Goal: Complete application form: Complete application form

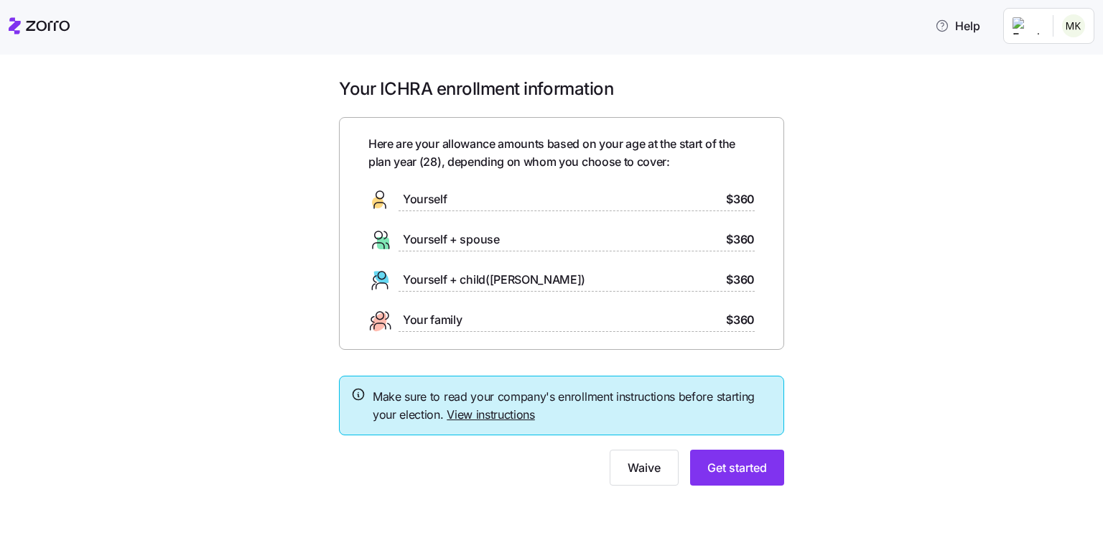
click at [494, 412] on link "View instructions" at bounding box center [491, 414] width 88 height 14
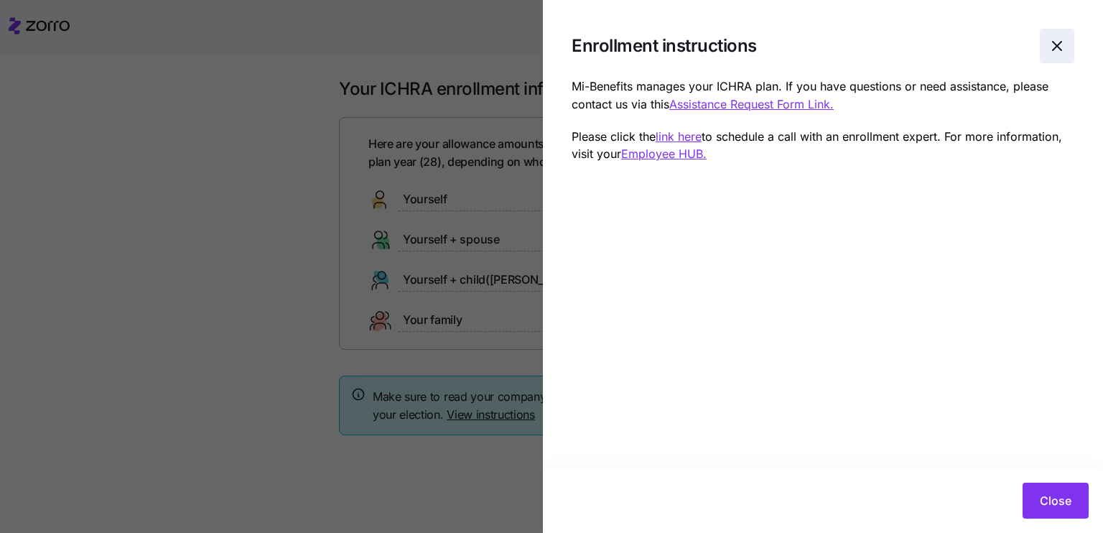
click at [1058, 47] on icon "button" at bounding box center [1056, 45] width 17 height 17
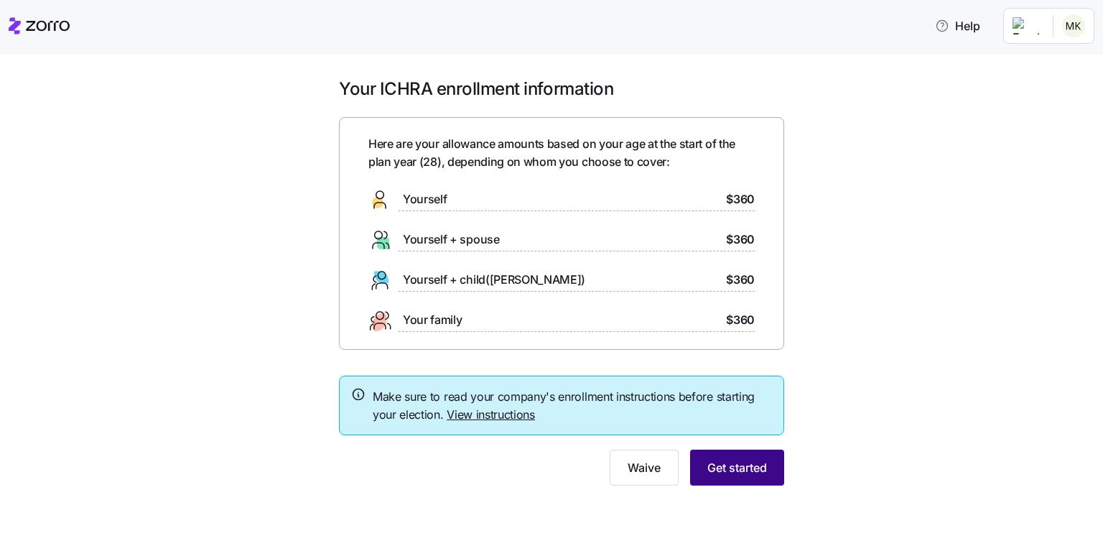
click at [712, 467] on span "Get started" at bounding box center [737, 467] width 60 height 17
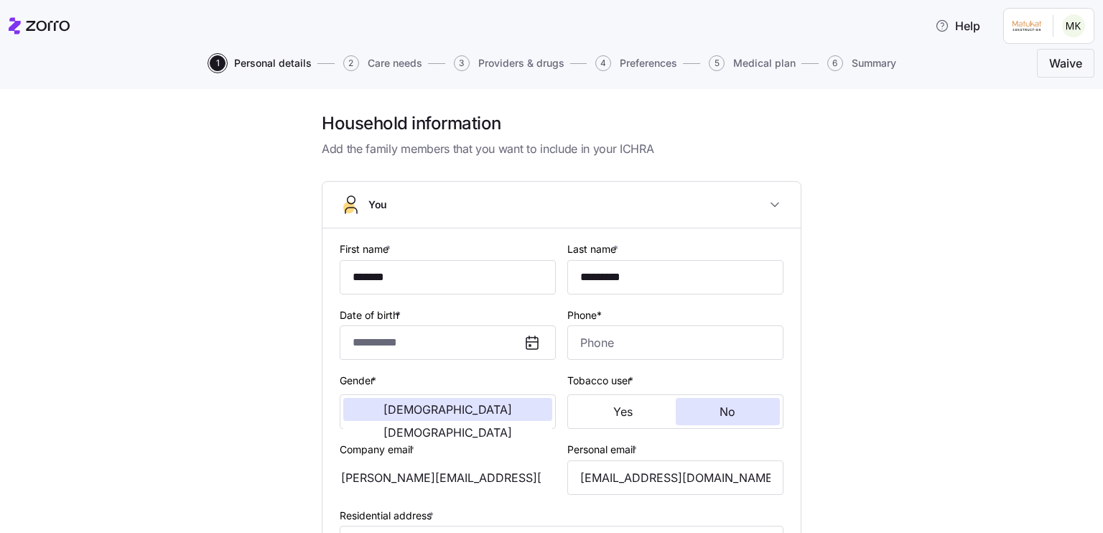
type input "**********"
type input "(719) 331-1305"
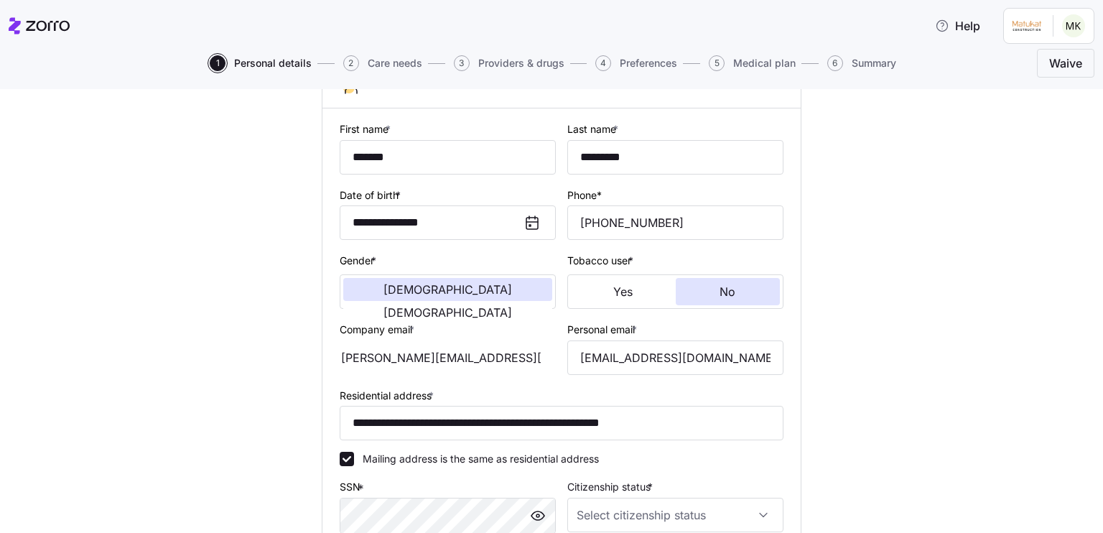
scroll to position [215, 0]
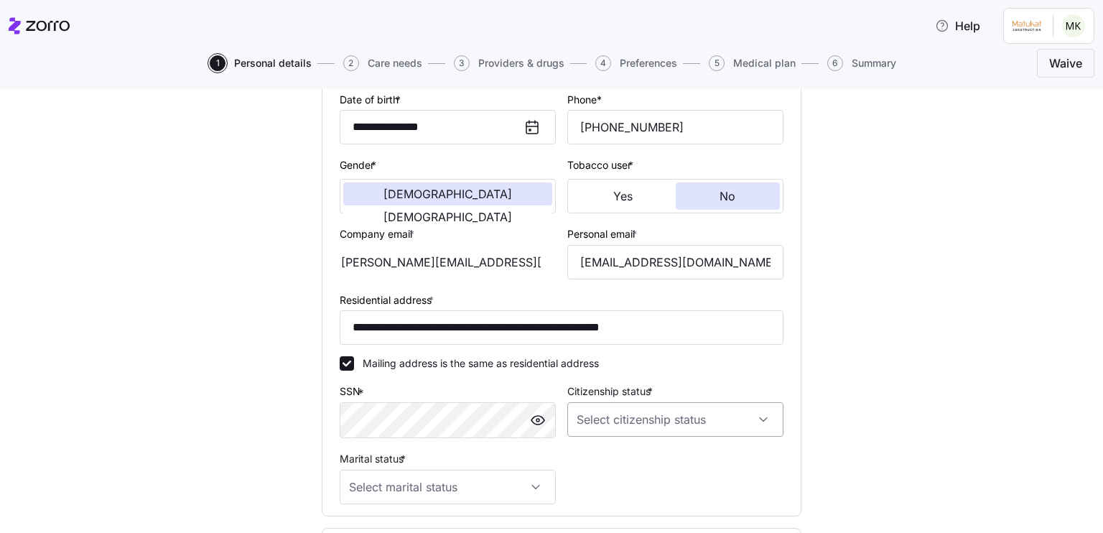
click at [652, 406] on input "Citizenship status *" at bounding box center [675, 419] width 216 height 34
click at [620, 314] on span "US citizen" at bounding box center [652, 314] width 146 height 16
type input "[DEMOGRAPHIC_DATA] citizen"
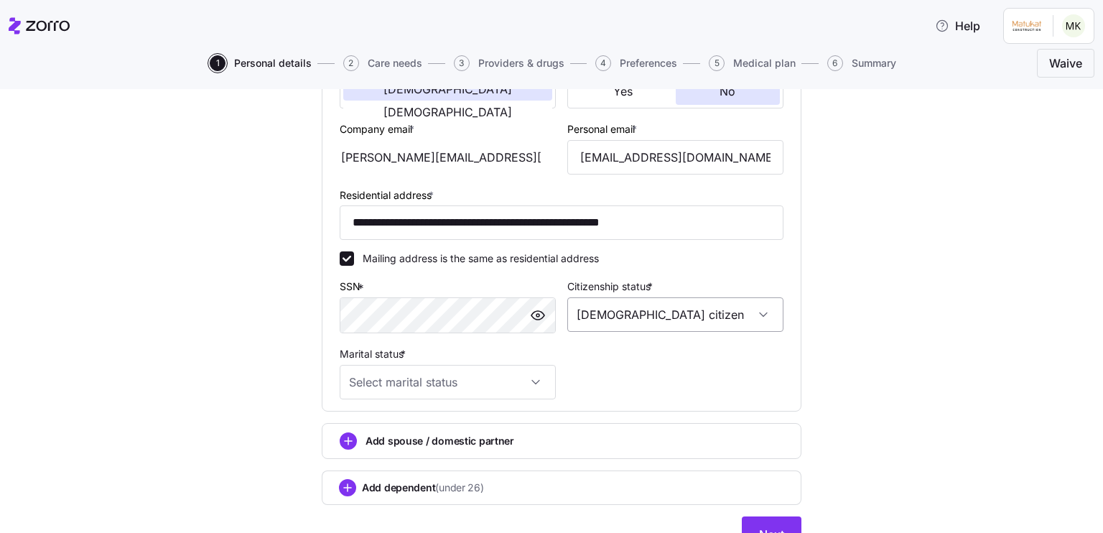
scroll to position [350, 0]
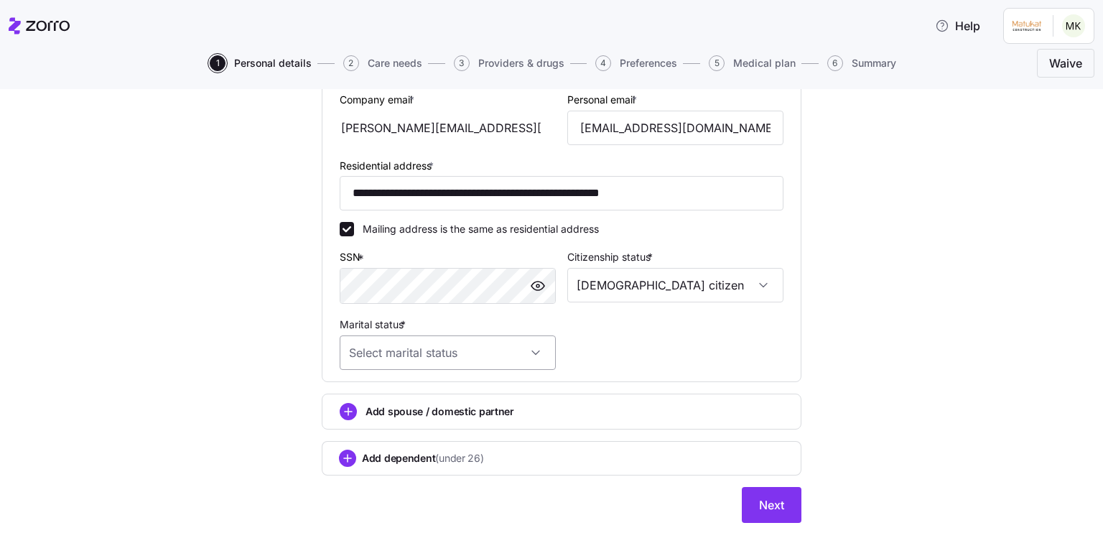
click at [503, 353] on input "Marital status *" at bounding box center [448, 352] width 216 height 34
click at [395, 391] on div "Single" at bounding box center [442, 394] width 205 height 30
type input "Single"
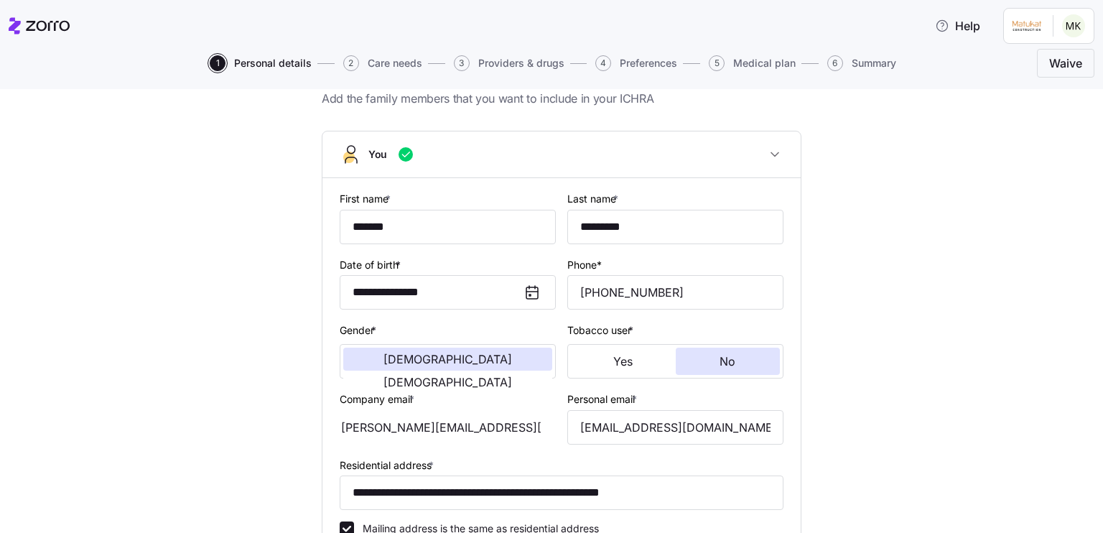
scroll to position [63, 0]
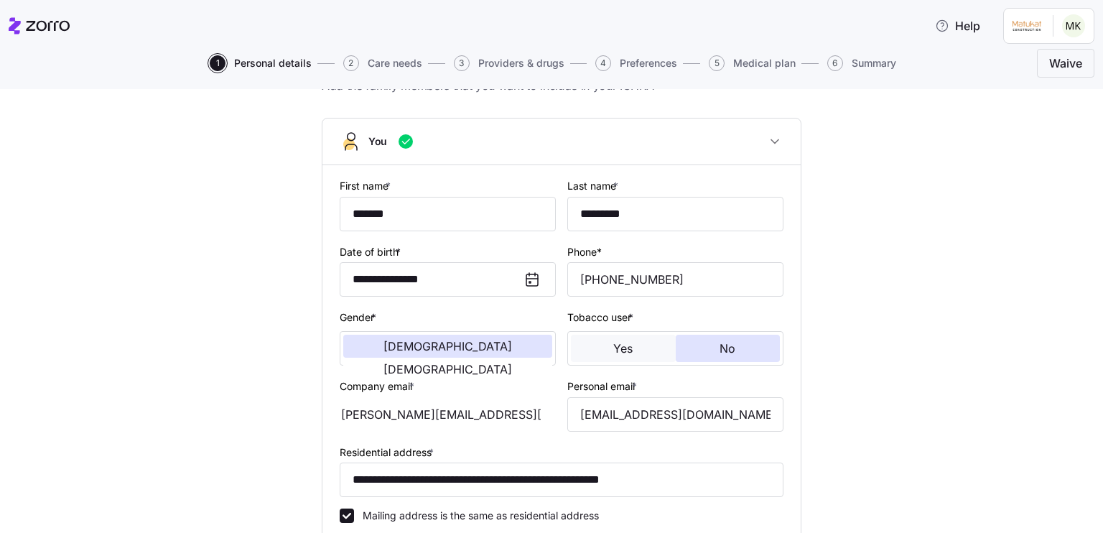
click at [613, 353] on span "Yes" at bounding box center [622, 348] width 19 height 11
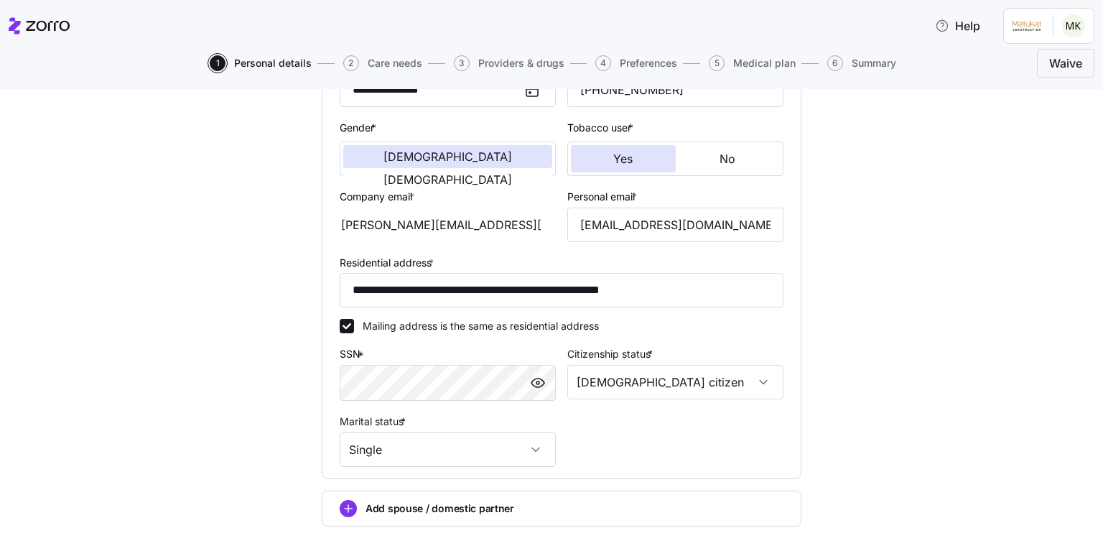
scroll to position [254, 0]
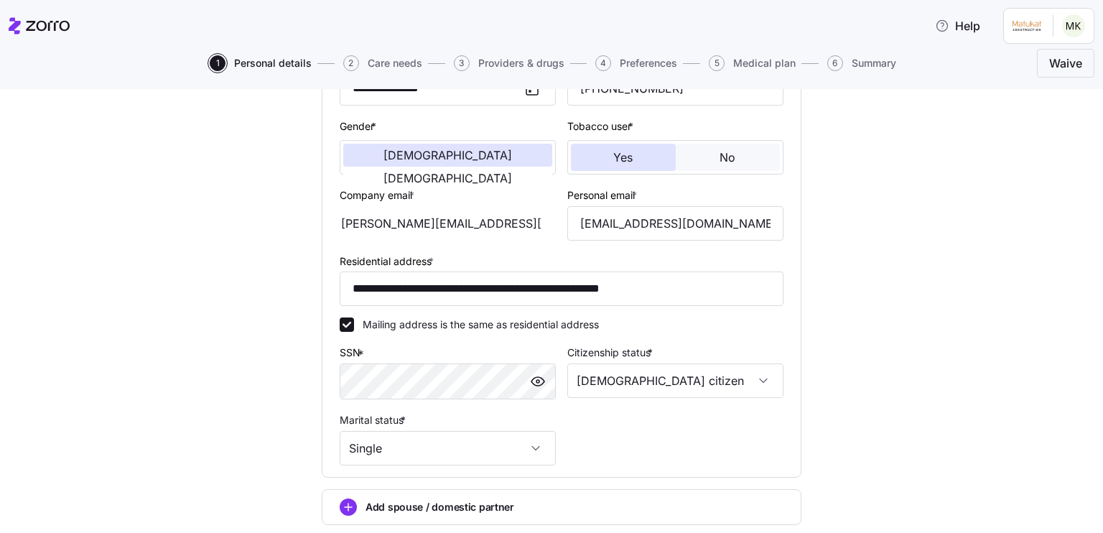
click at [730, 156] on button "No" at bounding box center [728, 157] width 105 height 27
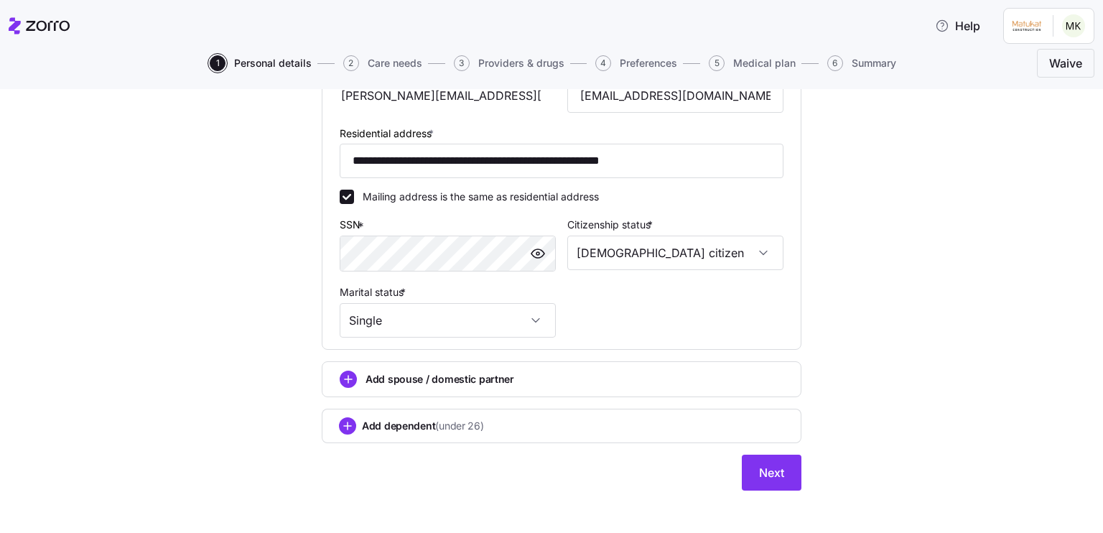
scroll to position [383, 0]
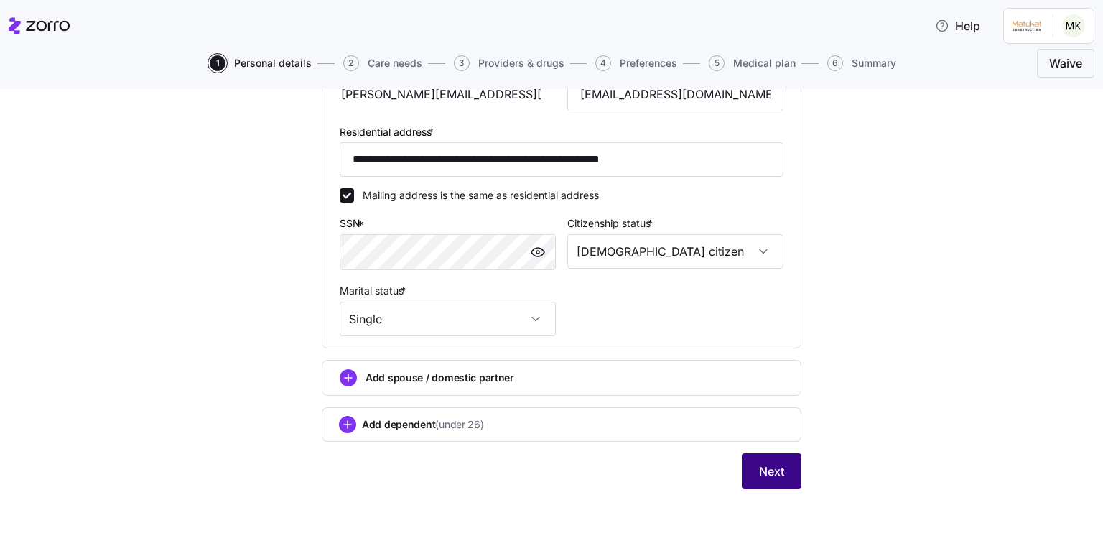
click at [764, 466] on span "Next" at bounding box center [771, 470] width 25 height 17
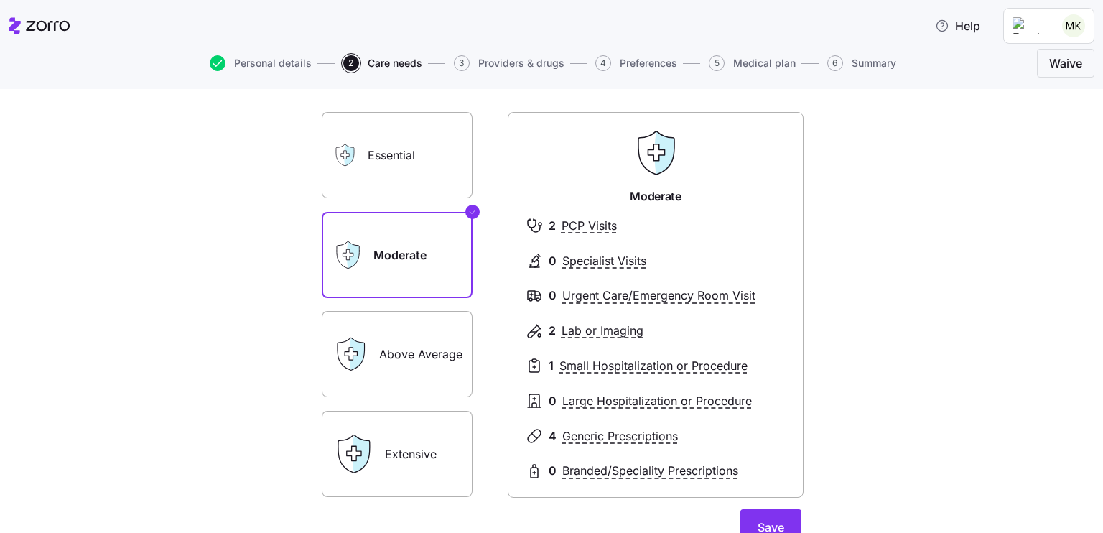
scroll to position [83, 0]
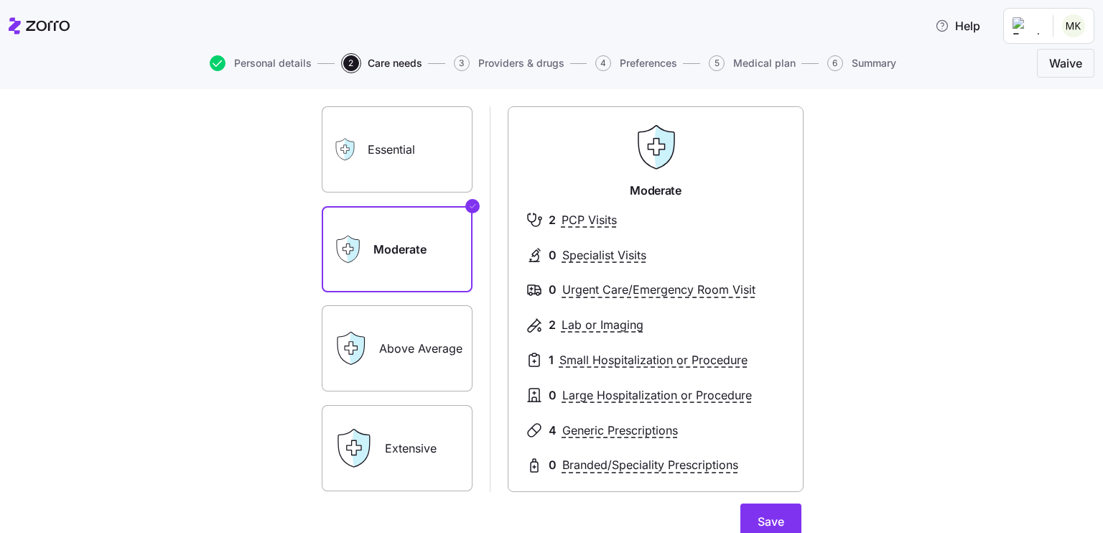
click at [364, 159] on label "Essential" at bounding box center [397, 149] width 151 height 86
click at [0, 0] on input "Essential" at bounding box center [0, 0] width 0 height 0
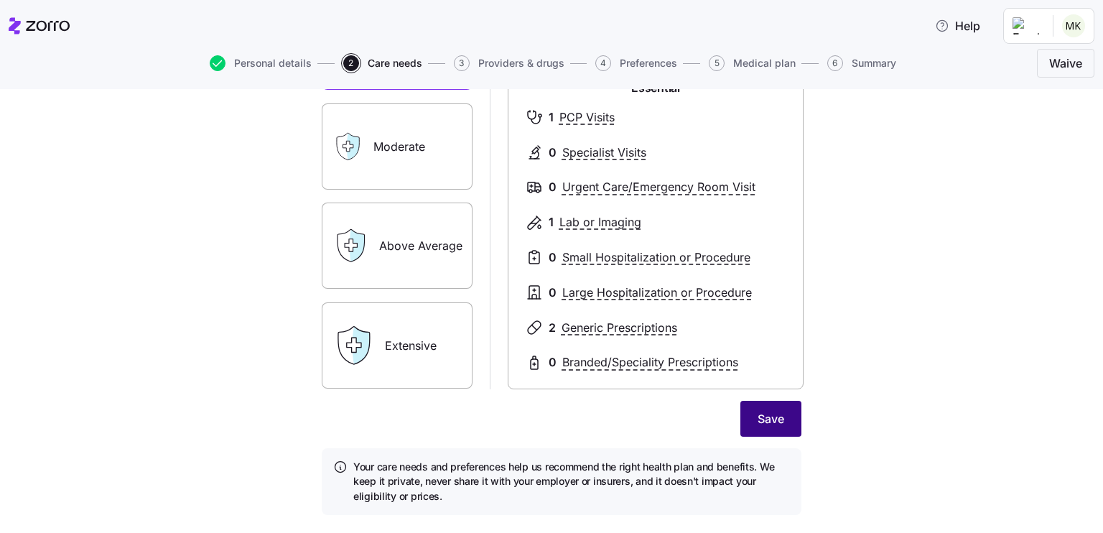
scroll to position [220, 0]
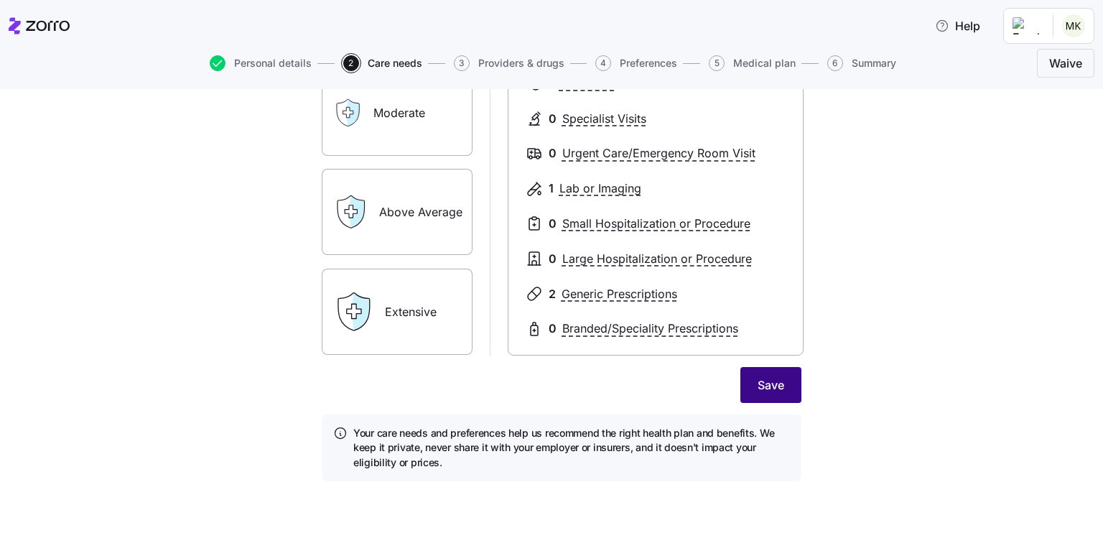
click at [767, 383] on span "Save" at bounding box center [771, 384] width 27 height 17
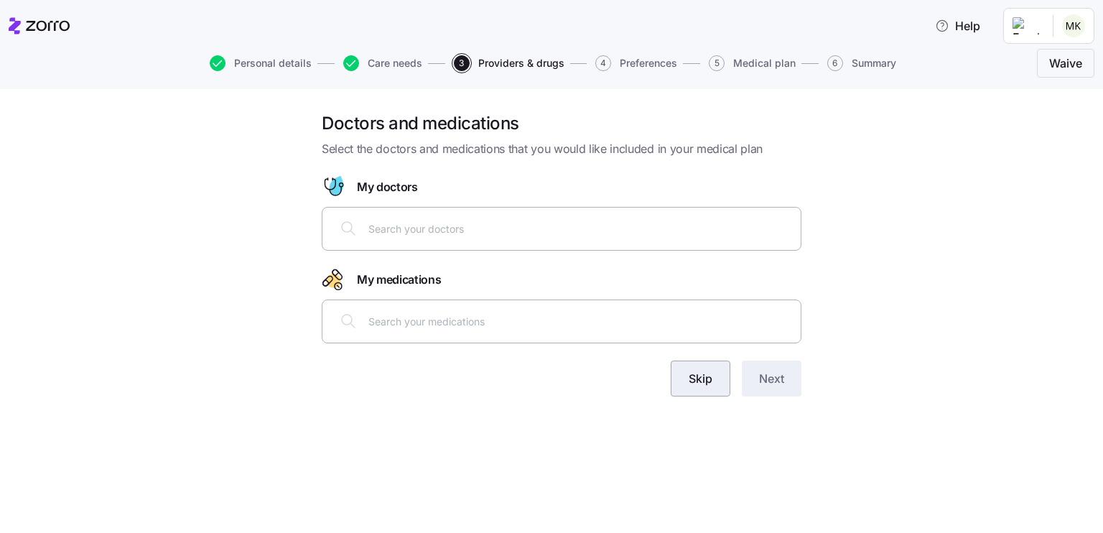
click at [692, 382] on span "Skip" at bounding box center [701, 378] width 24 height 17
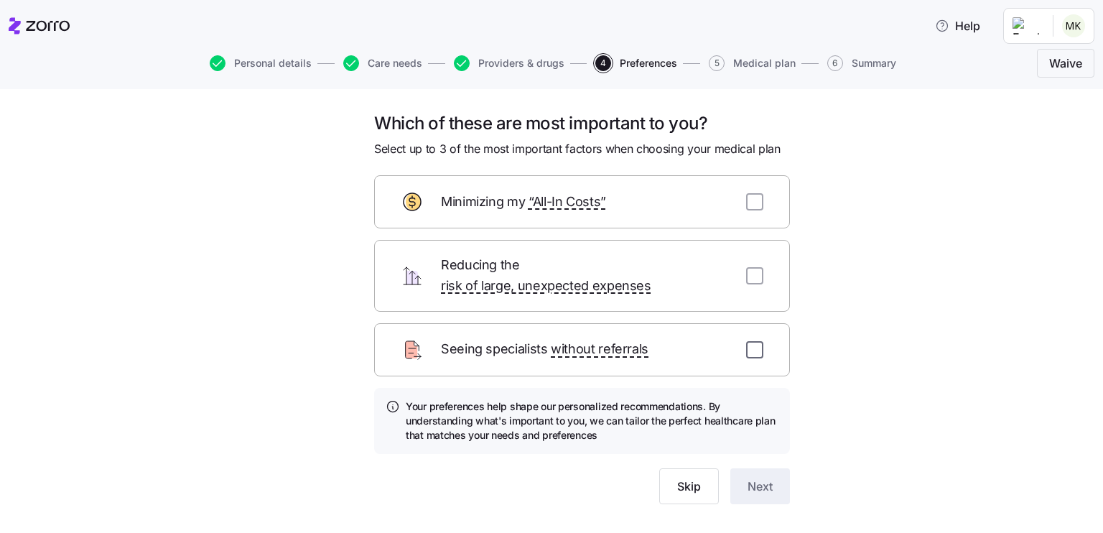
click at [747, 341] on input "checkbox" at bounding box center [754, 349] width 17 height 17
checkbox input "true"
click at [751, 268] on input "checkbox" at bounding box center [754, 275] width 17 height 17
checkbox input "true"
click at [747, 204] on input "checkbox" at bounding box center [754, 201] width 17 height 17
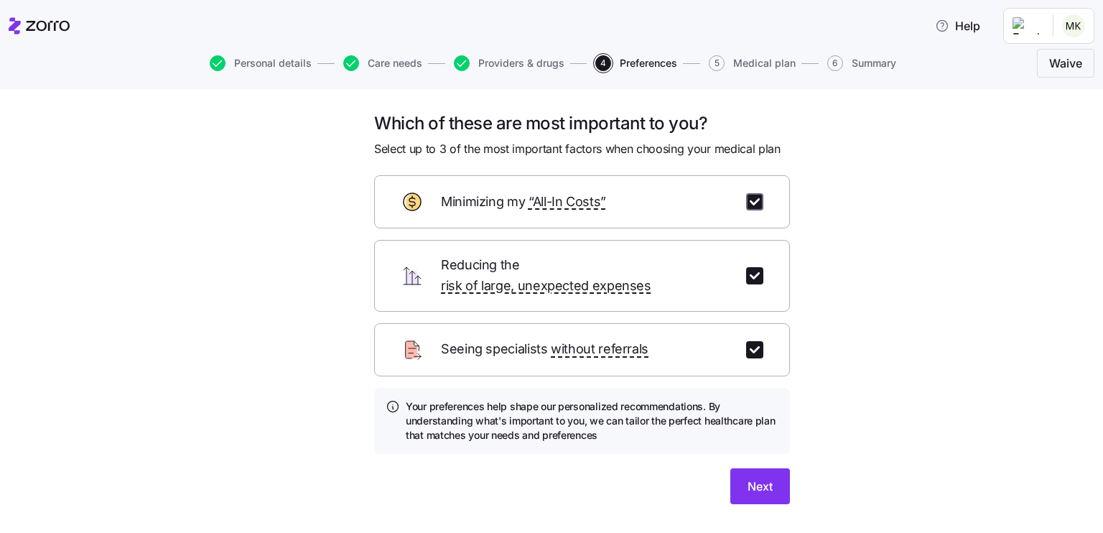
checkbox input "true"
click at [767, 478] on span "Next" at bounding box center [760, 486] width 25 height 17
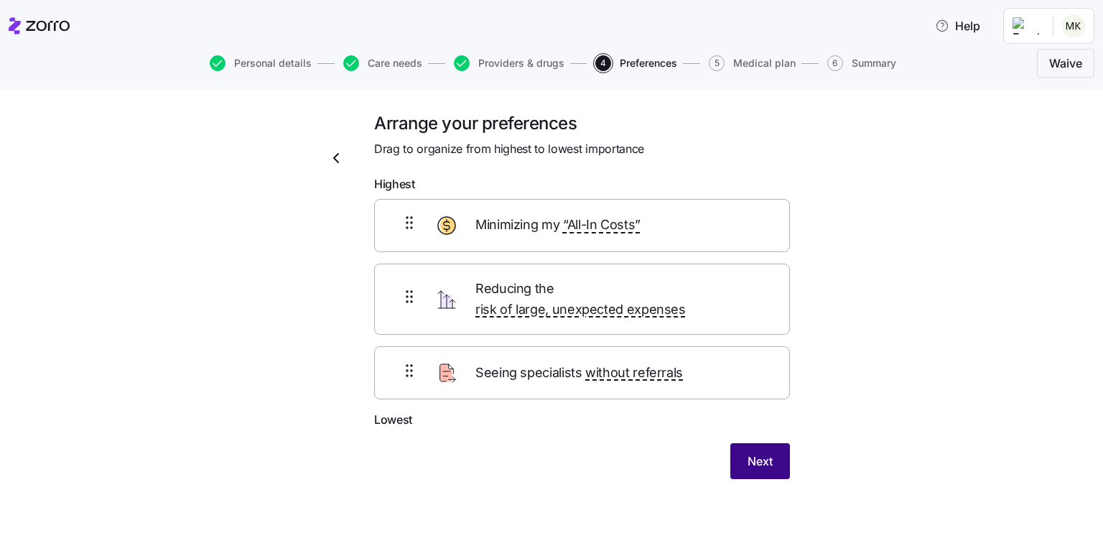
click at [763, 452] on span "Next" at bounding box center [760, 460] width 25 height 17
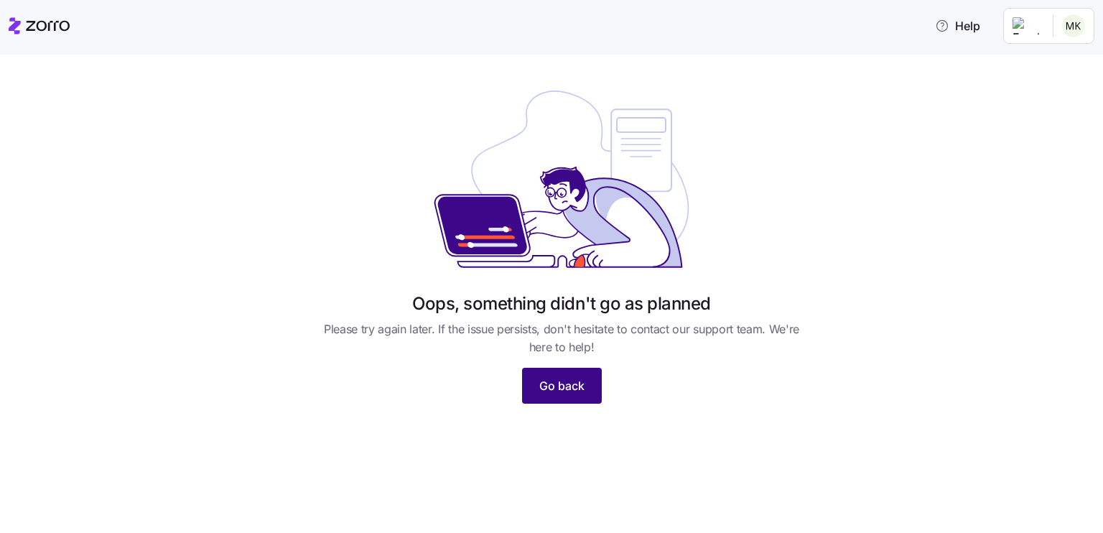
click at [567, 381] on span "Go back" at bounding box center [561, 385] width 45 height 17
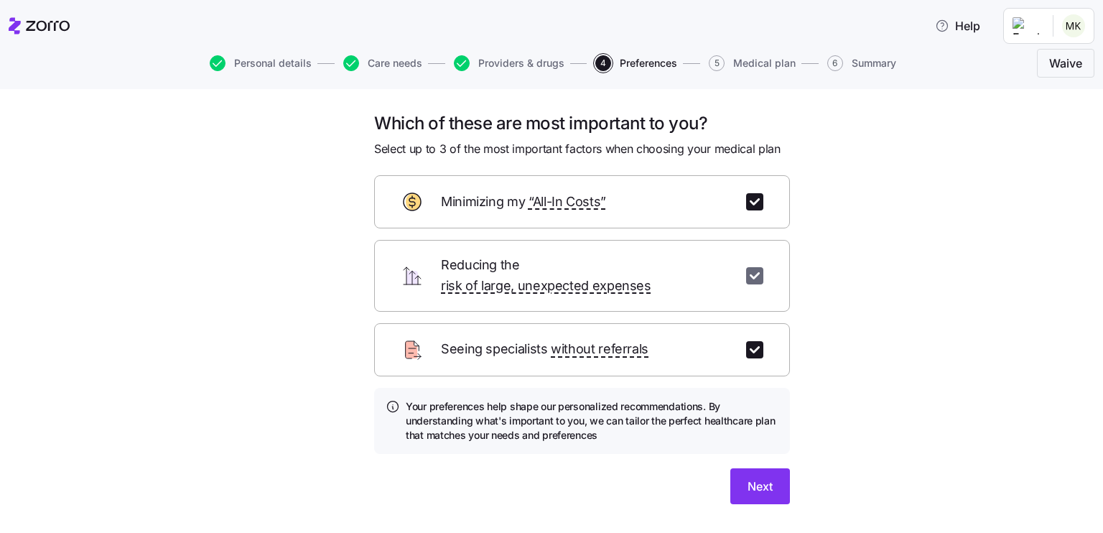
click at [752, 267] on input "checkbox" at bounding box center [754, 275] width 17 height 17
checkbox input "false"
click at [753, 200] on input "checkbox" at bounding box center [754, 201] width 17 height 17
checkbox input "false"
click at [750, 341] on input "checkbox" at bounding box center [754, 349] width 17 height 17
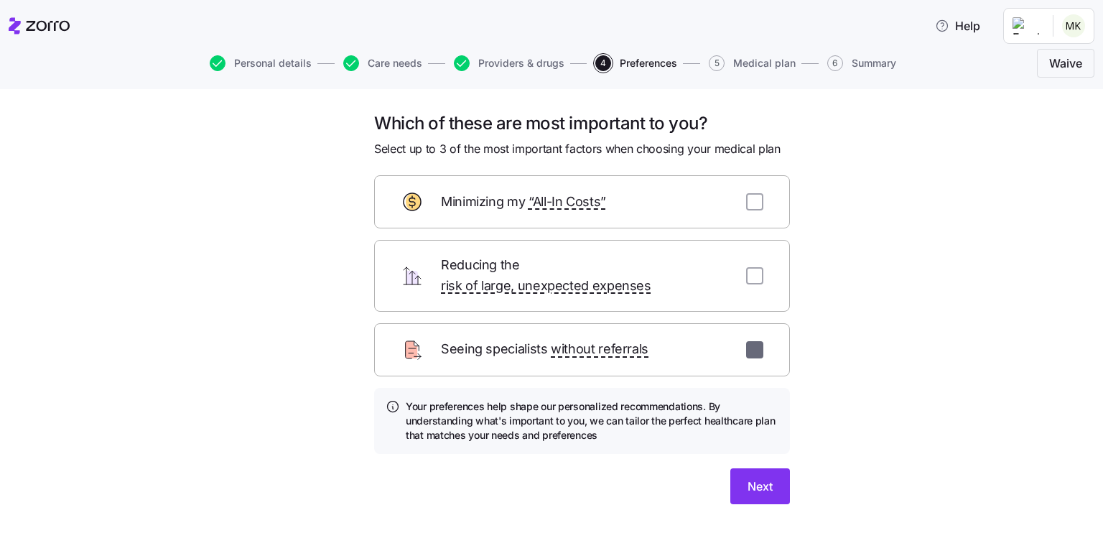
checkbox input "false"
click at [685, 478] on span "Skip" at bounding box center [689, 486] width 24 height 17
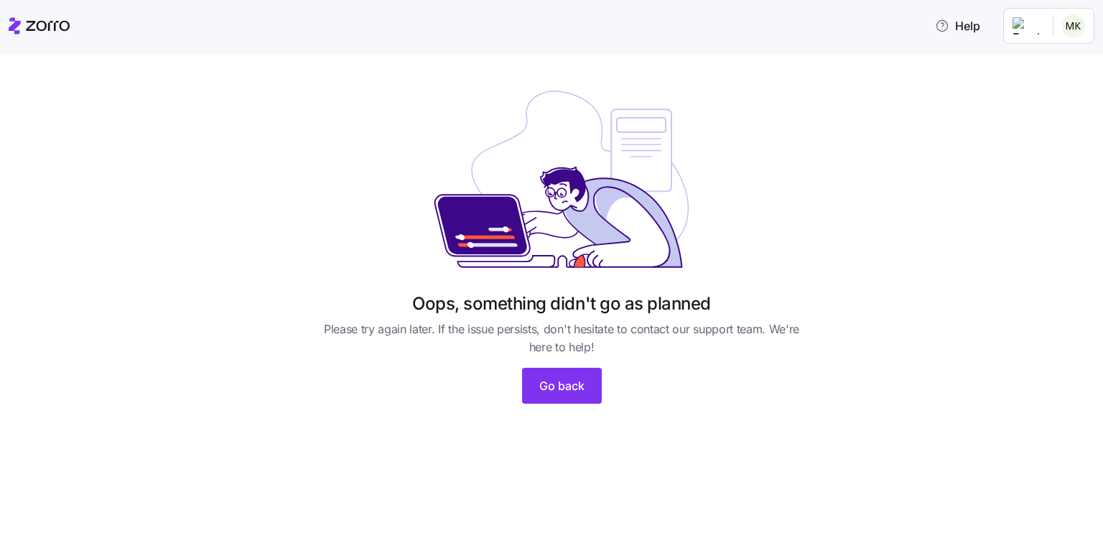
click at [549, 404] on div "Oops, something didn't go as planned Please try again later. If the issue persi…" at bounding box center [561, 249] width 517 height 343
click at [552, 378] on span "Go back" at bounding box center [561, 385] width 45 height 17
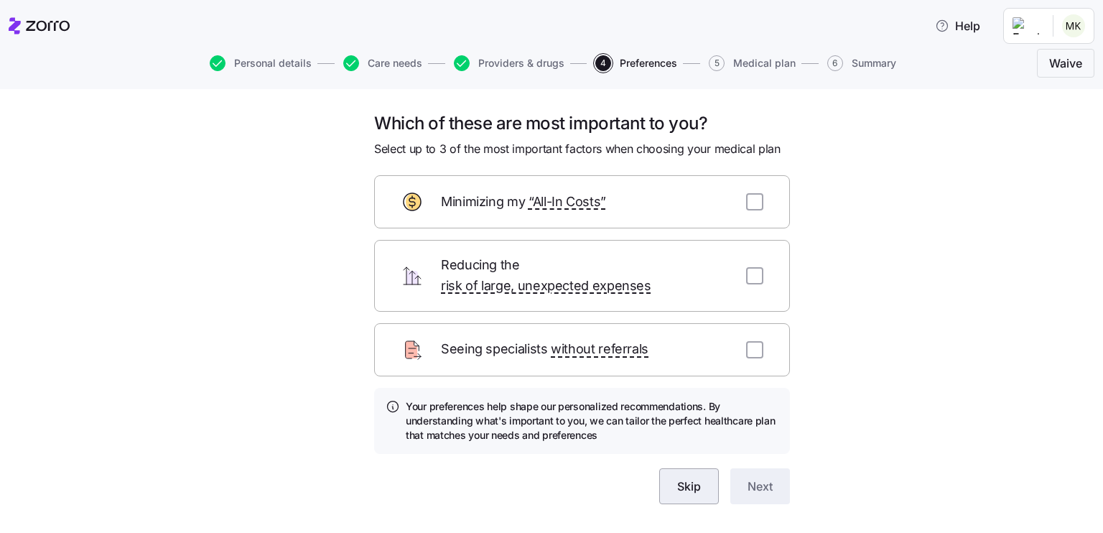
click at [663, 468] on button "Skip" at bounding box center [689, 486] width 60 height 36
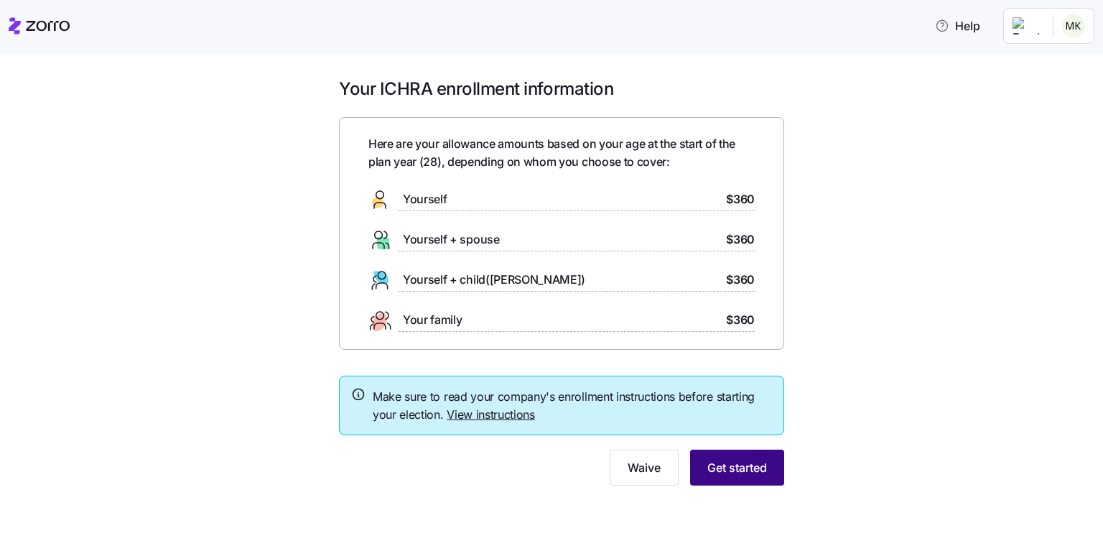
click at [732, 472] on span "Get started" at bounding box center [737, 467] width 60 height 17
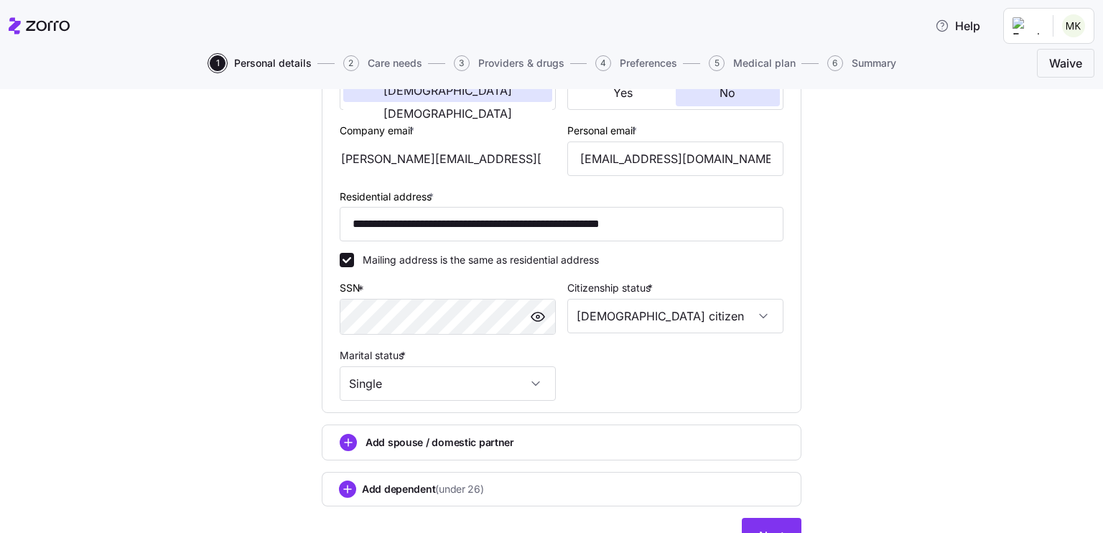
scroll to position [388, 0]
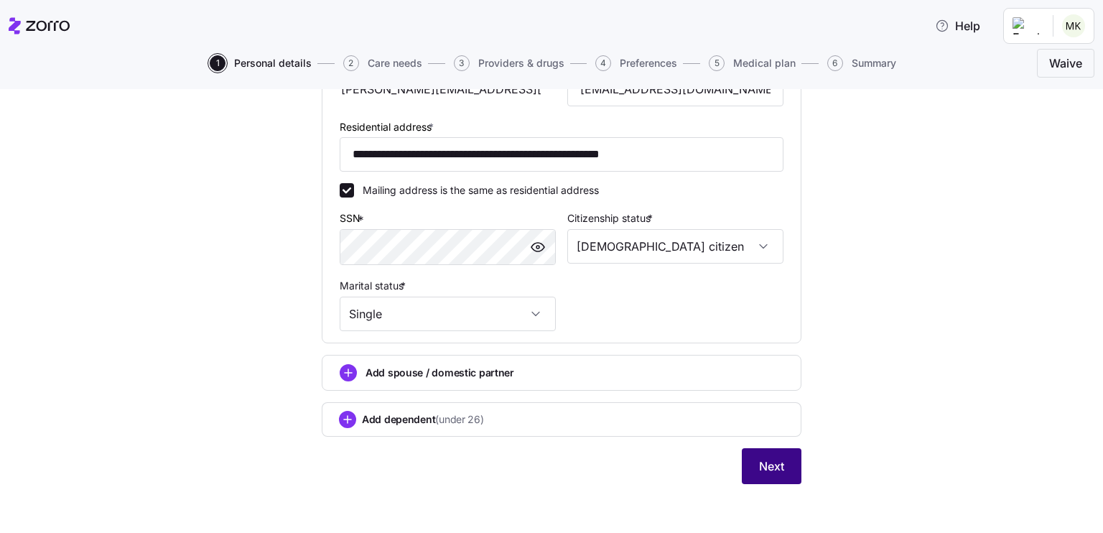
click at [758, 452] on button "Next" at bounding box center [772, 466] width 60 height 36
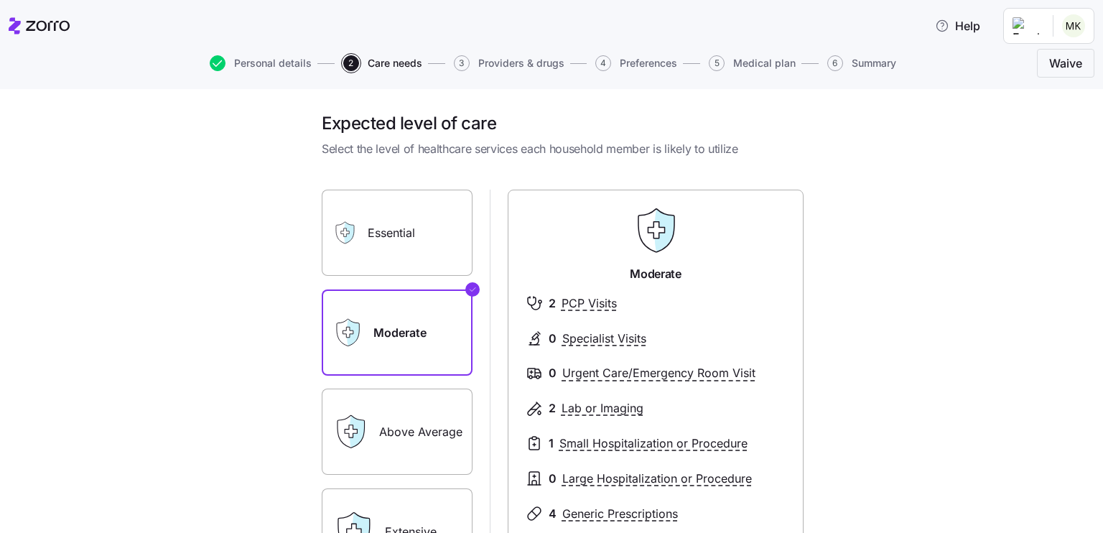
click at [428, 248] on label "Essential" at bounding box center [397, 233] width 151 height 86
click at [0, 0] on input "Essential" at bounding box center [0, 0] width 0 height 0
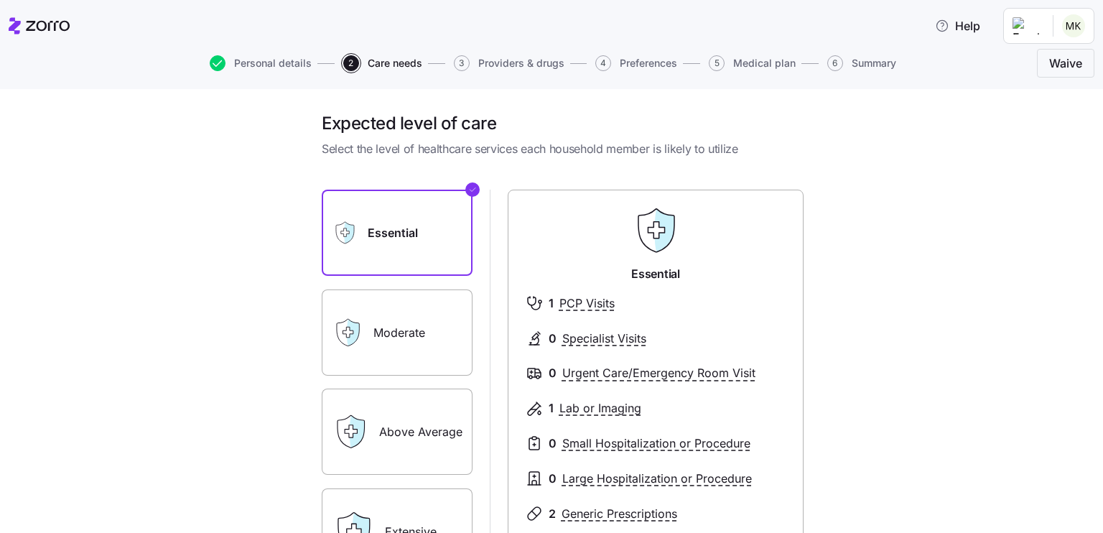
scroll to position [220, 0]
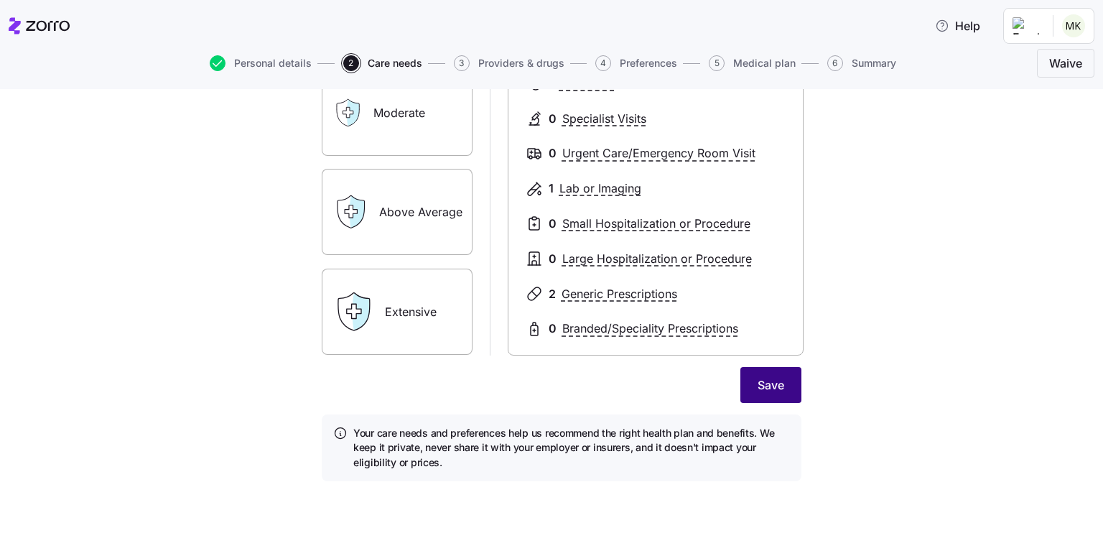
click at [764, 377] on span "Save" at bounding box center [771, 384] width 27 height 17
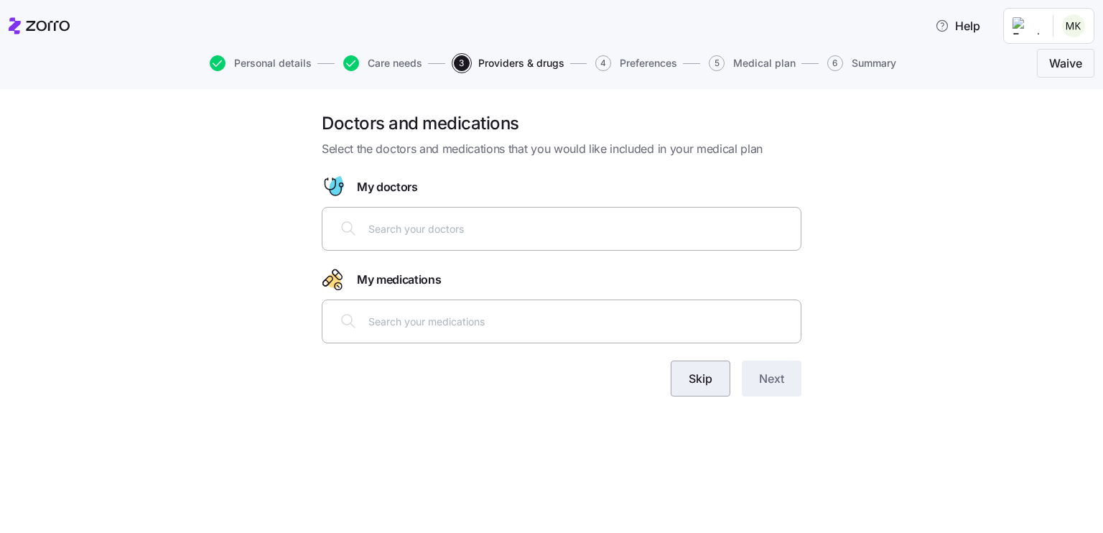
click at [686, 383] on button "Skip" at bounding box center [701, 378] width 60 height 36
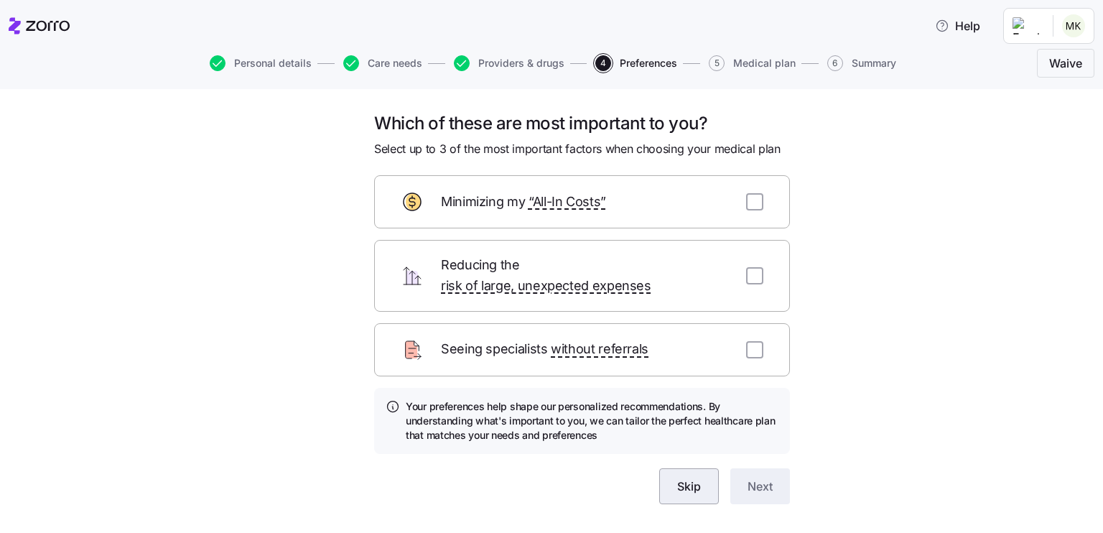
click at [699, 473] on button "Skip" at bounding box center [689, 486] width 60 height 36
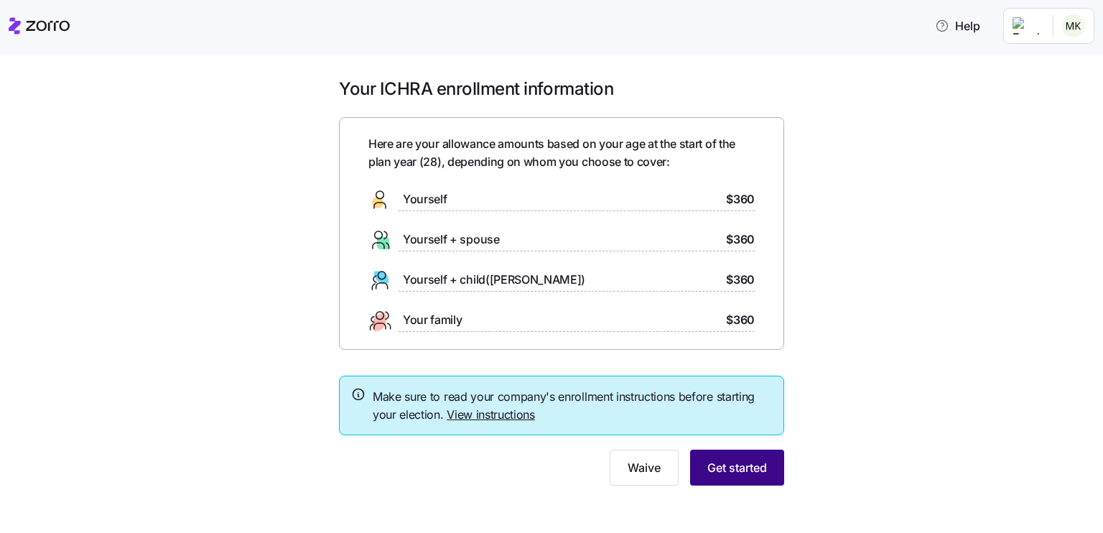
click at [755, 459] on span "Get started" at bounding box center [737, 467] width 60 height 17
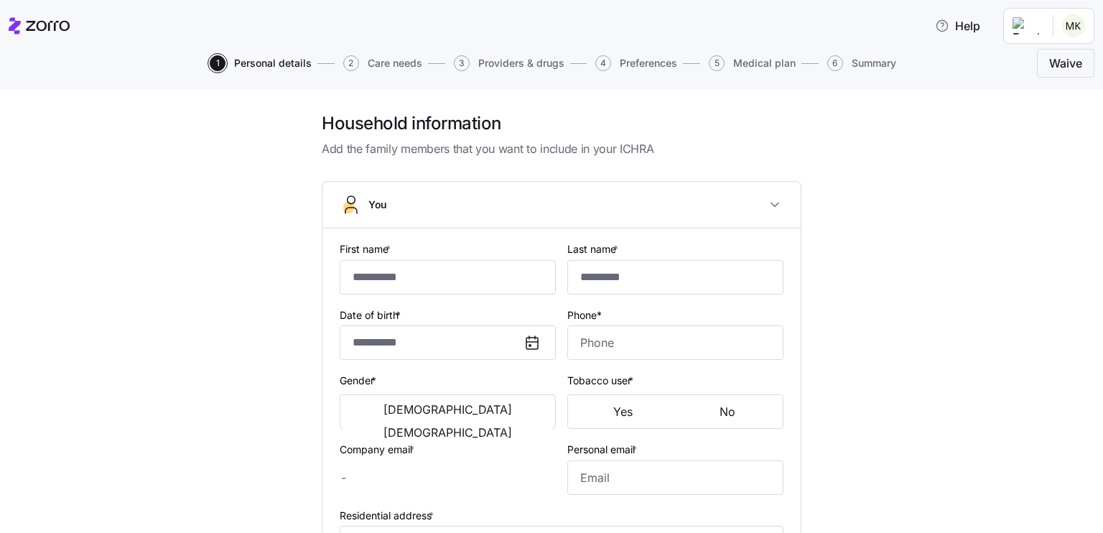
type input "*******"
type input "*********"
type input "matthew@matukat.com"
type input "matthewkourajian@gmail.com"
type input "**********"
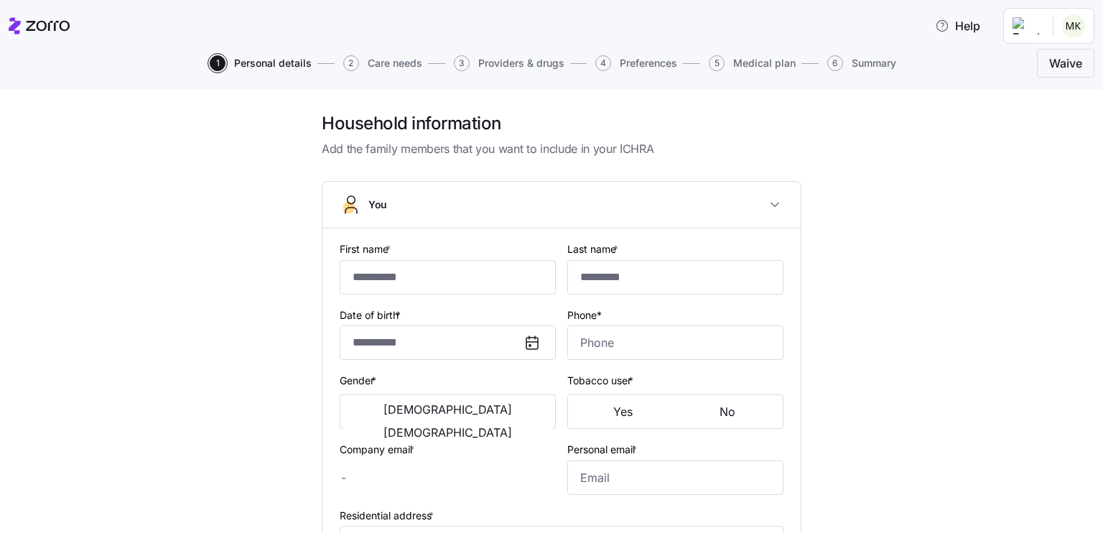
checkbox input "true"
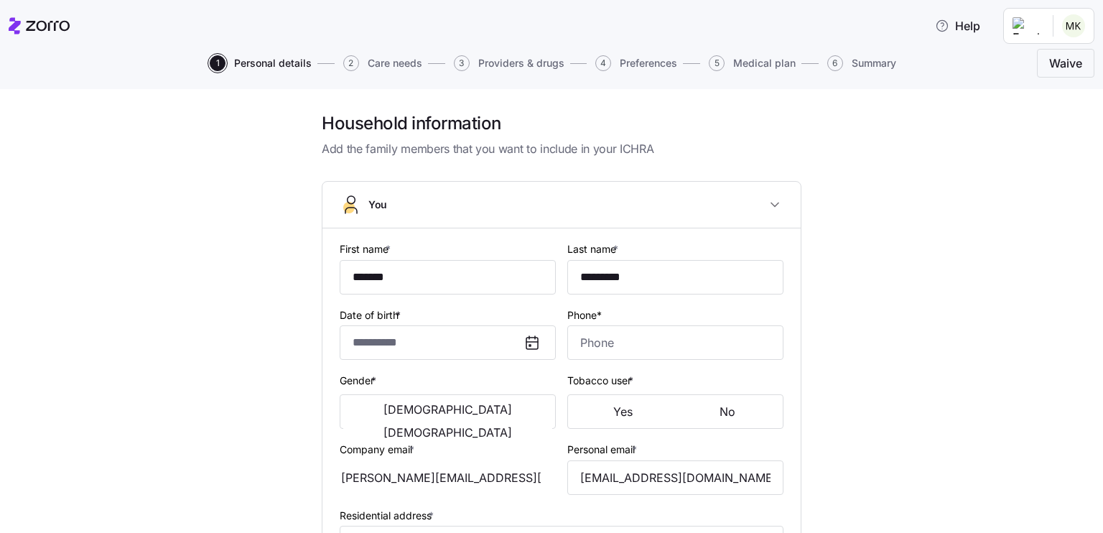
type input "**********"
type input "(719) 331-1305"
type input "US citizen"
type input "Single"
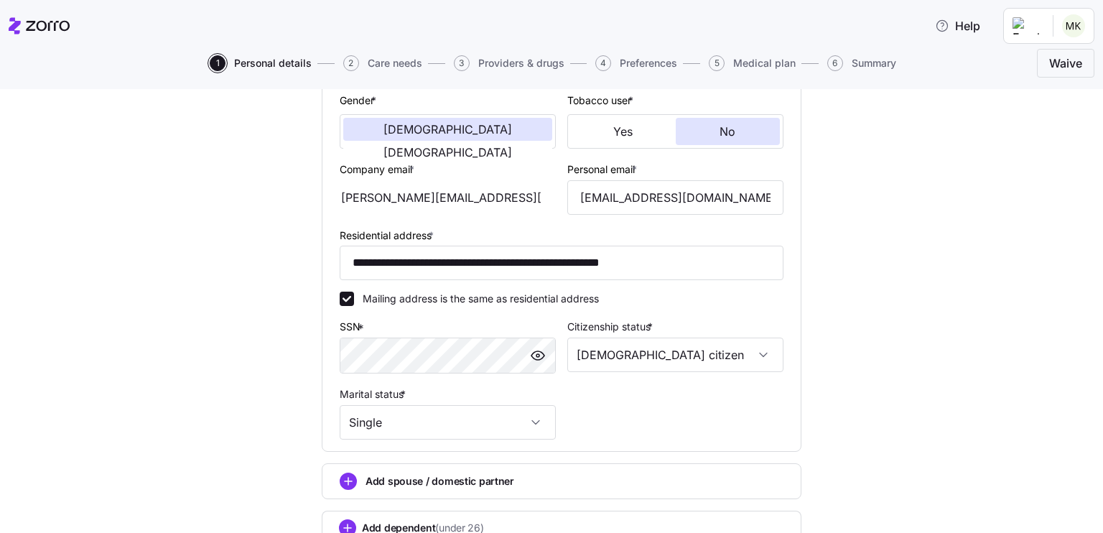
scroll to position [388, 0]
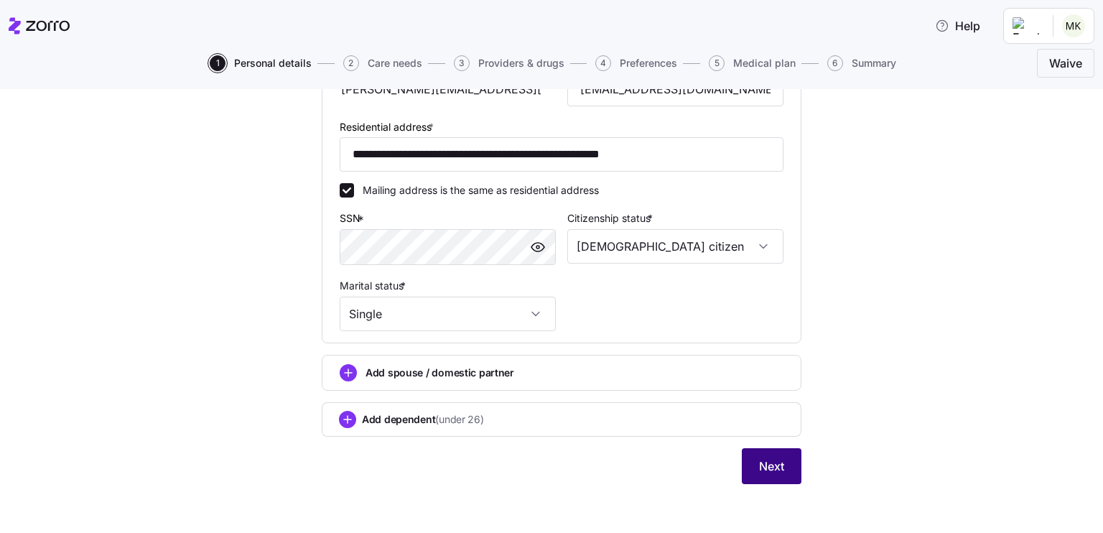
click at [745, 448] on button "Next" at bounding box center [772, 466] width 60 height 36
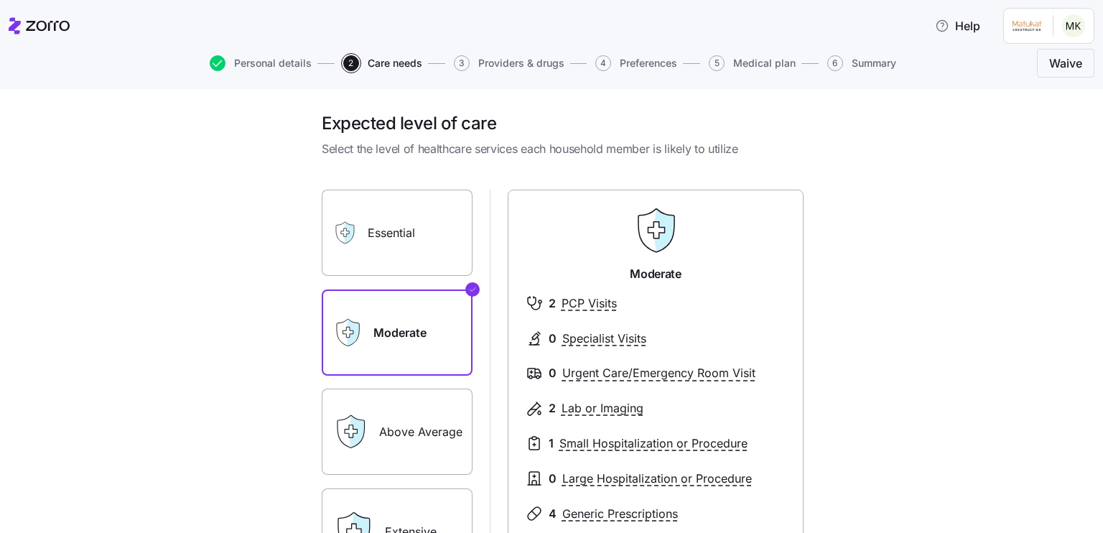
click at [397, 202] on label "Essential" at bounding box center [397, 233] width 151 height 86
click at [0, 0] on input "Essential" at bounding box center [0, 0] width 0 height 0
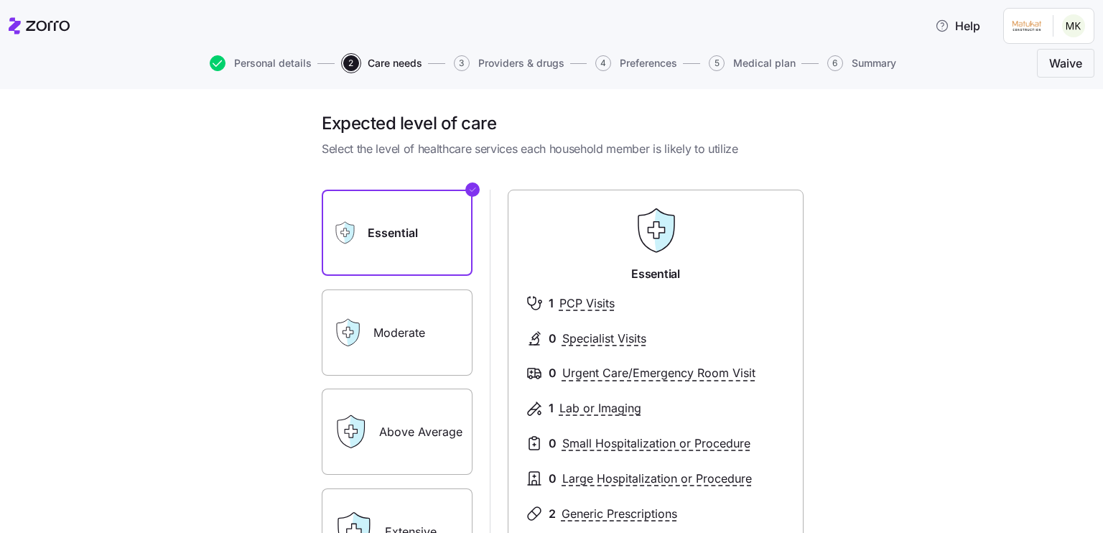
scroll to position [220, 0]
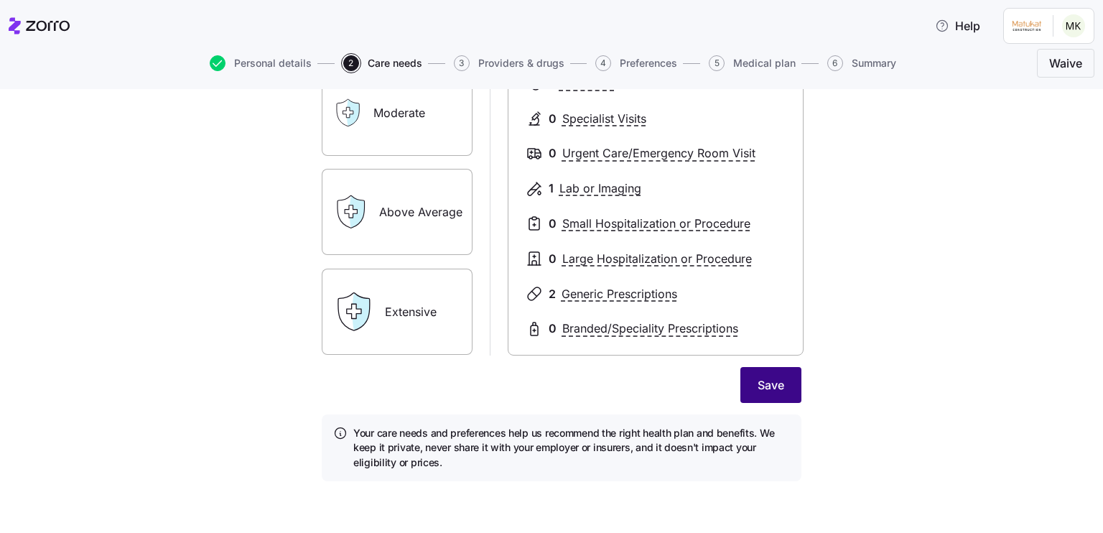
click at [788, 388] on button "Save" at bounding box center [770, 385] width 61 height 36
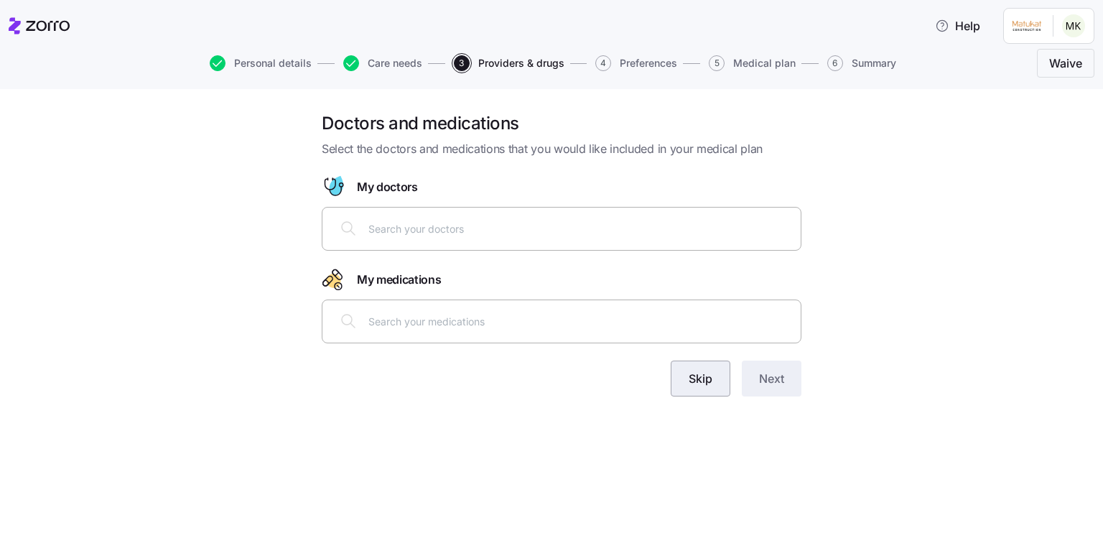
click at [693, 383] on span "Skip" at bounding box center [701, 378] width 24 height 17
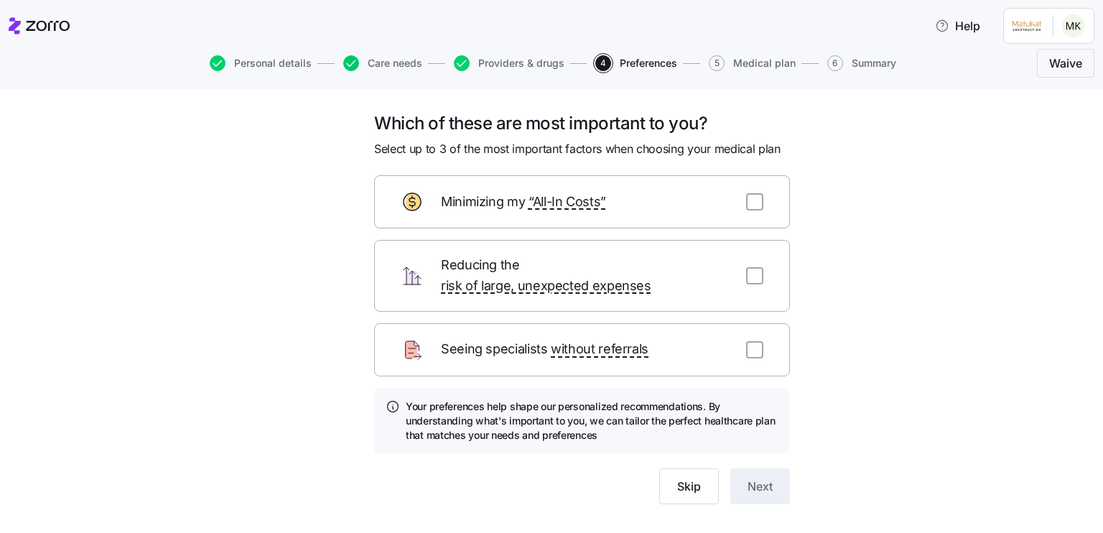
click at [351, 61] on icon "button" at bounding box center [351, 63] width 16 height 16
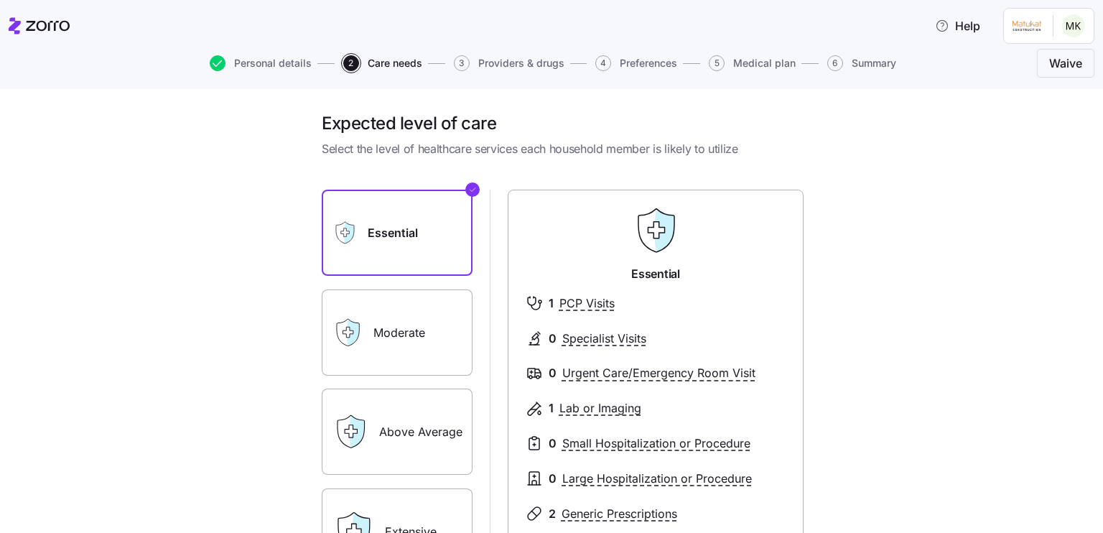
click at [372, 320] on label "Moderate" at bounding box center [397, 332] width 151 height 86
click at [0, 0] on input "Moderate" at bounding box center [0, 0] width 0 height 0
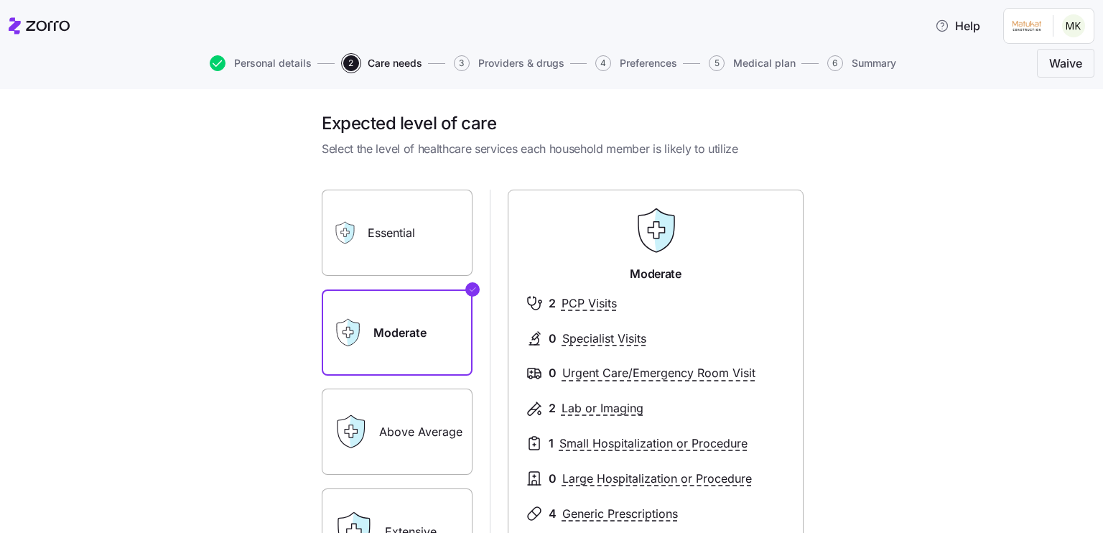
scroll to position [220, 0]
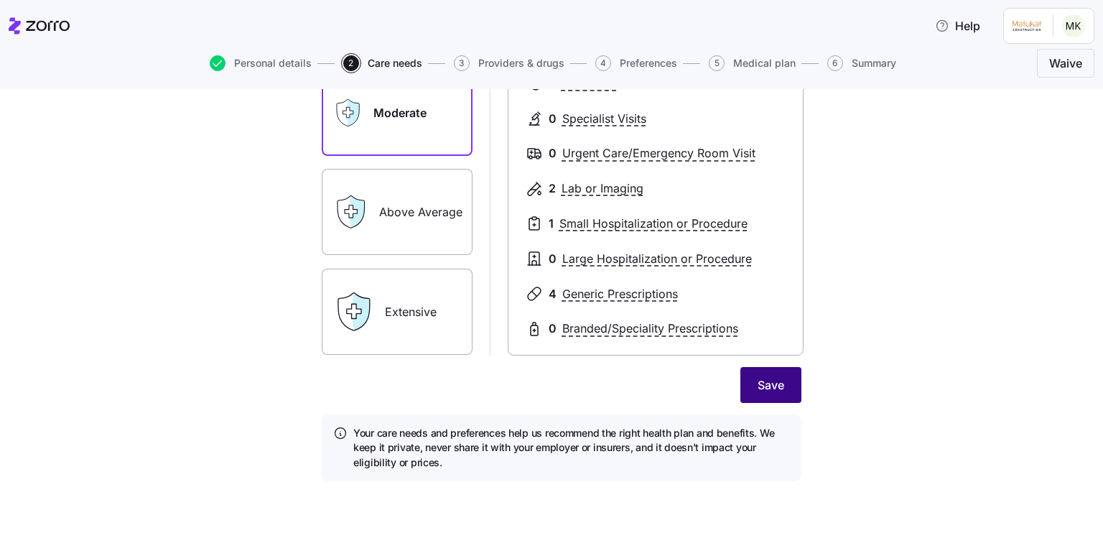
click at [758, 387] on span "Save" at bounding box center [771, 384] width 27 height 17
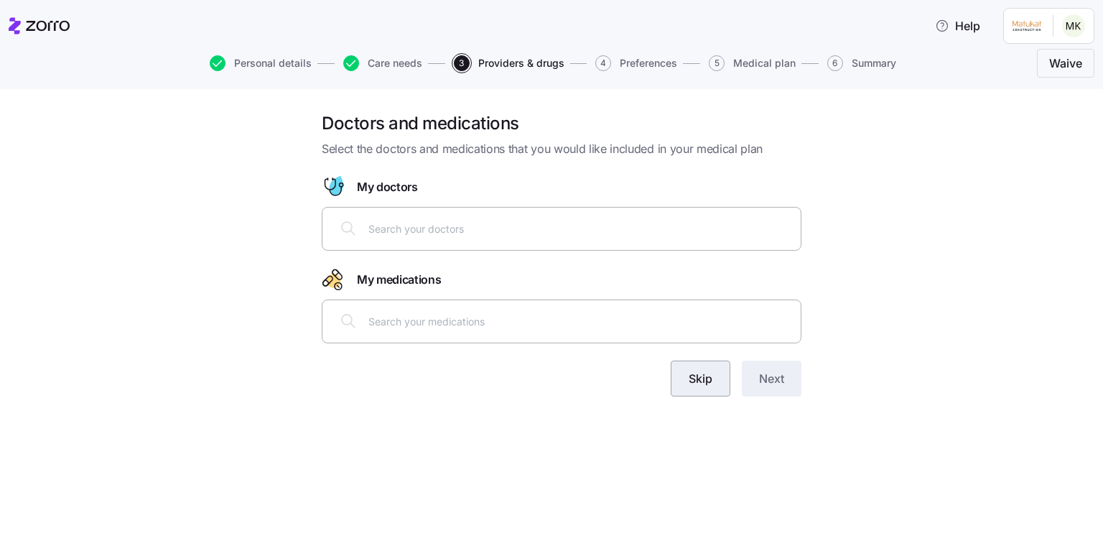
click at [695, 367] on button "Skip" at bounding box center [701, 378] width 60 height 36
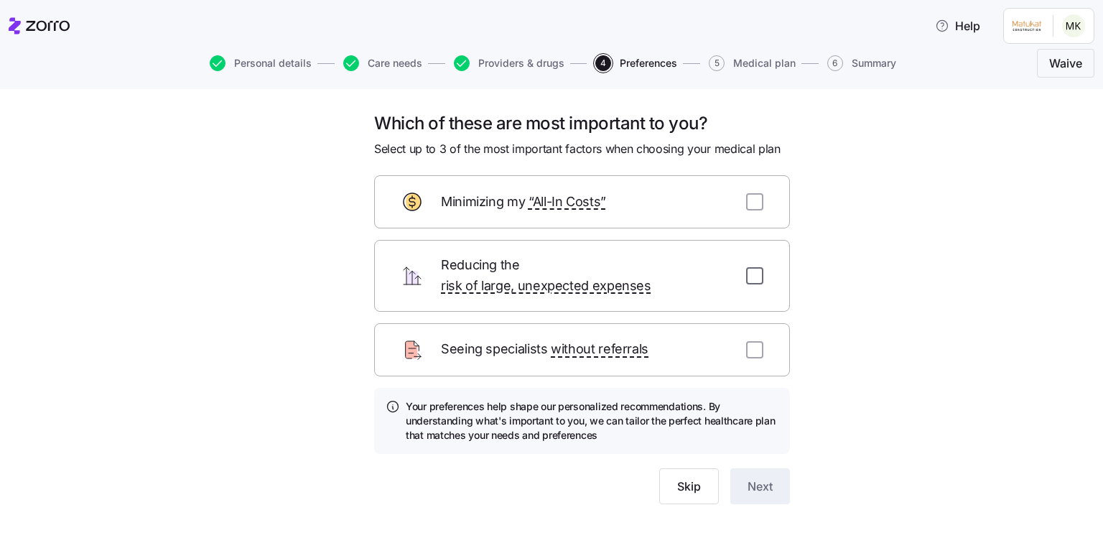
click at [747, 267] on input "checkbox" at bounding box center [754, 275] width 17 height 17
checkbox input "true"
click at [751, 478] on span "Next" at bounding box center [760, 486] width 25 height 17
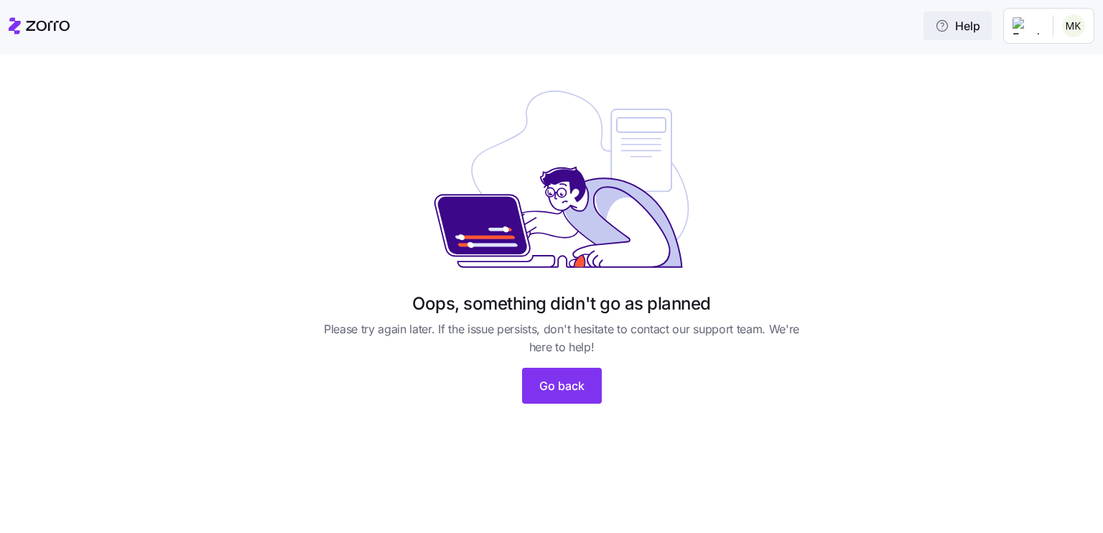
click at [994, 34] on div "Help" at bounding box center [552, 26] width 1086 height 40
click at [969, 29] on span "Help" at bounding box center [957, 25] width 45 height 17
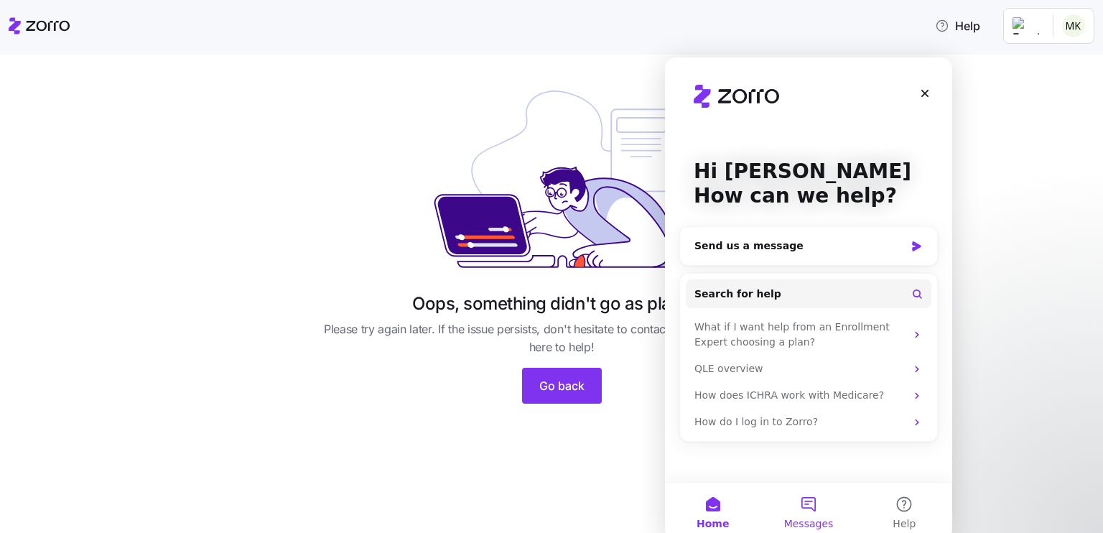
click at [804, 495] on button "Messages" at bounding box center [808, 511] width 96 height 57
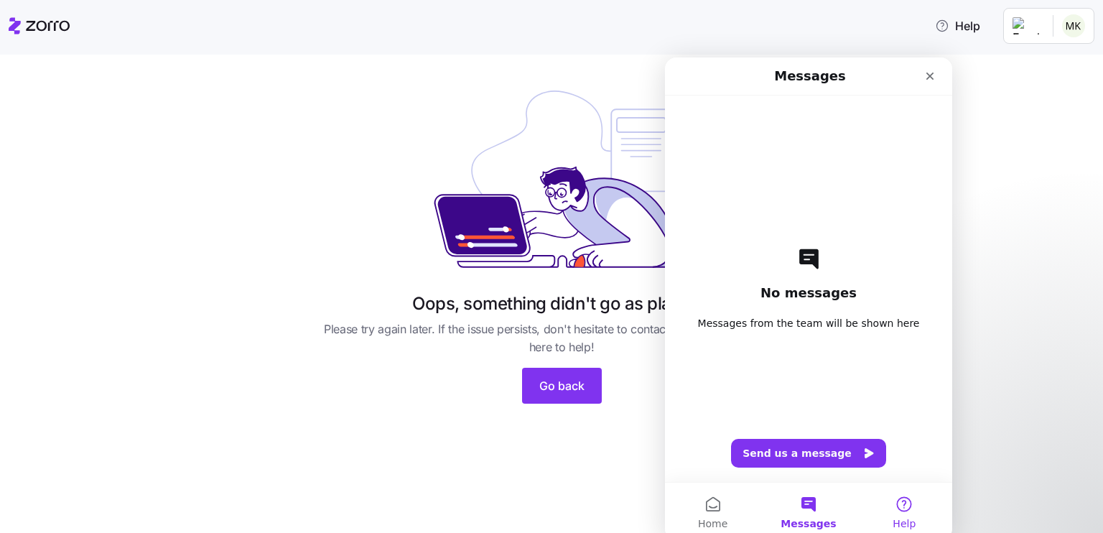
click at [899, 506] on button "Help" at bounding box center [905, 511] width 96 height 57
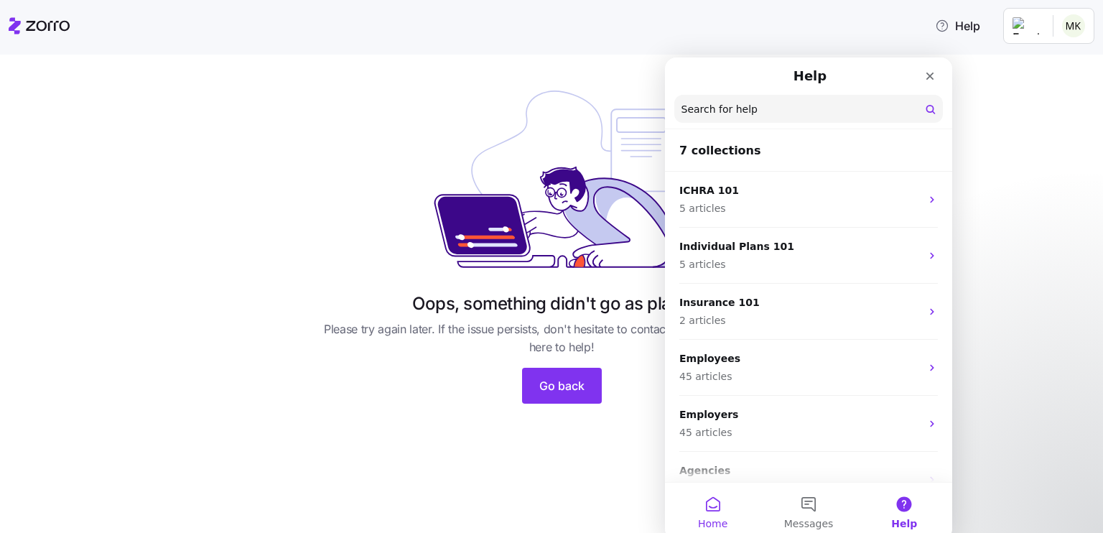
click at [721, 502] on button "Home" at bounding box center [713, 511] width 96 height 57
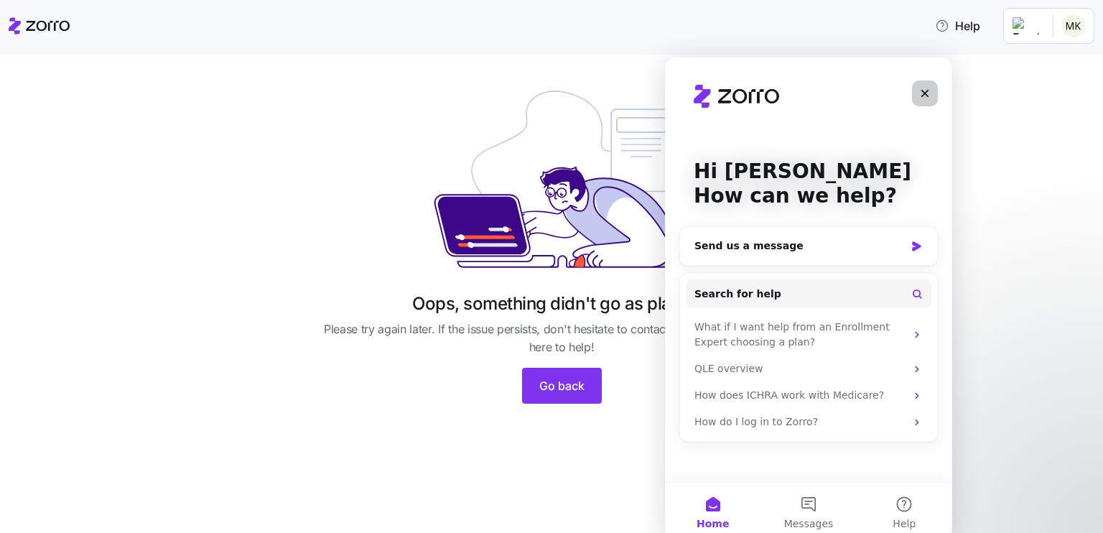
click at [920, 86] on div "Close" at bounding box center [925, 93] width 26 height 26
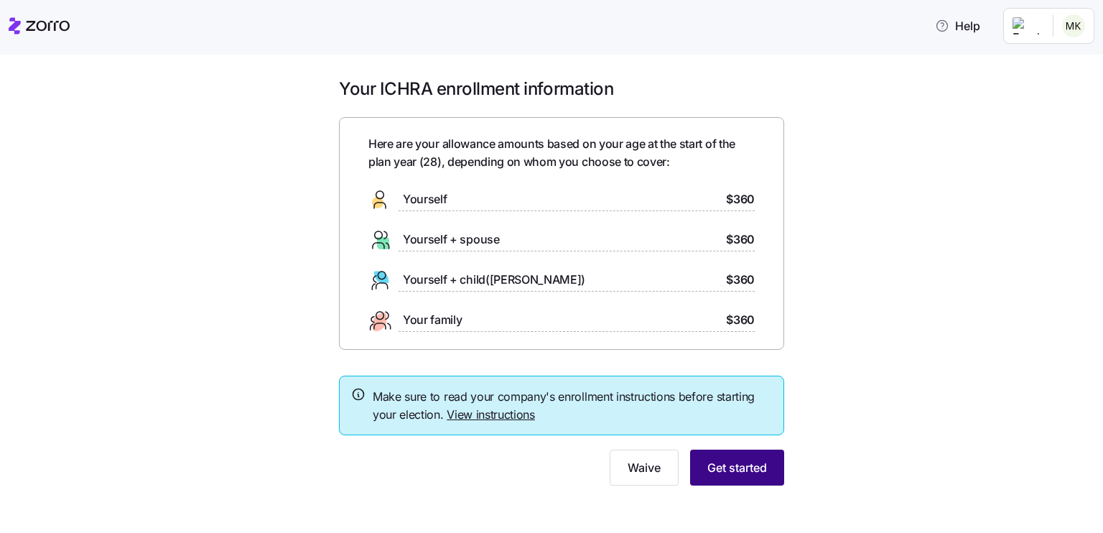
click at [729, 460] on span "Get started" at bounding box center [737, 467] width 60 height 17
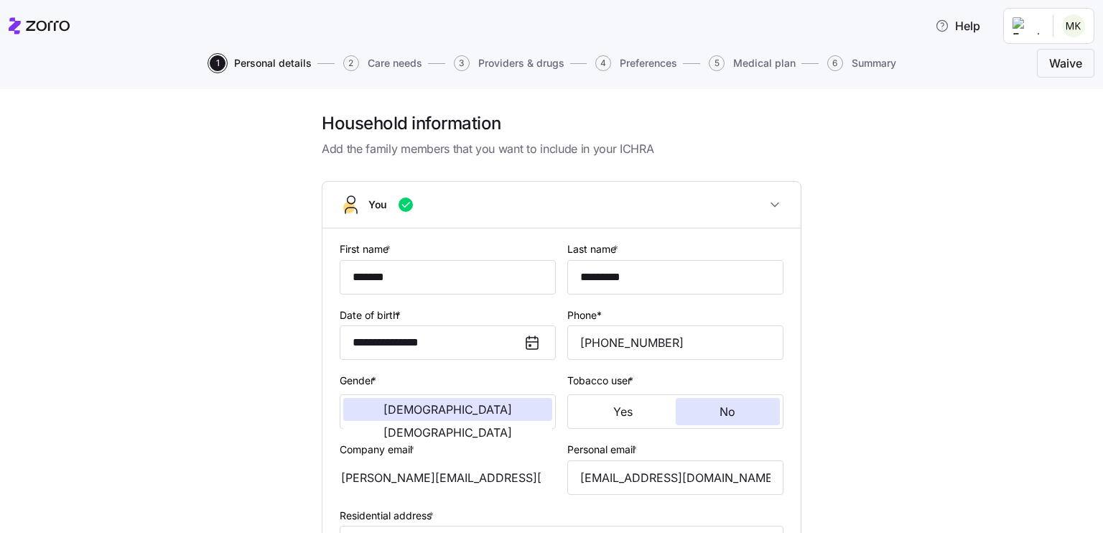
scroll to position [388, 0]
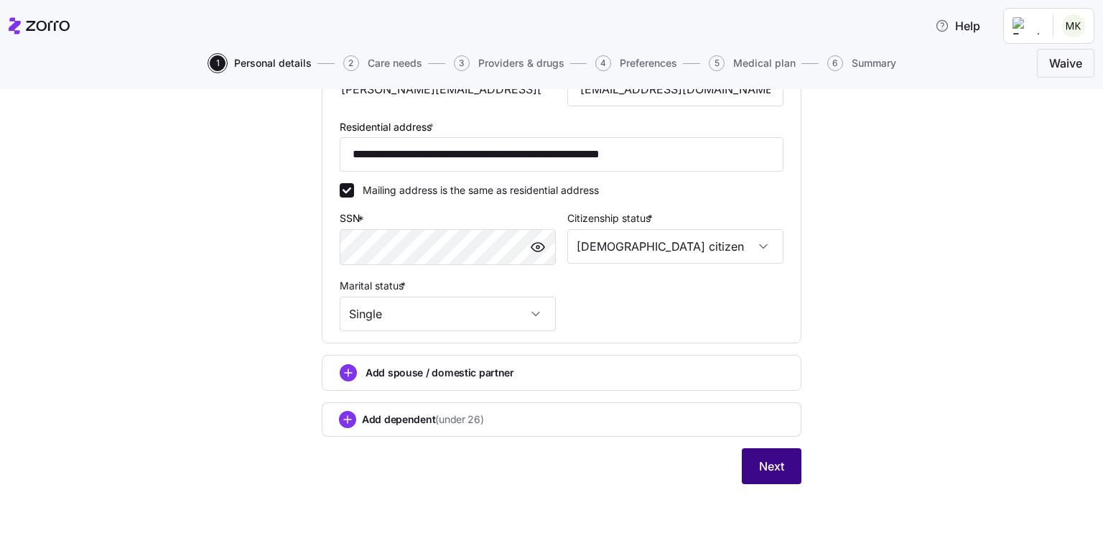
click at [766, 459] on span "Next" at bounding box center [771, 465] width 25 height 17
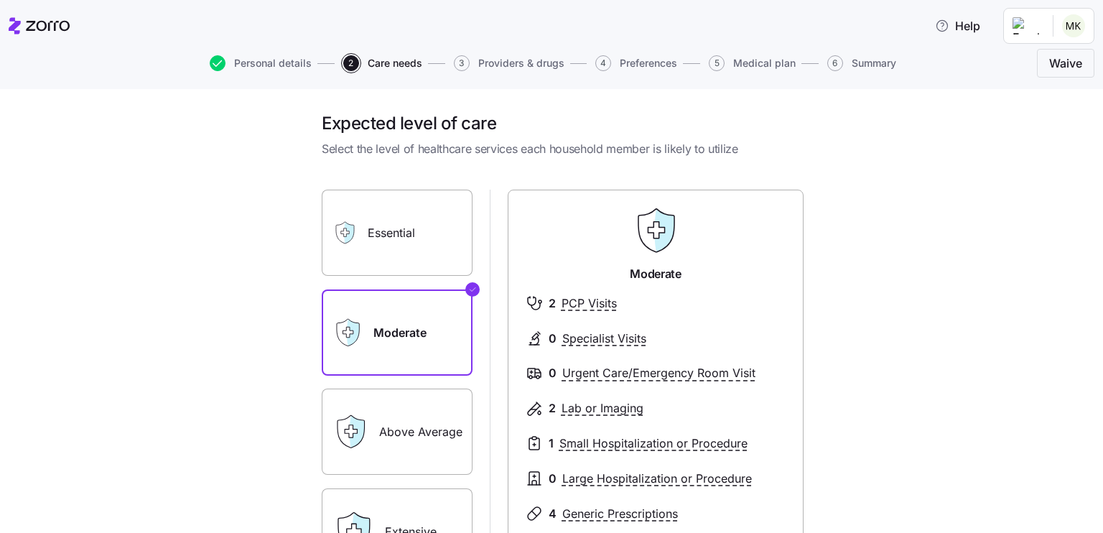
scroll to position [220, 0]
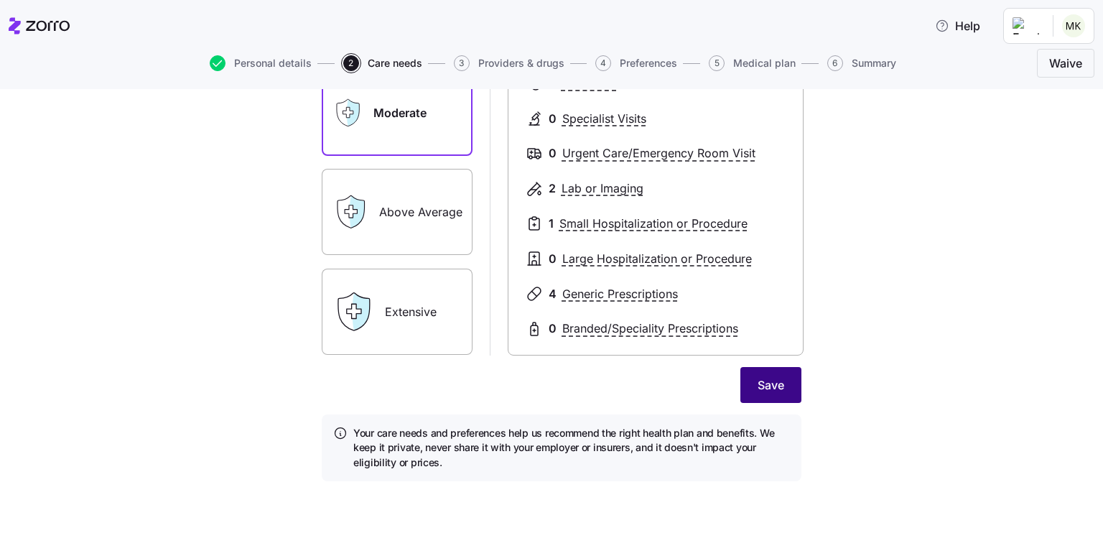
click at [774, 371] on button "Save" at bounding box center [770, 385] width 61 height 36
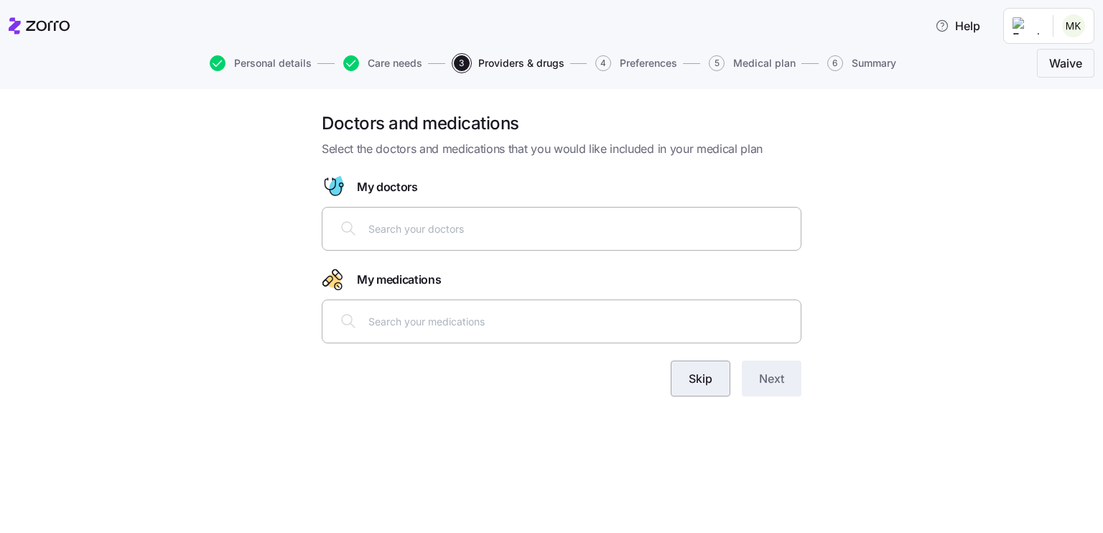
click at [704, 378] on span "Skip" at bounding box center [701, 378] width 24 height 17
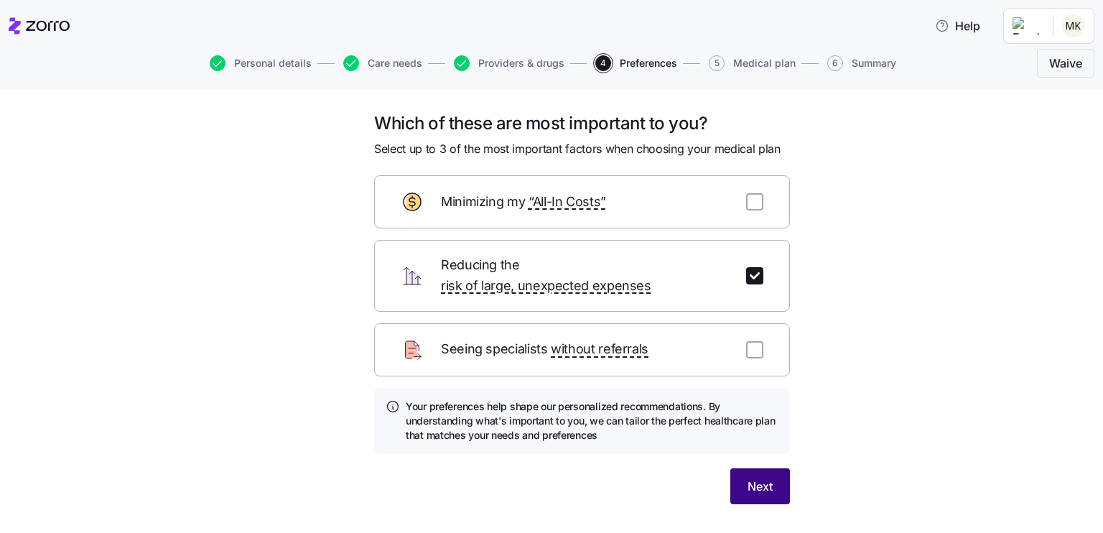
click at [760, 478] on span "Next" at bounding box center [760, 486] width 25 height 17
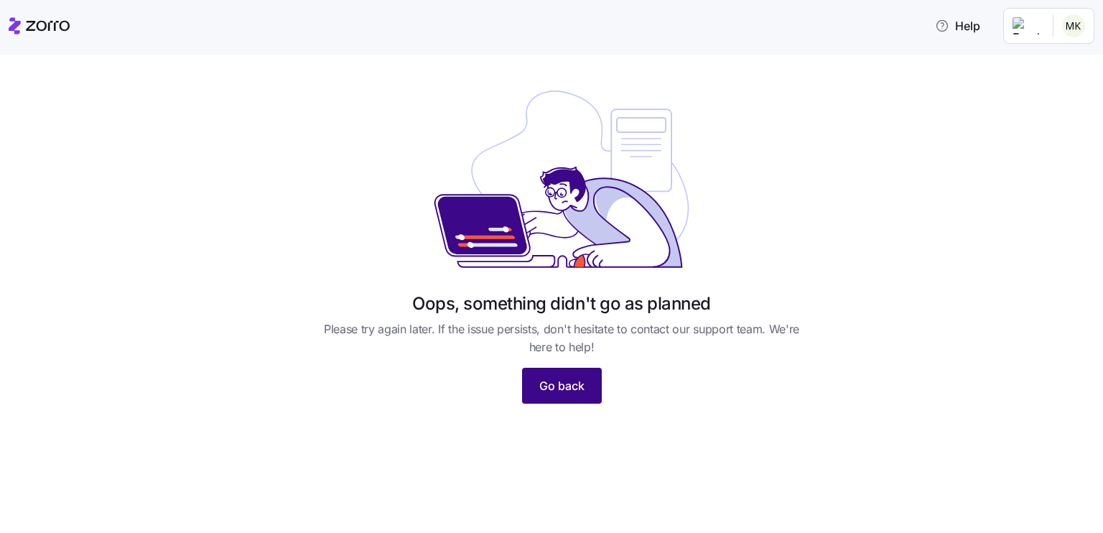
click at [577, 388] on span "Go back" at bounding box center [561, 385] width 45 height 17
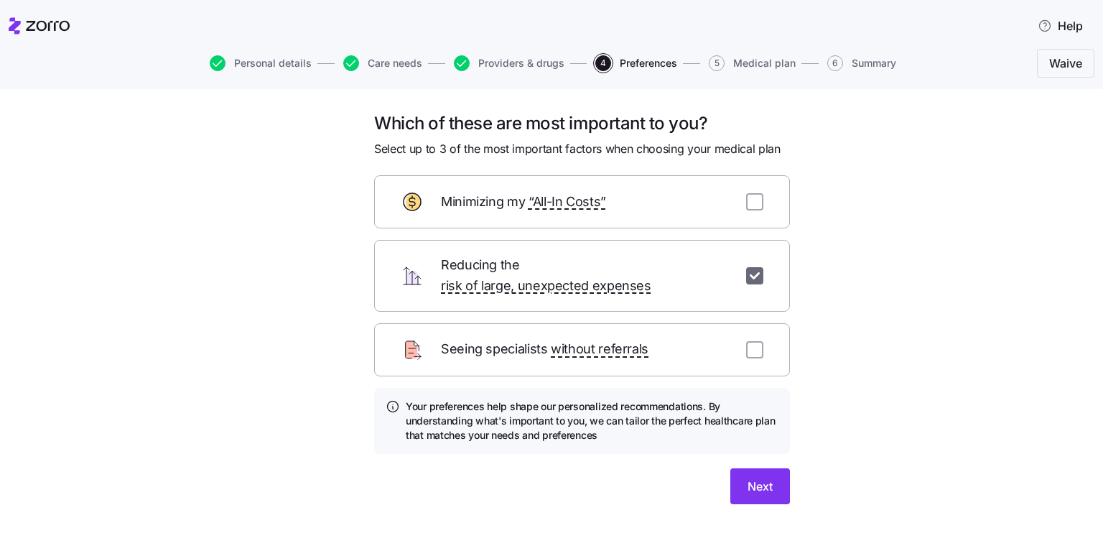
click at [750, 269] on input "checkbox" at bounding box center [754, 275] width 17 height 17
checkbox input "false"
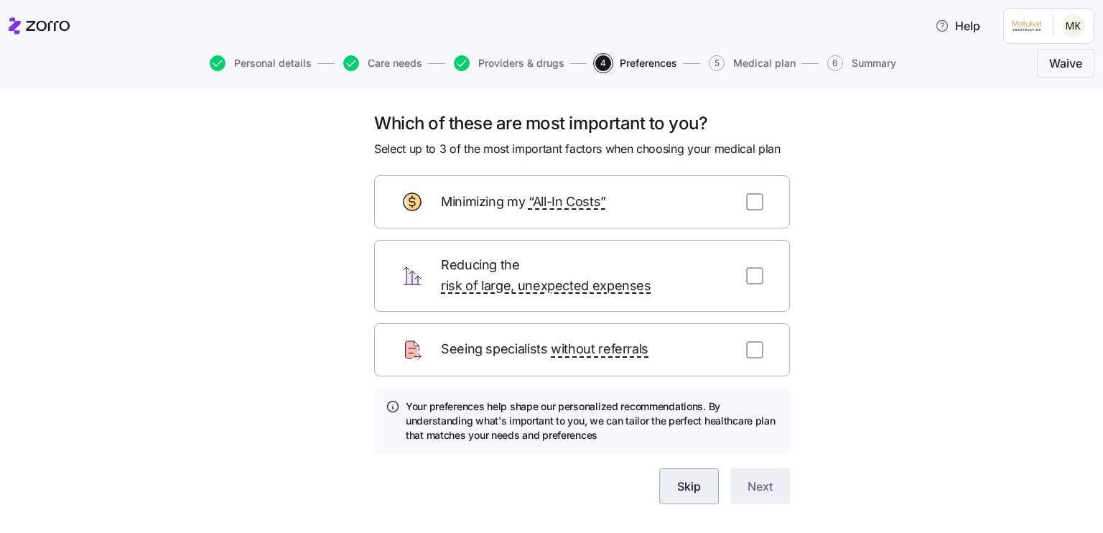
click at [681, 478] on span "Skip" at bounding box center [689, 486] width 24 height 17
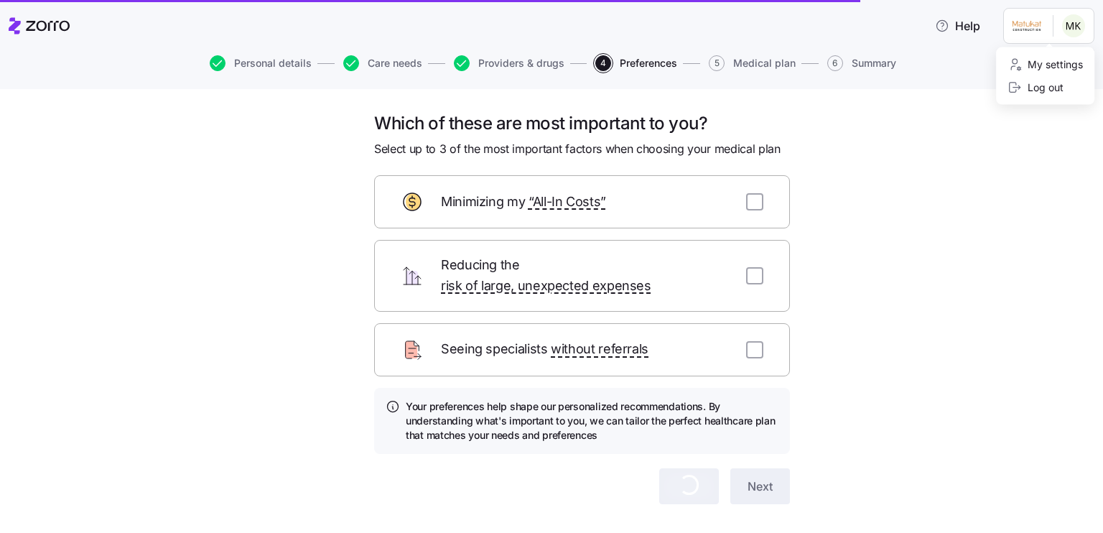
click at [1070, 22] on html "Help Personal details Care needs Providers & drugs 4 Preferences 5 Medical plan…" at bounding box center [551, 262] width 1103 height 524
click at [1018, 160] on div "Which of these are most important to you? Select up to 3 of the most important …" at bounding box center [561, 325] width 1043 height 427
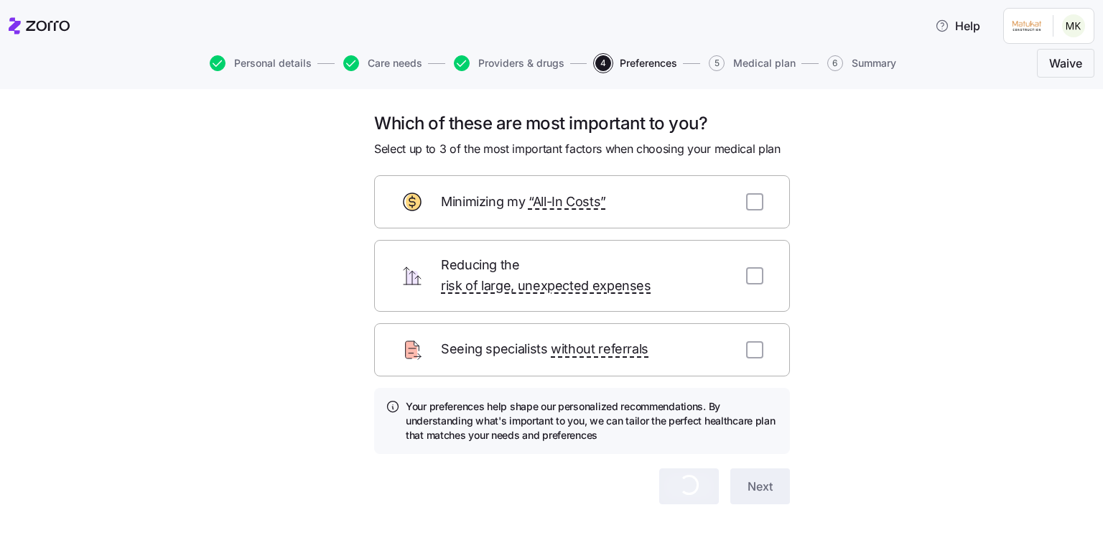
click at [1071, 29] on html "Help Personal details Care needs Providers & drugs 4 Preferences 5 Medical plan…" at bounding box center [551, 262] width 1103 height 524
click at [1037, 93] on div "Log out" at bounding box center [1035, 88] width 56 height 16
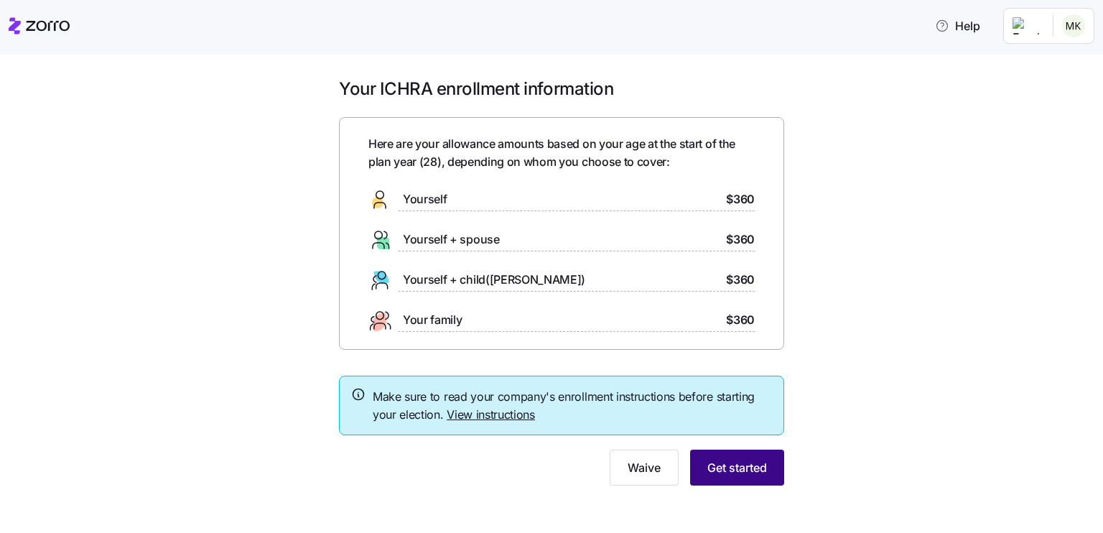
click at [735, 457] on button "Get started" at bounding box center [737, 468] width 94 height 36
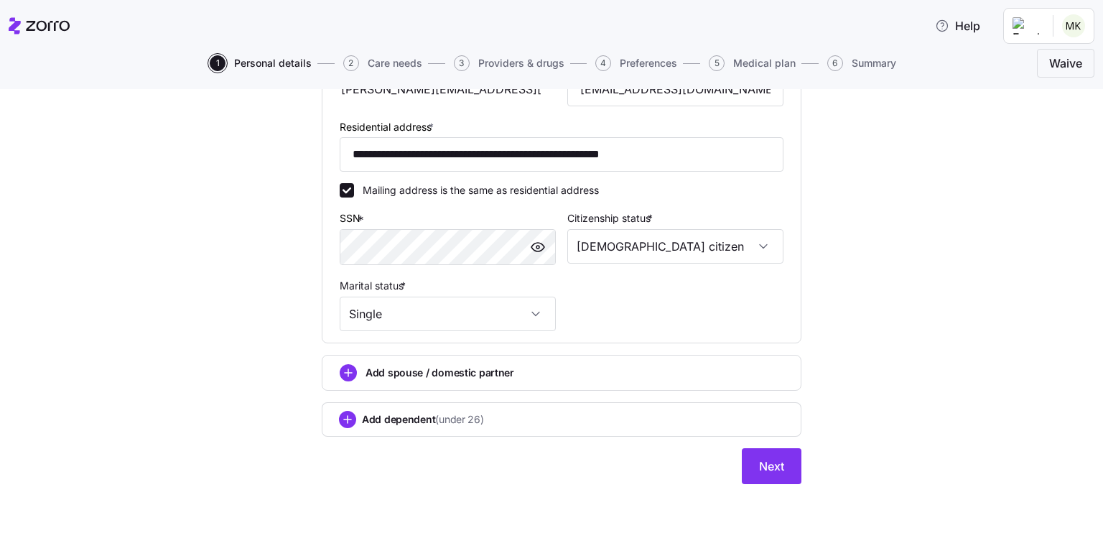
scroll to position [388, 0]
click at [782, 471] on button "Next" at bounding box center [772, 467] width 60 height 36
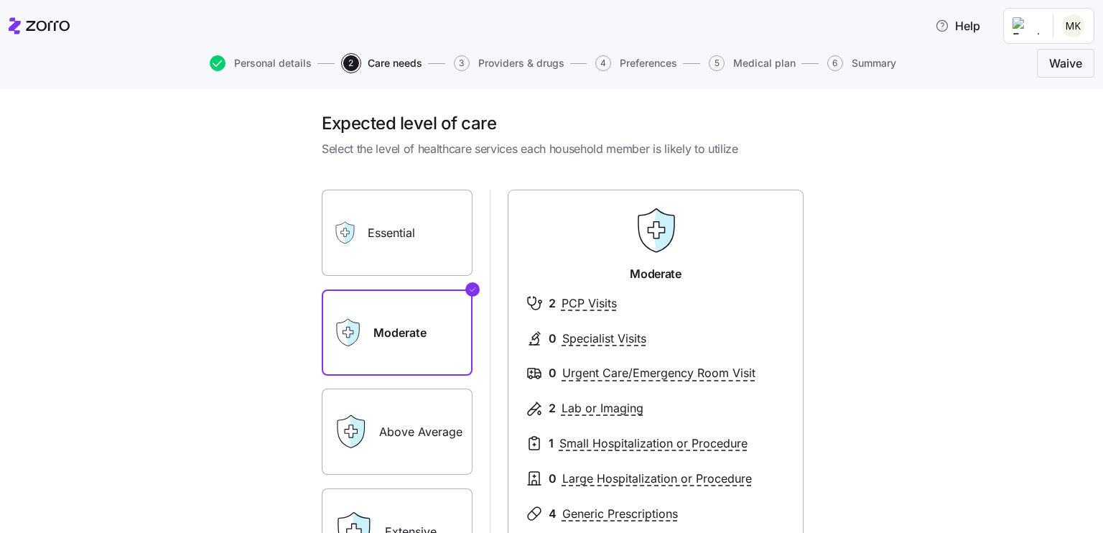
scroll to position [220, 0]
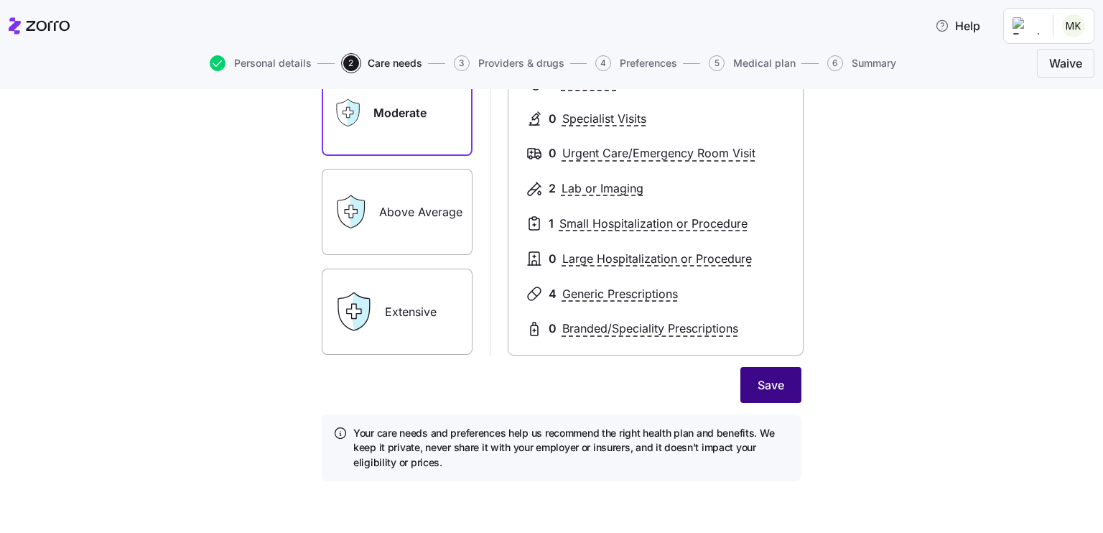
click at [776, 394] on button "Save" at bounding box center [770, 385] width 61 height 36
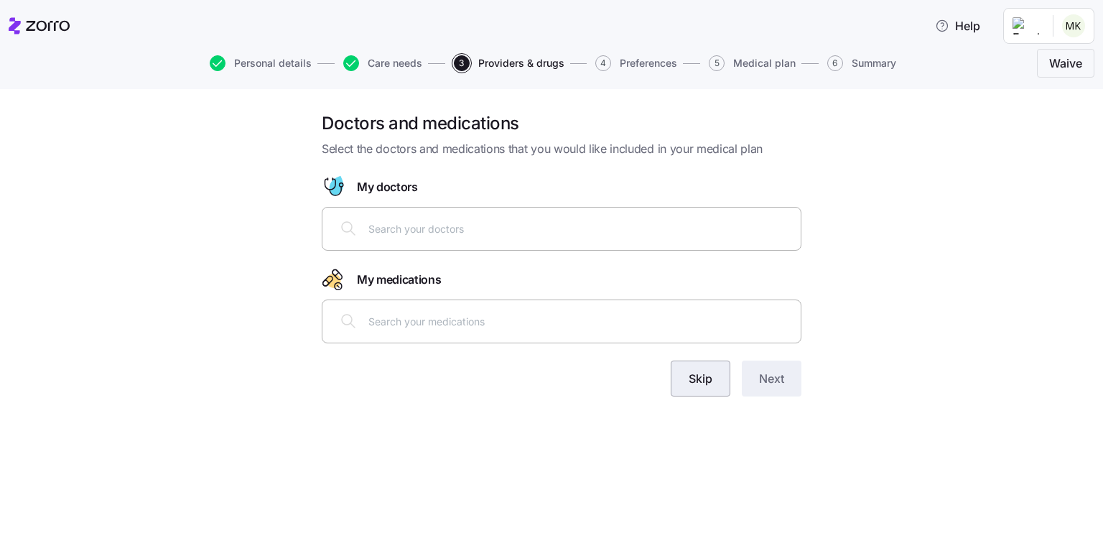
click at [698, 366] on button "Skip" at bounding box center [701, 378] width 60 height 36
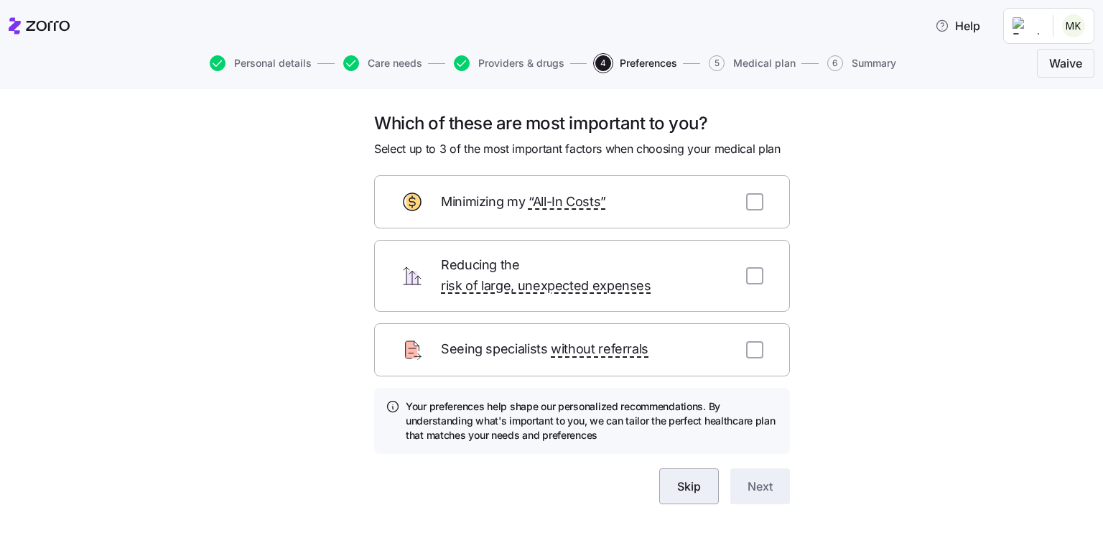
click at [709, 468] on button "Skip" at bounding box center [689, 486] width 60 height 36
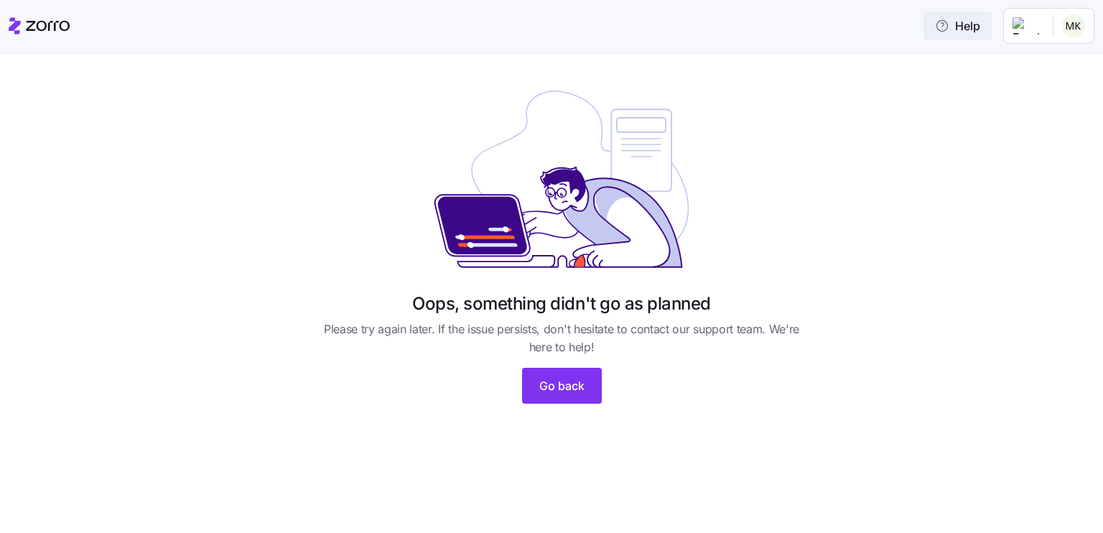
click at [952, 30] on span "Help" at bounding box center [957, 25] width 45 height 17
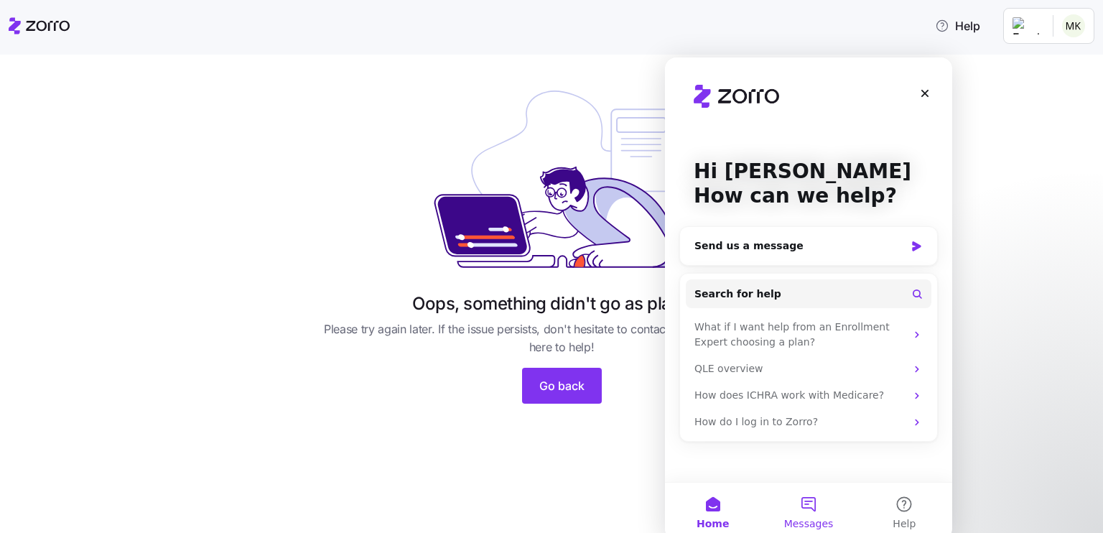
click at [813, 514] on button "Messages" at bounding box center [808, 511] width 96 height 57
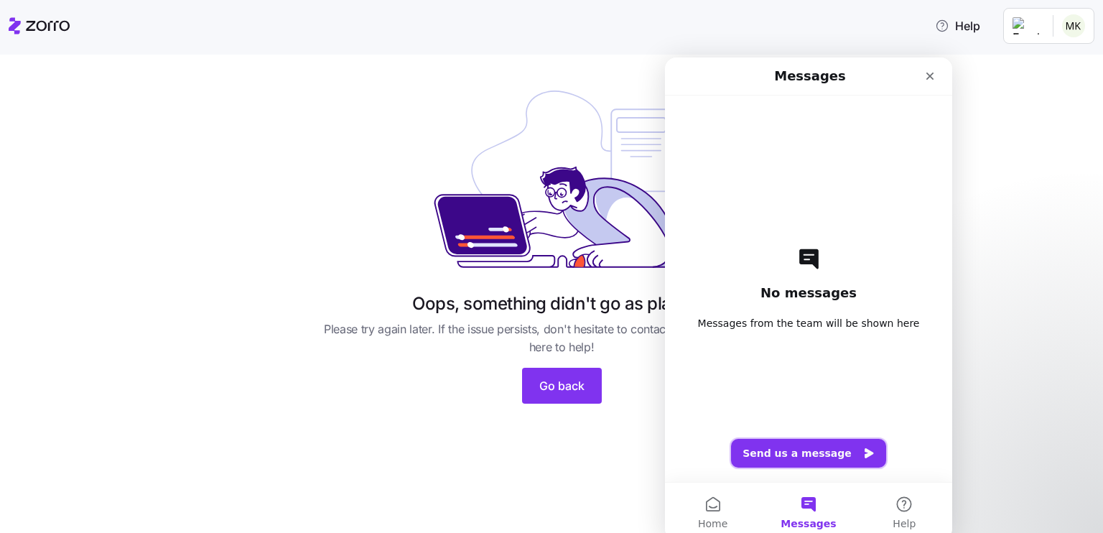
click at [796, 457] on button "Send us a message" at bounding box center [808, 453] width 155 height 29
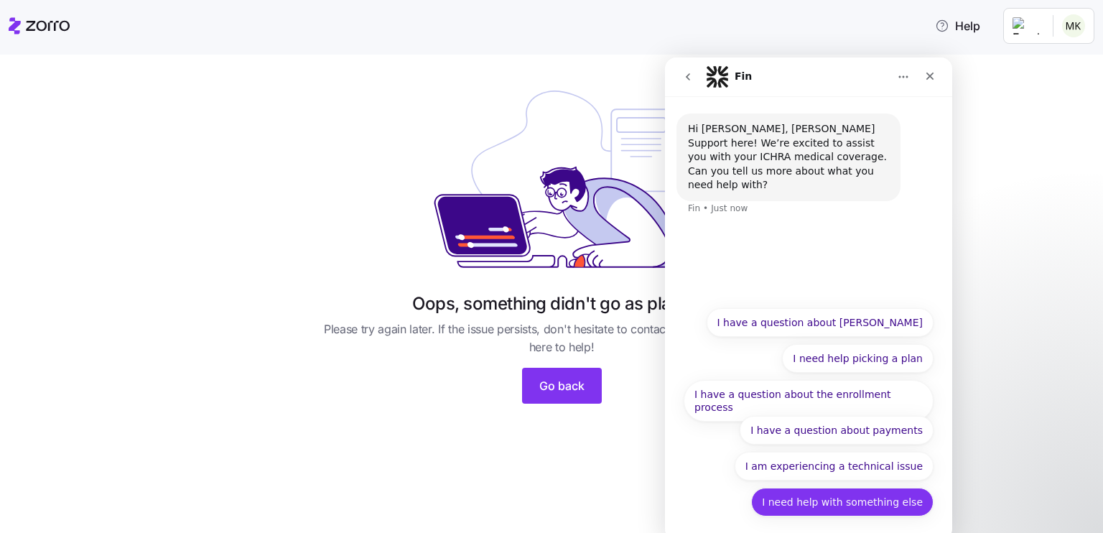
click at [821, 494] on button "I need help with something else" at bounding box center [842, 502] width 182 height 29
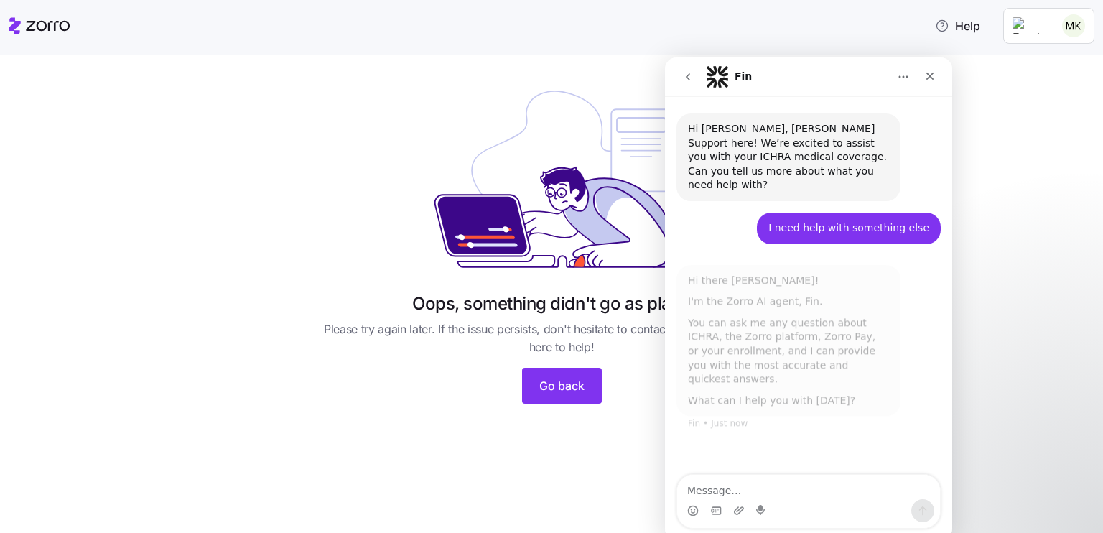
click at [899, 83] on button "Home" at bounding box center [903, 76] width 27 height 27
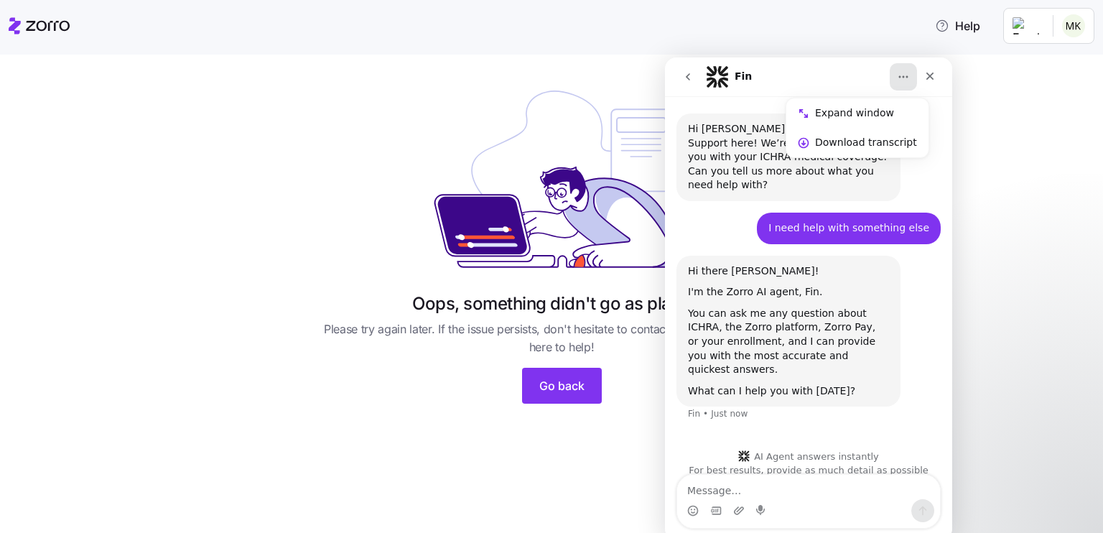
click at [899, 83] on button "Home" at bounding box center [903, 76] width 27 height 27
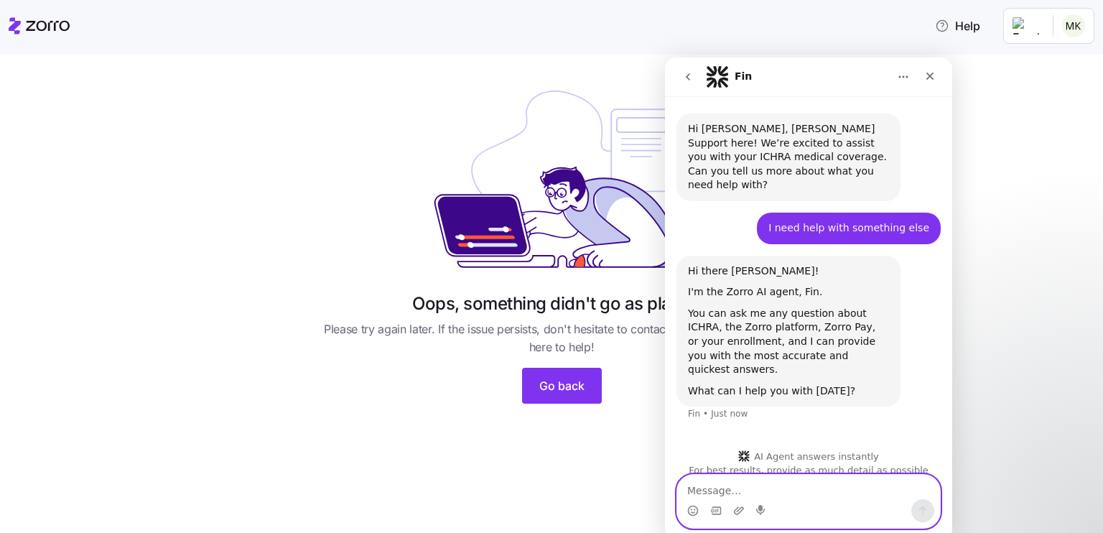
click at [731, 483] on textarea "Message…" at bounding box center [808, 487] width 263 height 24
type textarea "website not working"
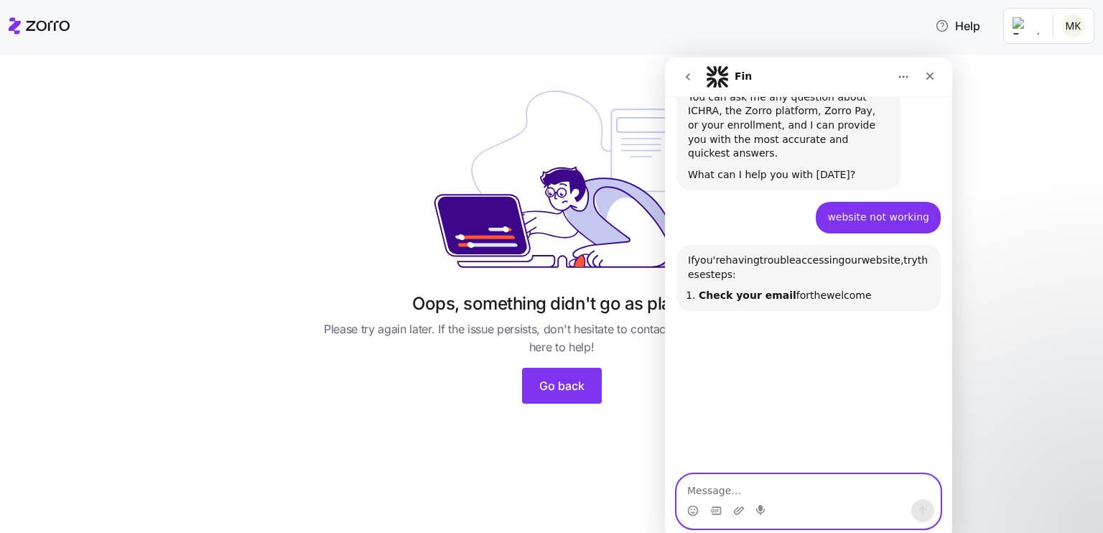
scroll to position [297, 0]
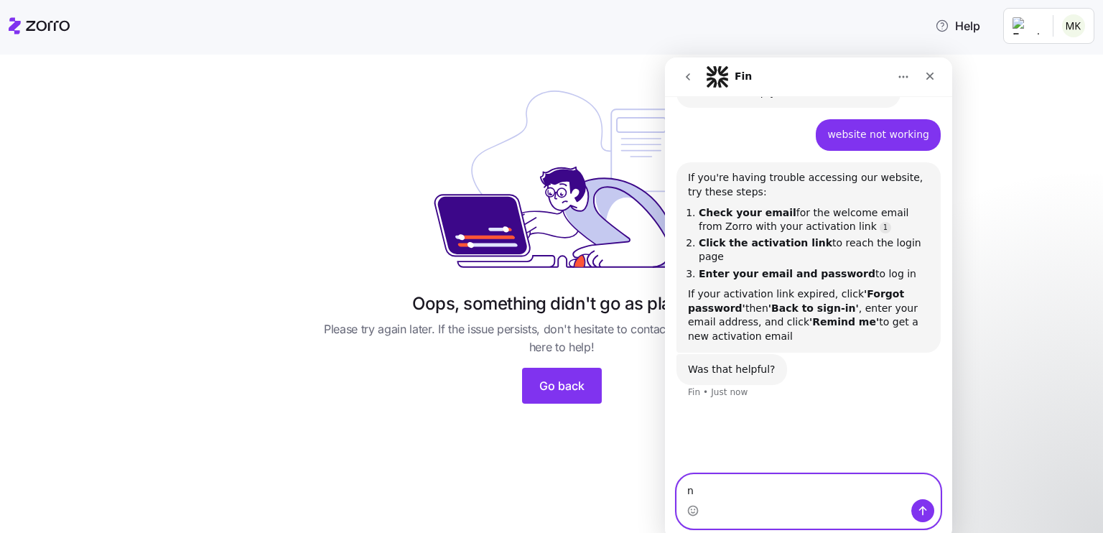
type textarea "no"
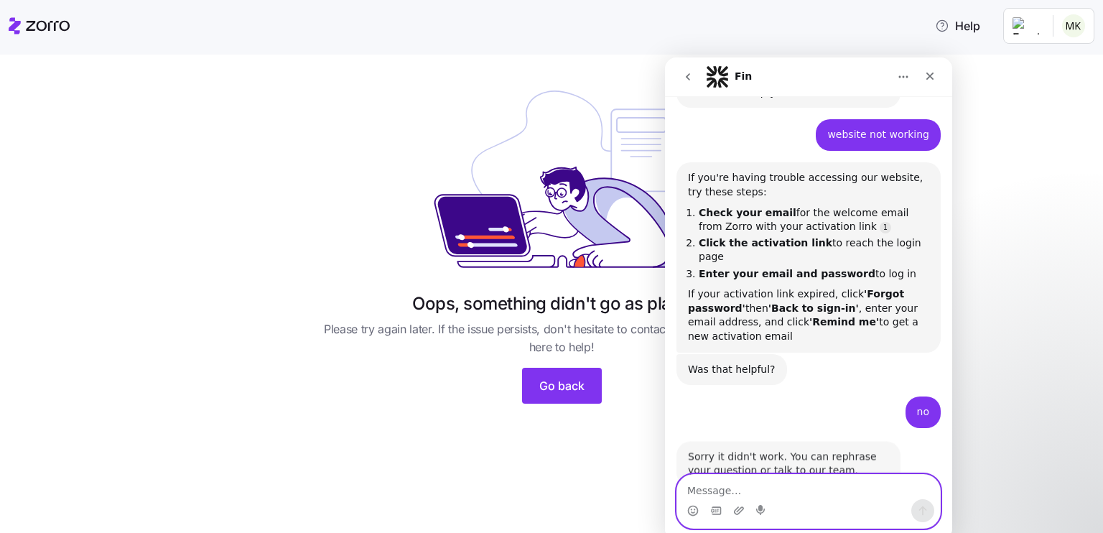
scroll to position [1, 0]
type textarea "Do you have a phone number i can call"
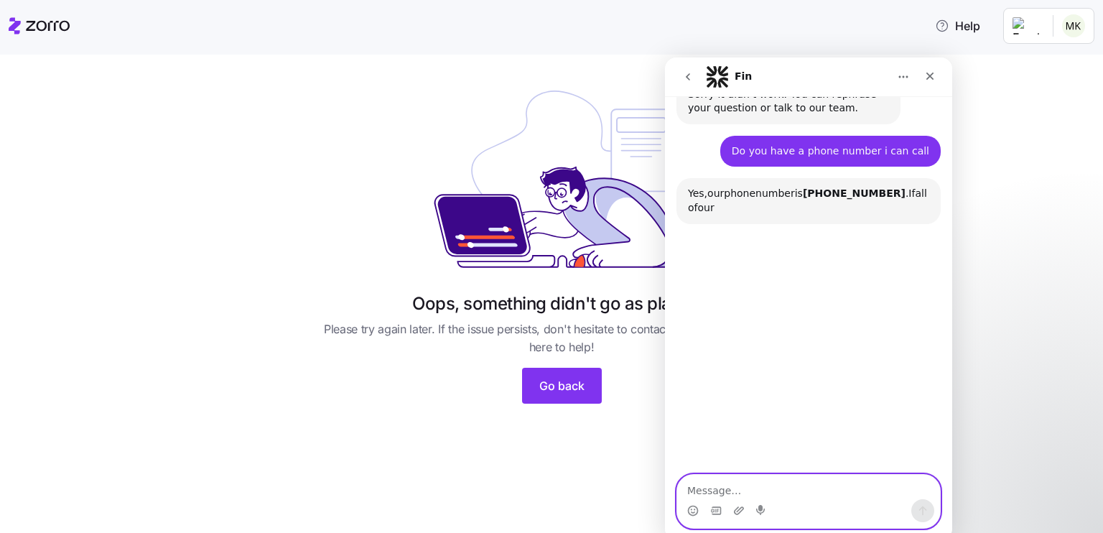
scroll to position [661, 0]
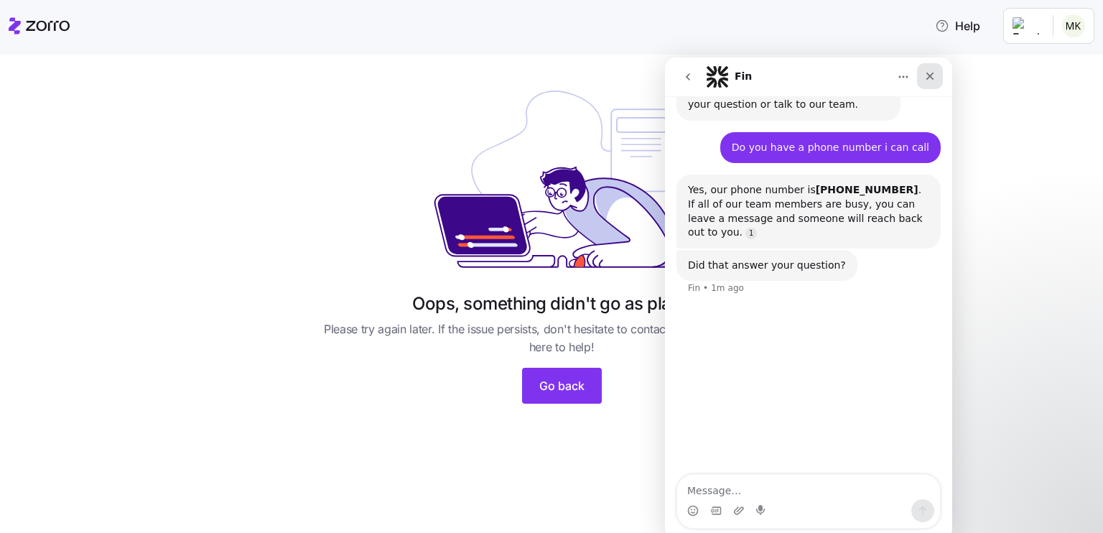
click at [932, 76] on icon "Close" at bounding box center [929, 75] width 11 height 11
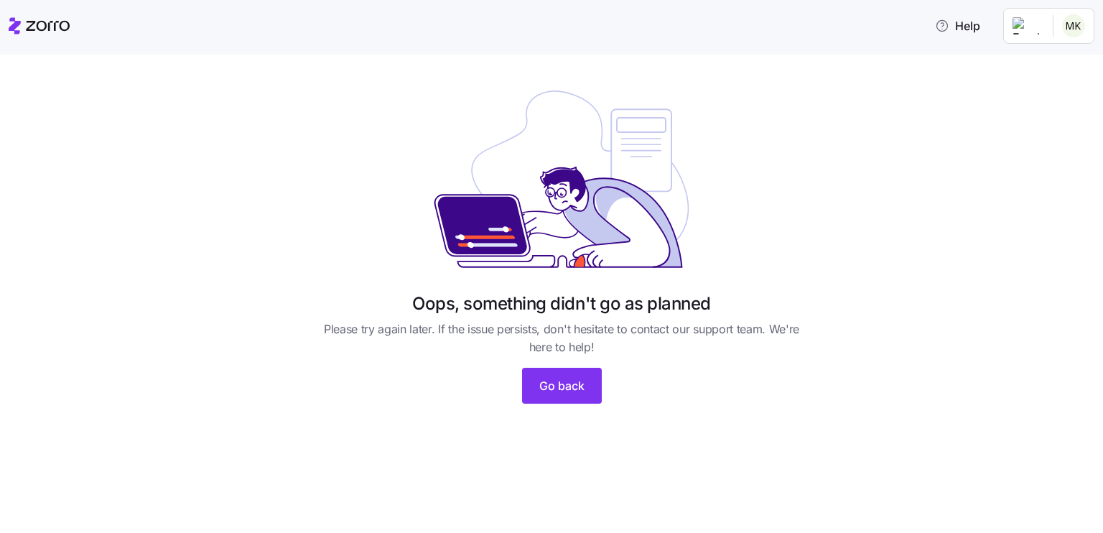
scroll to position [443, 0]
click at [1079, 32] on html "Help Oops, something didn't go as planned Please try again later. If the issue …" at bounding box center [551, 262] width 1103 height 524
click at [1048, 85] on div "Log out" at bounding box center [1035, 88] width 56 height 16
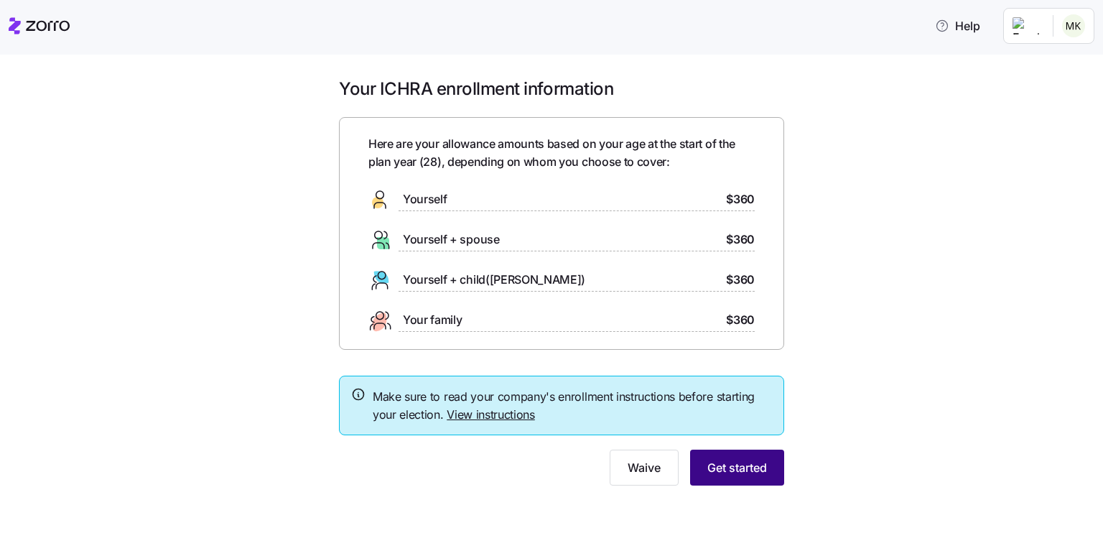
click at [709, 478] on button "Get started" at bounding box center [737, 468] width 94 height 36
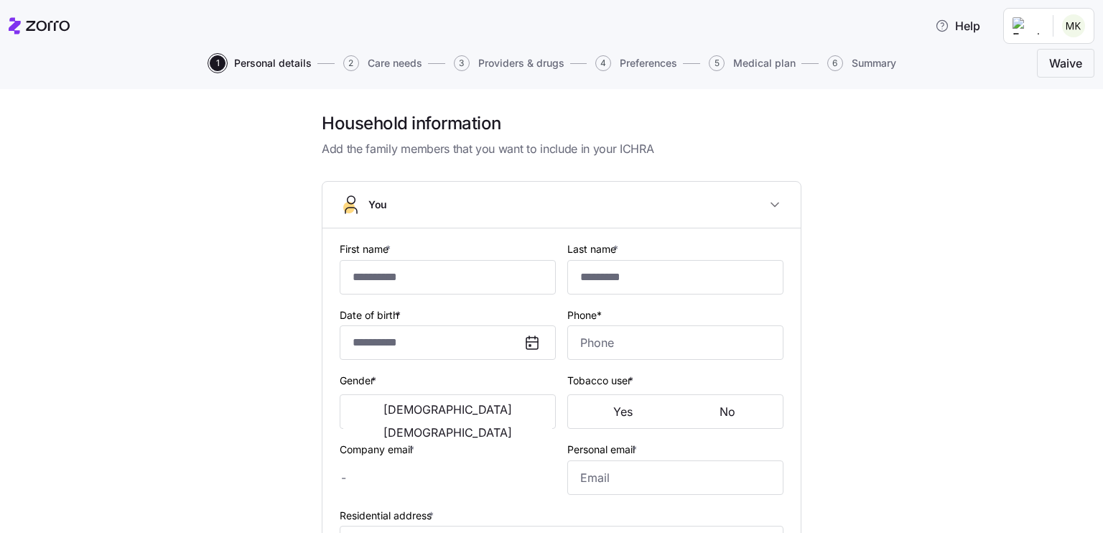
type input "*******"
type input "*********"
type input "[PERSON_NAME][EMAIL_ADDRESS][DOMAIN_NAME]"
type input "[EMAIL_ADDRESS][DOMAIN_NAME]"
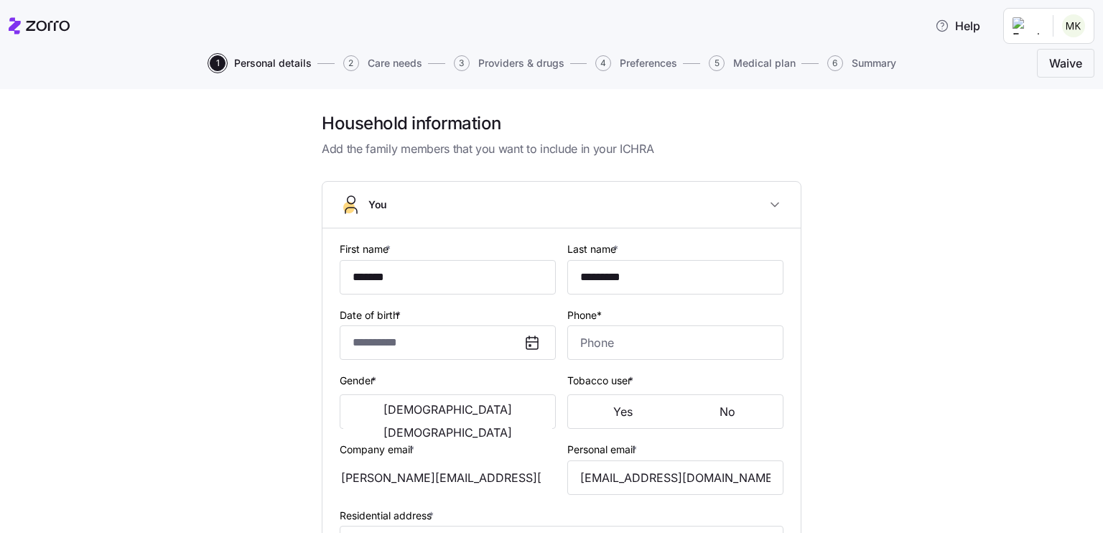
type input "**********"
checkbox input "true"
type input "**********"
type input "[PHONE_NUMBER]"
type input "[DEMOGRAPHIC_DATA] citizen"
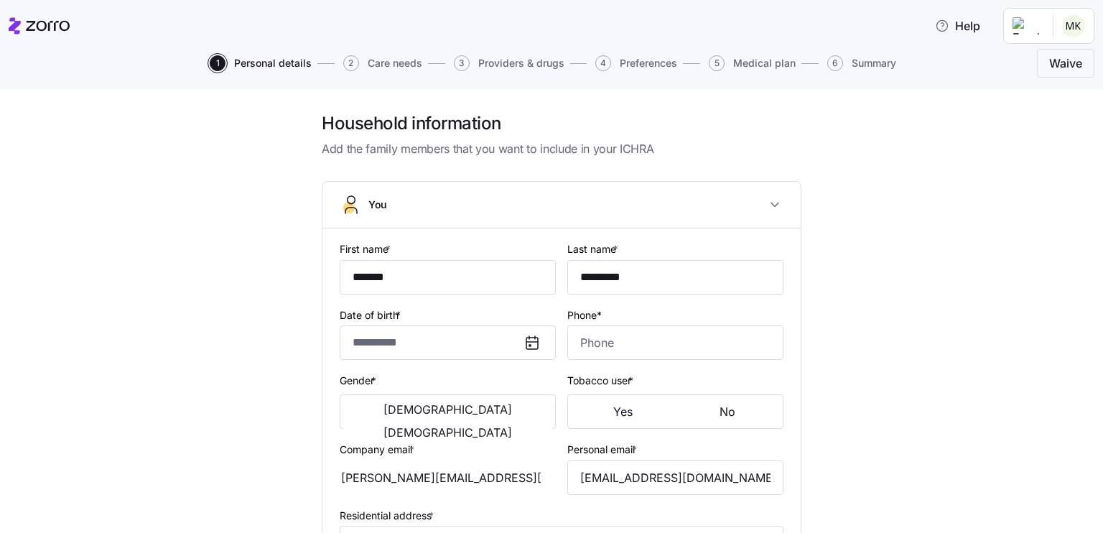
type input "Single"
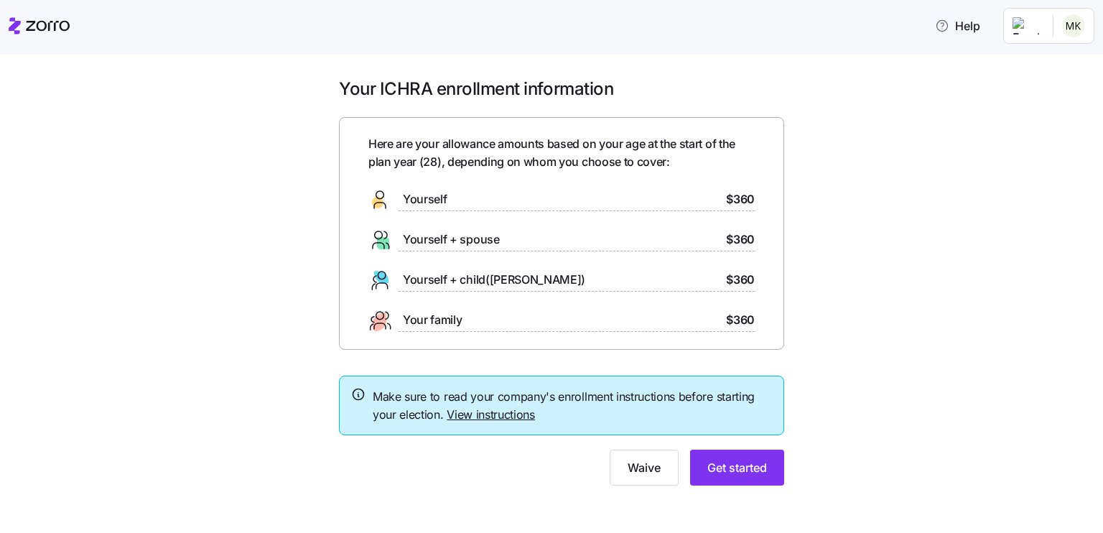
click at [488, 415] on link "View instructions" at bounding box center [491, 414] width 88 height 14
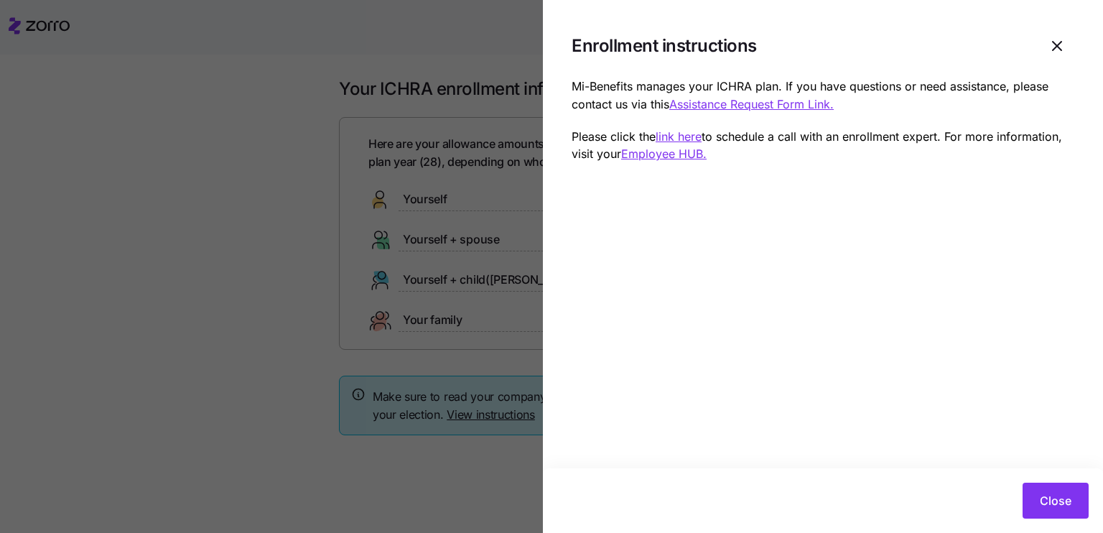
click at [799, 110] on u "Assistance Request Form Link." at bounding box center [751, 104] width 164 height 14
click at [224, 368] on div at bounding box center [551, 266] width 1103 height 533
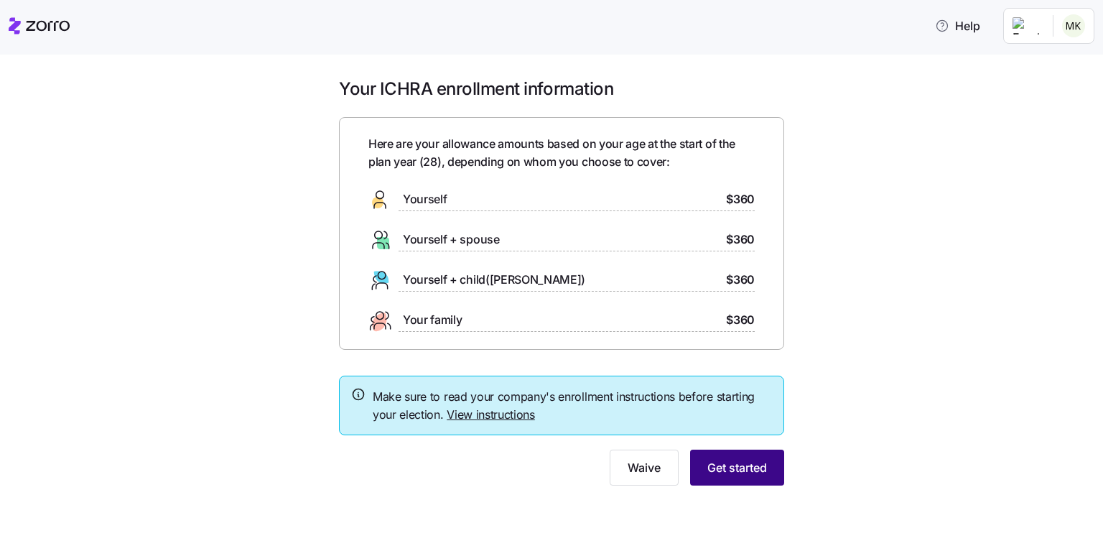
click at [718, 471] on span "Get started" at bounding box center [737, 467] width 60 height 17
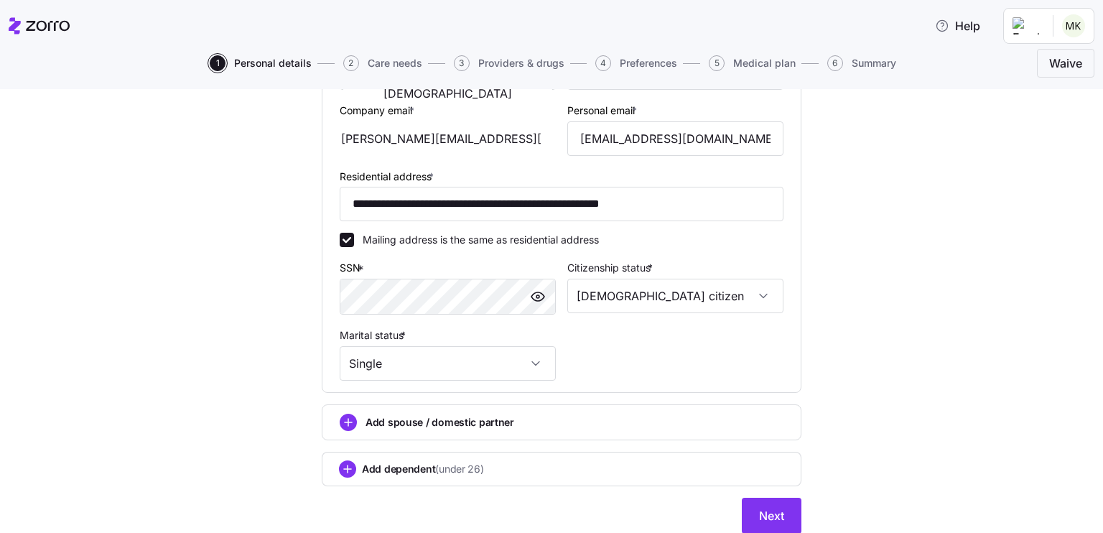
scroll to position [388, 0]
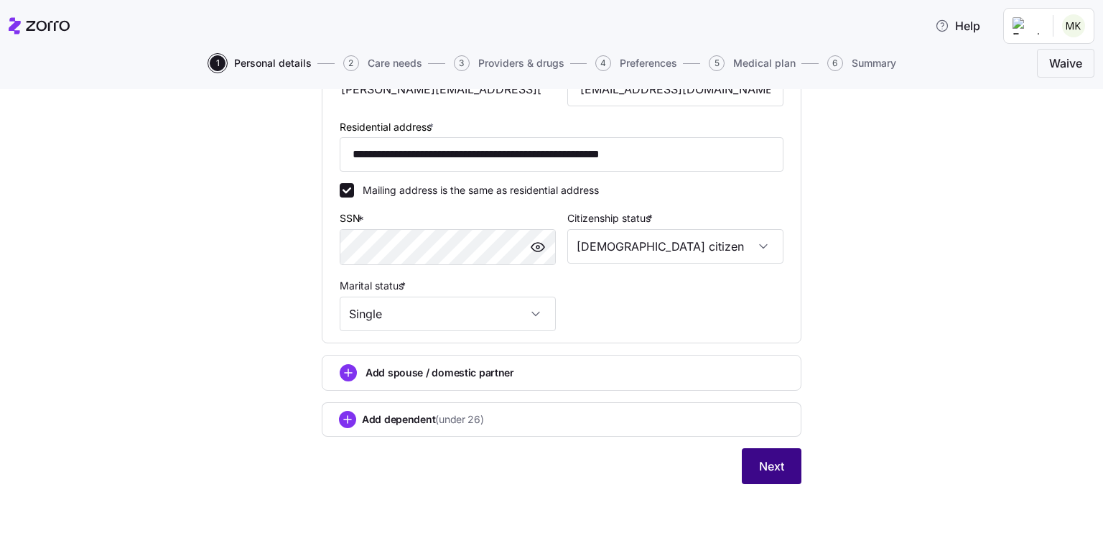
click at [771, 457] on span "Next" at bounding box center [771, 465] width 25 height 17
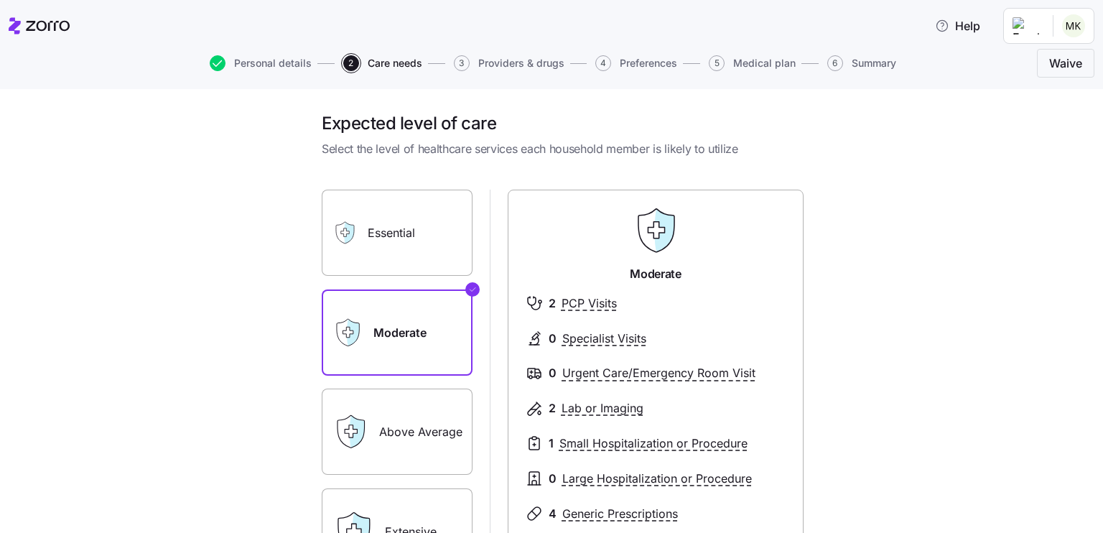
scroll to position [220, 0]
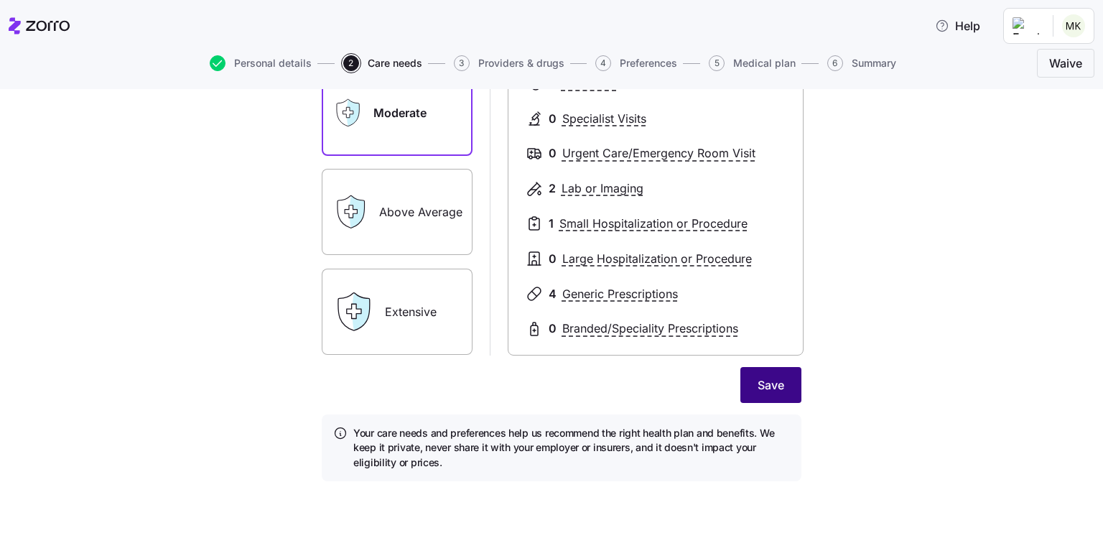
click at [783, 380] on button "Save" at bounding box center [770, 385] width 61 height 36
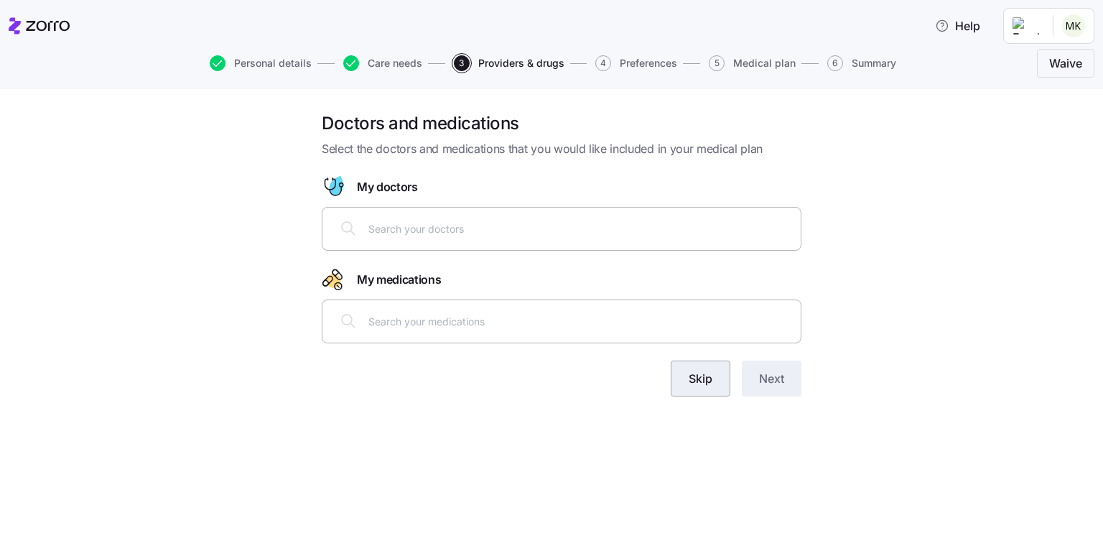
click at [702, 387] on button "Skip" at bounding box center [701, 378] width 60 height 36
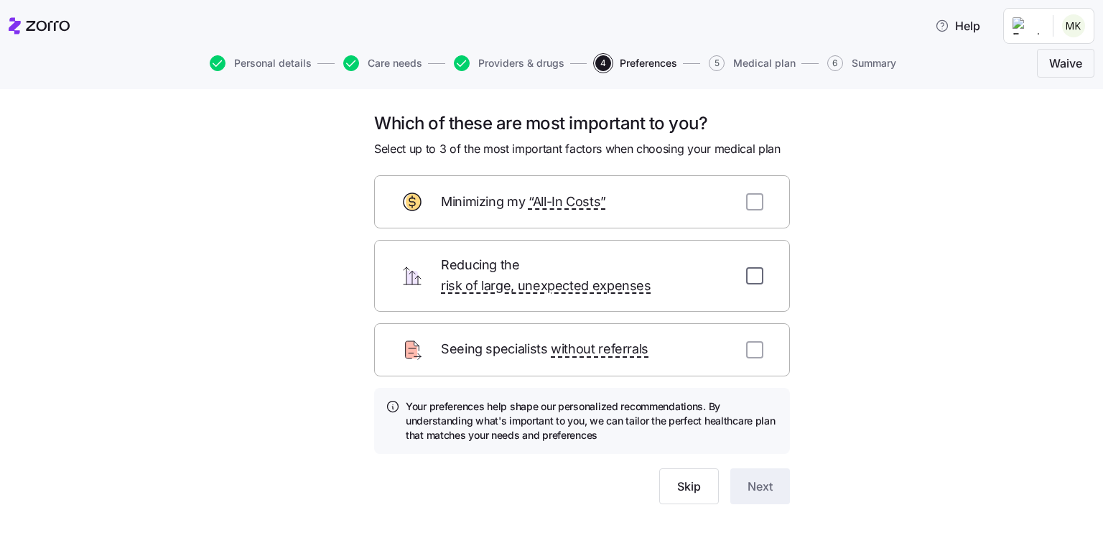
click at [748, 256] on div "Reducing the risk of large, unexpected expenses" at bounding box center [582, 276] width 416 height 72
click at [748, 267] on input "checkbox" at bounding box center [754, 275] width 17 height 17
checkbox input "true"
click at [753, 478] on span "Next" at bounding box center [760, 486] width 25 height 17
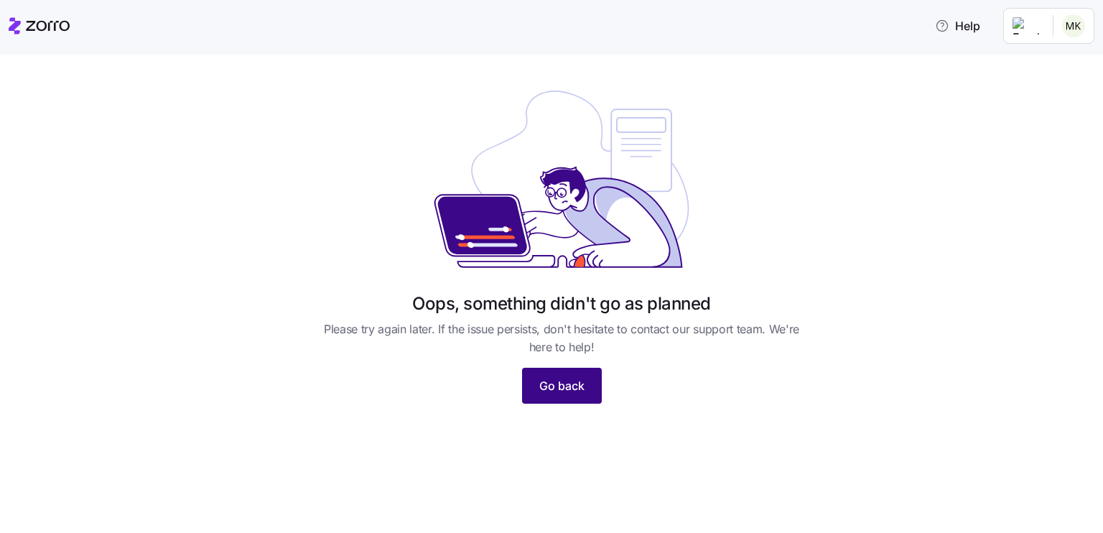
click at [544, 382] on span "Go back" at bounding box center [561, 385] width 45 height 17
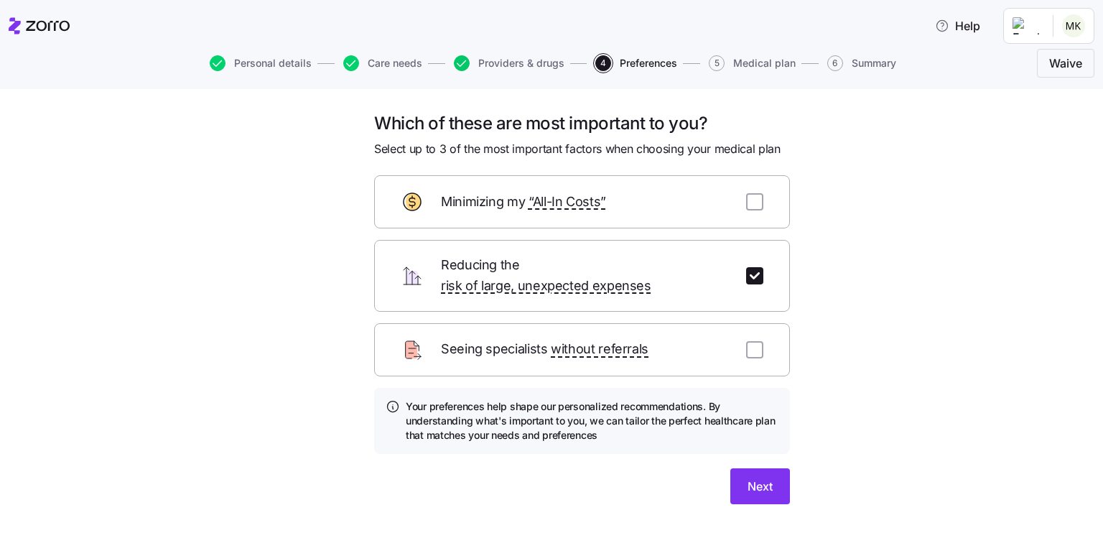
click at [459, 64] on icon "button" at bounding box center [462, 63] width 16 height 16
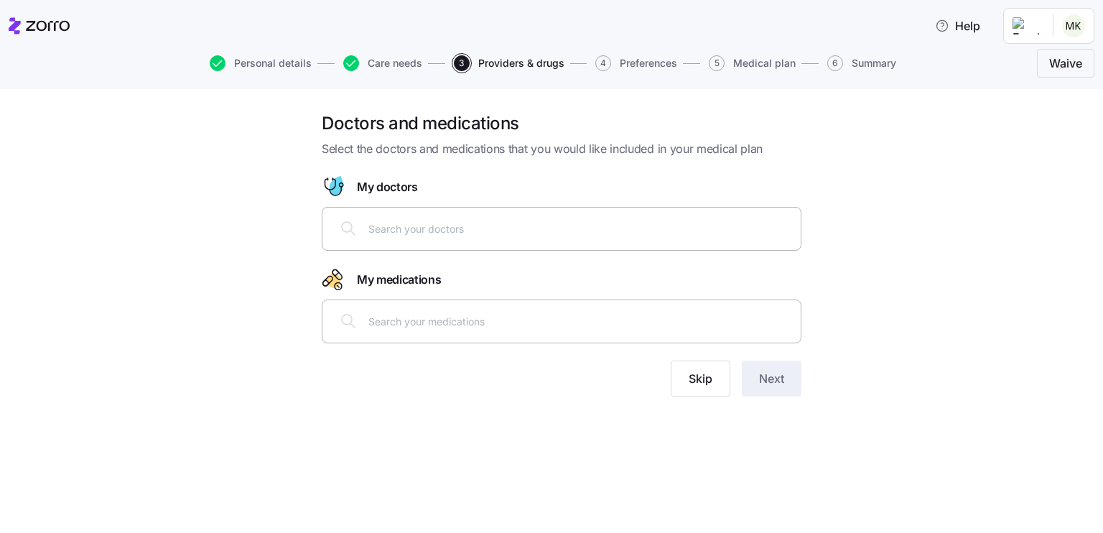
click at [443, 225] on input "text" at bounding box center [580, 228] width 424 height 16
click at [1080, 25] on html "Help Personal details Care needs 3 Providers & drugs 4 Preferences 5 Medical pl…" at bounding box center [551, 262] width 1103 height 524
click at [1043, 84] on div "Log out" at bounding box center [1035, 88] width 56 height 16
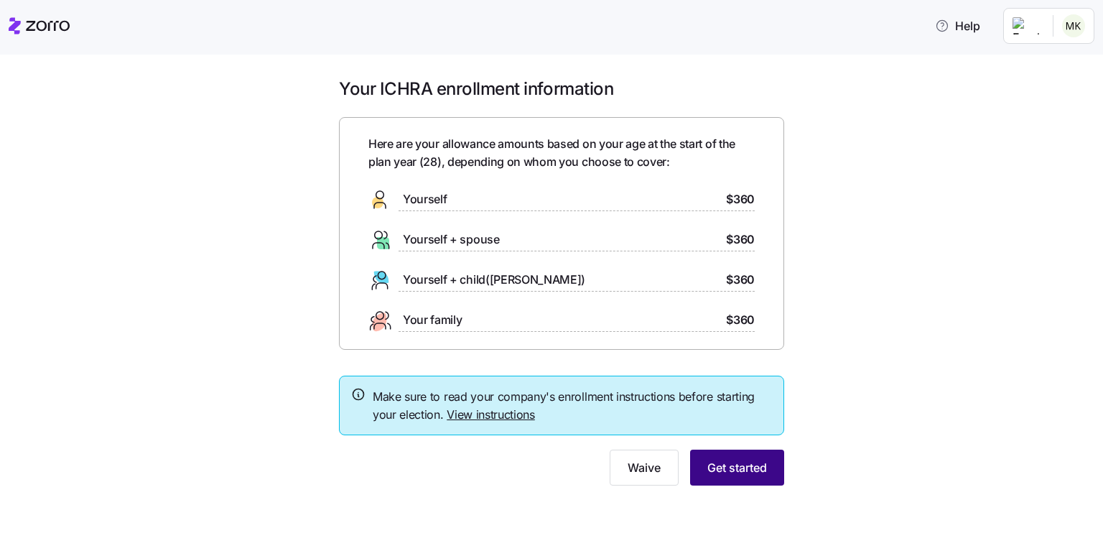
click at [701, 454] on button "Get started" at bounding box center [737, 468] width 94 height 36
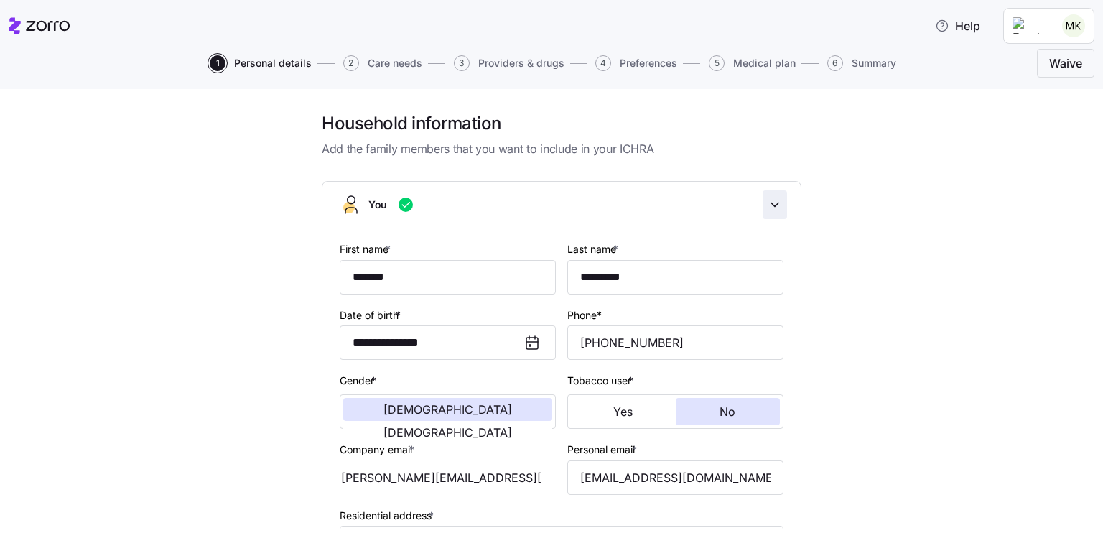
click at [774, 208] on icon "button" at bounding box center [775, 204] width 14 height 14
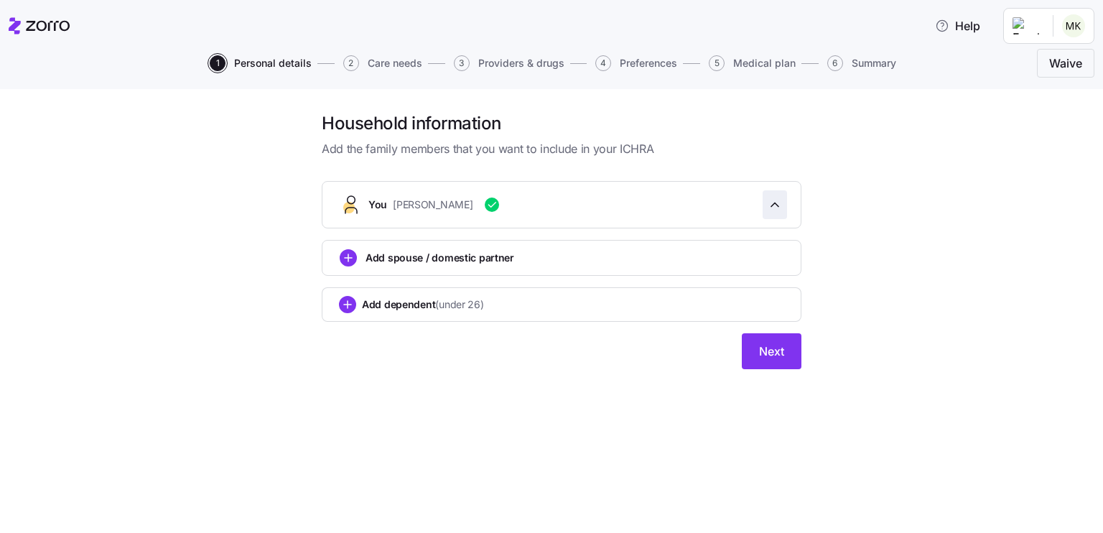
click at [774, 208] on icon "button" at bounding box center [775, 204] width 14 height 14
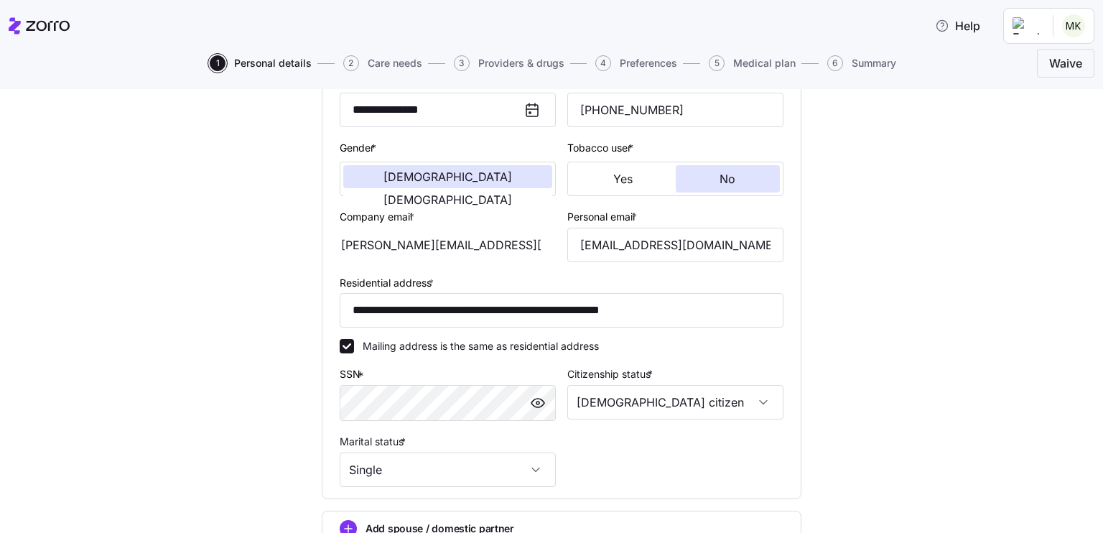
scroll to position [388, 0]
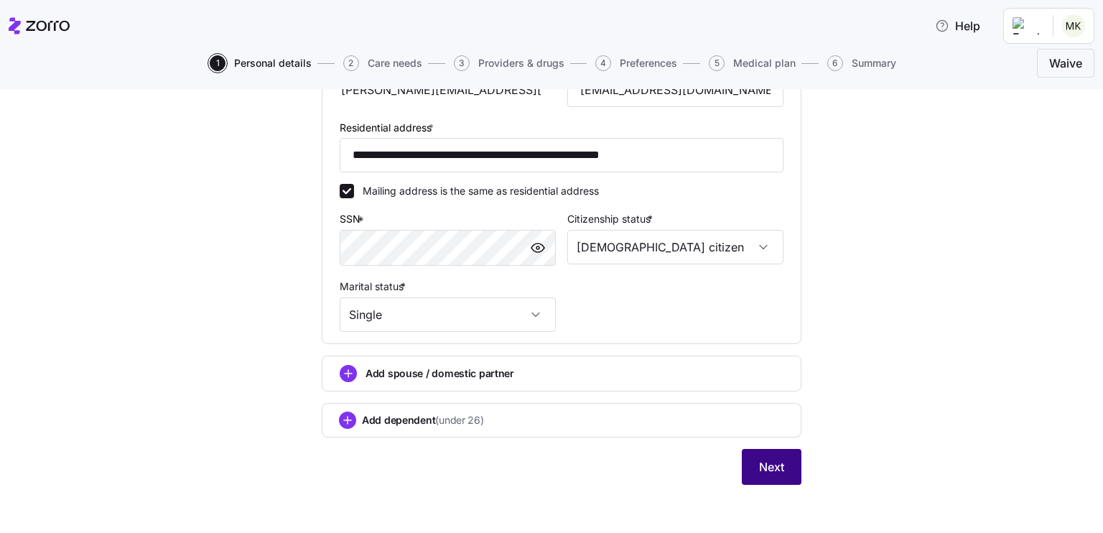
click at [783, 475] on button "Next" at bounding box center [772, 467] width 60 height 36
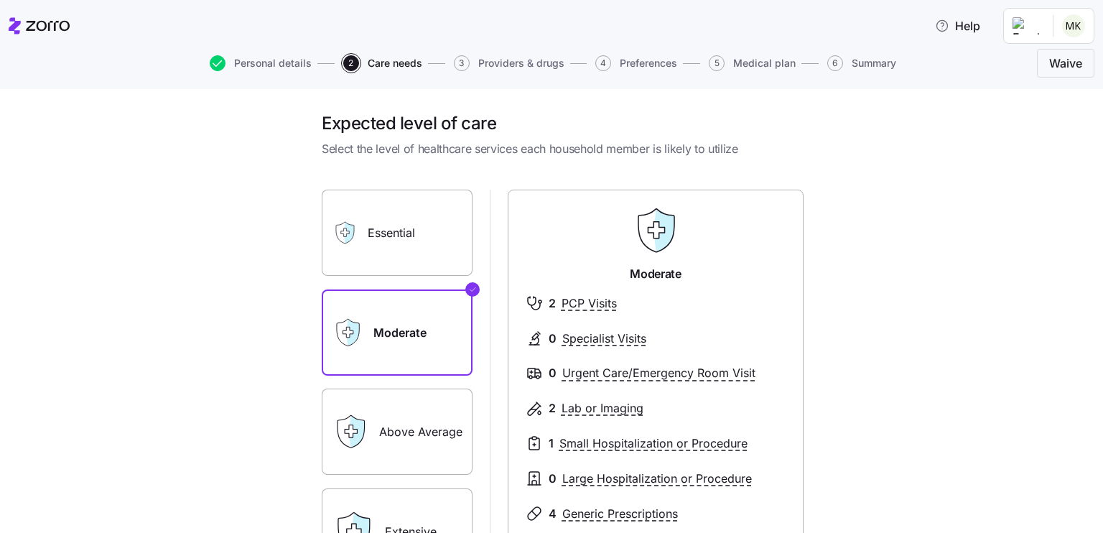
click at [459, 445] on label "Above Average" at bounding box center [397, 431] width 151 height 86
click at [0, 0] on input "Above Average" at bounding box center [0, 0] width 0 height 0
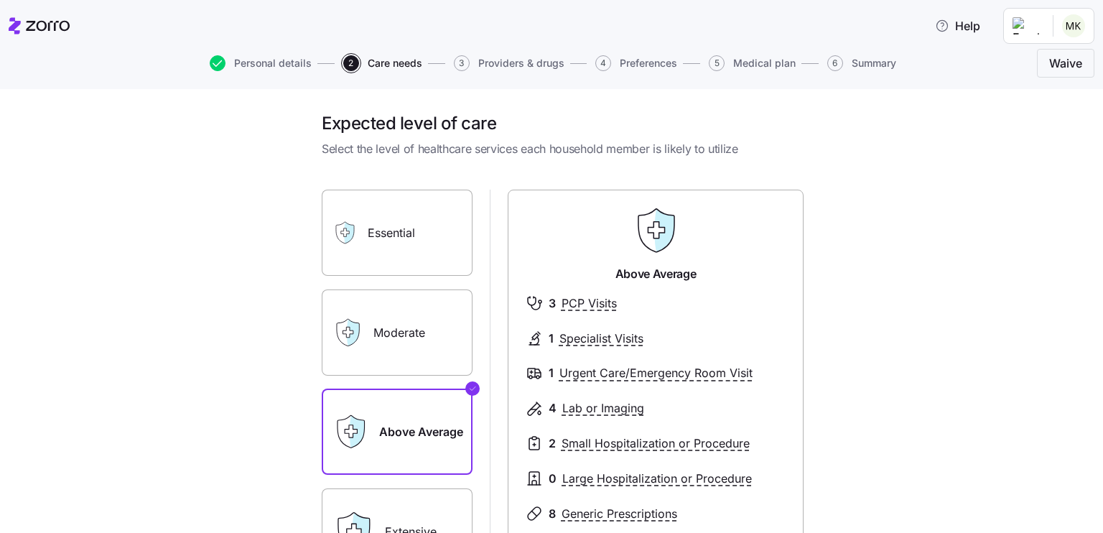
click at [433, 490] on label "Extensive" at bounding box center [397, 531] width 151 height 86
click at [0, 0] on input "Extensive" at bounding box center [0, 0] width 0 height 0
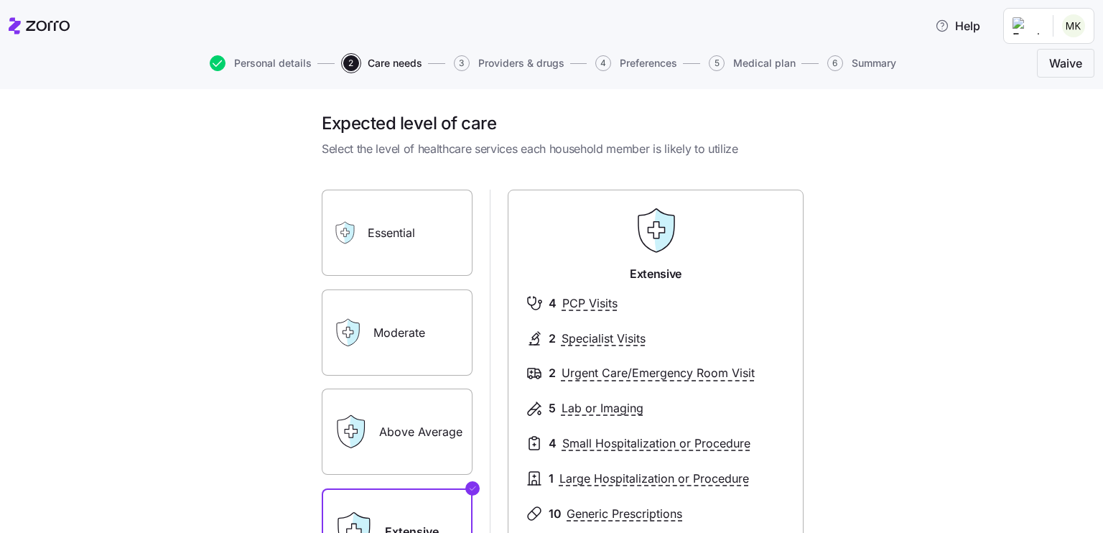
click at [394, 366] on label "Moderate" at bounding box center [397, 332] width 151 height 86
click at [0, 0] on input "Moderate" at bounding box center [0, 0] width 0 height 0
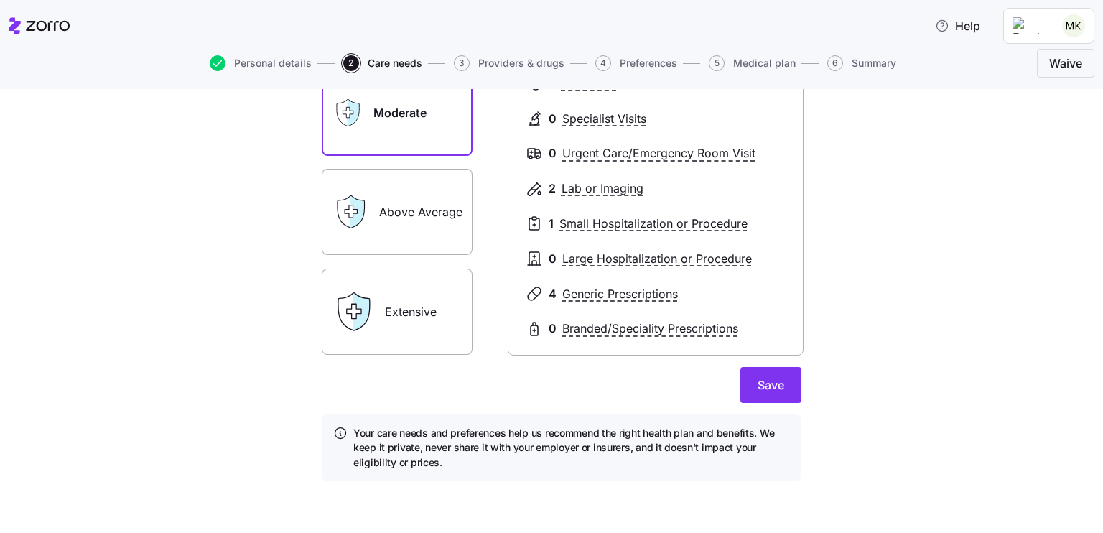
scroll to position [220, 0]
click at [778, 391] on button "Save" at bounding box center [770, 385] width 61 height 36
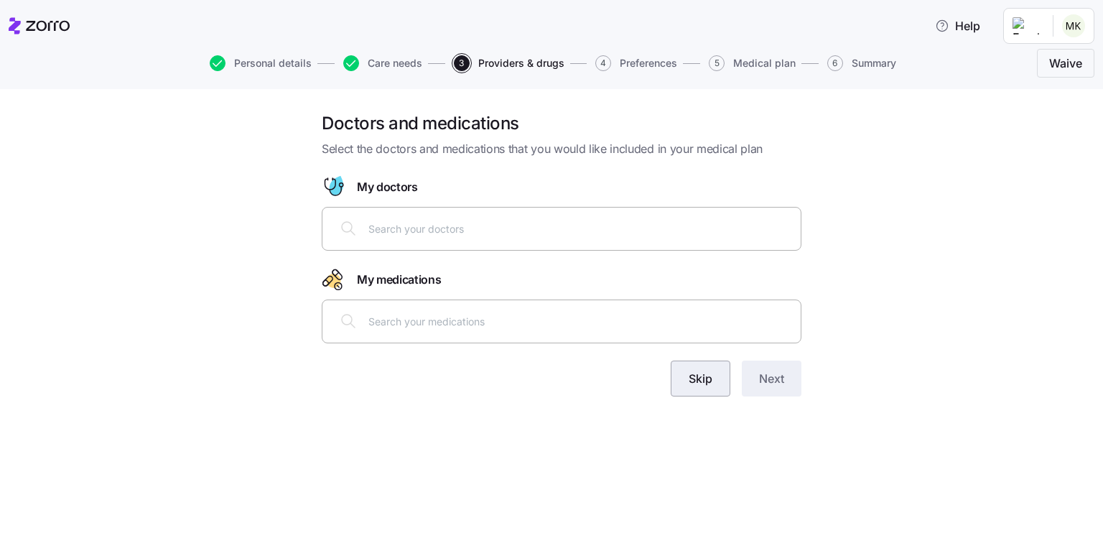
click at [709, 386] on span "Skip" at bounding box center [701, 378] width 24 height 17
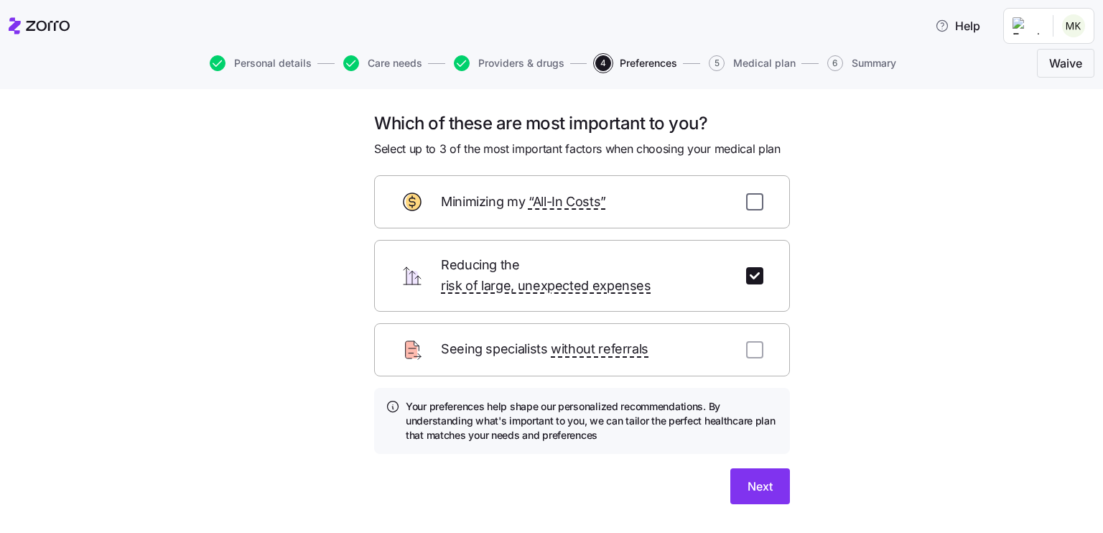
click at [755, 199] on input "checkbox" at bounding box center [754, 201] width 17 height 17
checkbox input "true"
click at [750, 341] on input "checkbox" at bounding box center [754, 349] width 17 height 17
checkbox input "true"
click at [750, 206] on input "checkbox" at bounding box center [754, 201] width 17 height 17
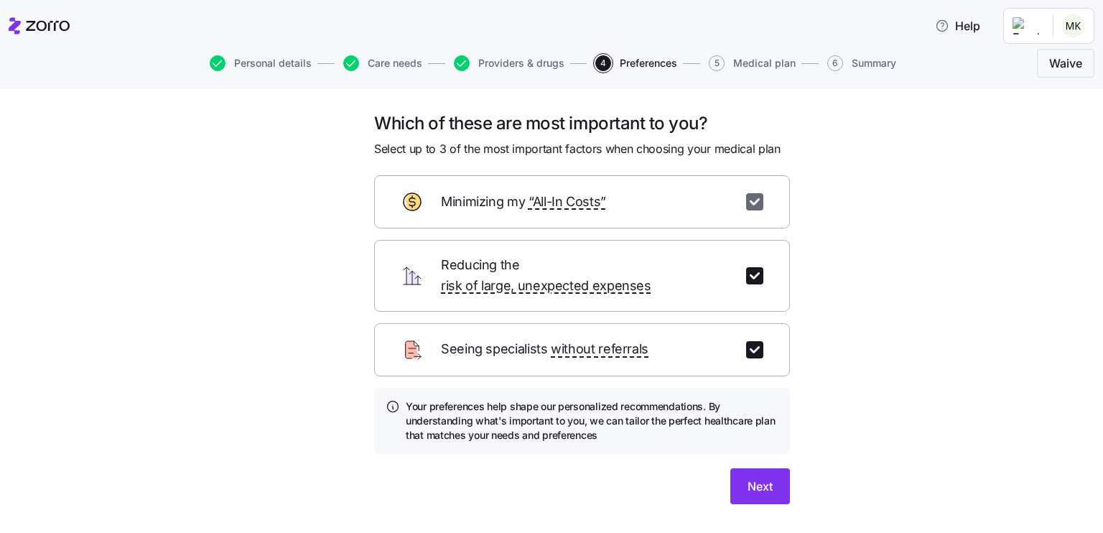
checkbox input "false"
click at [752, 341] on input "checkbox" at bounding box center [754, 349] width 17 height 17
checkbox input "false"
click at [754, 205] on input "checkbox" at bounding box center [754, 201] width 17 height 17
checkbox input "true"
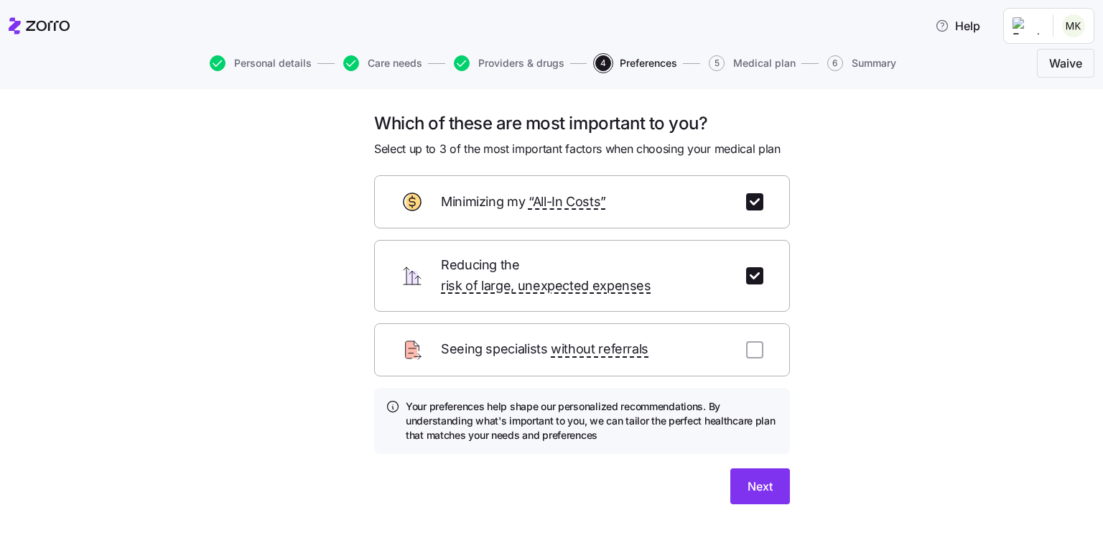
scroll to position [22, 0]
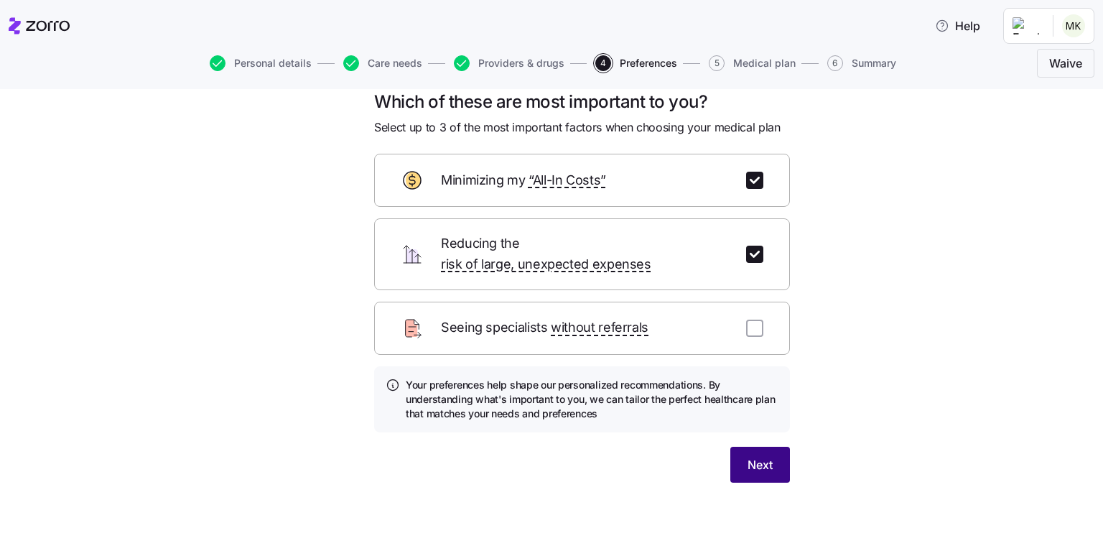
click at [765, 456] on span "Next" at bounding box center [760, 464] width 25 height 17
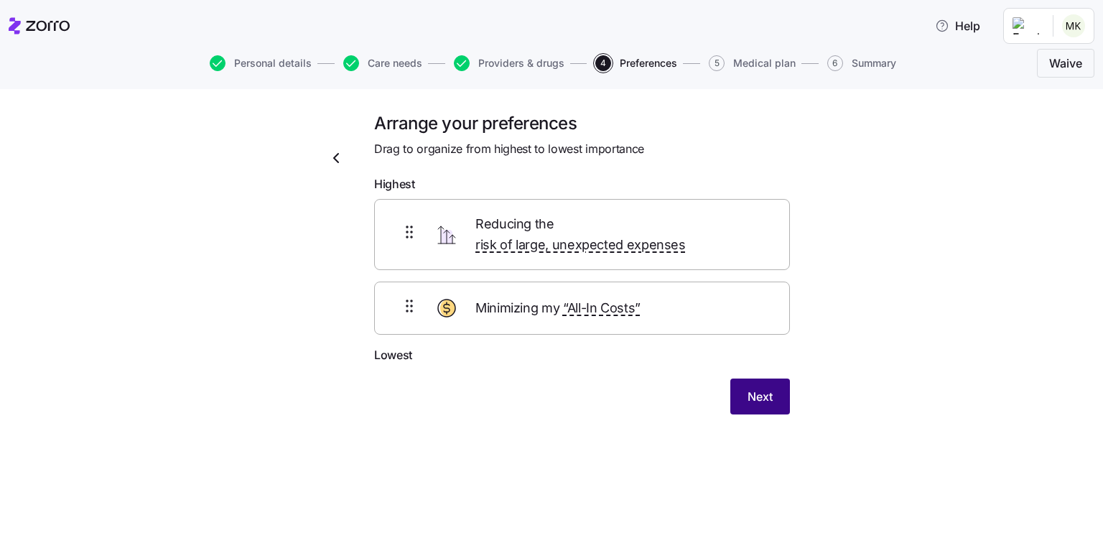
click at [760, 388] on span "Next" at bounding box center [760, 396] width 25 height 17
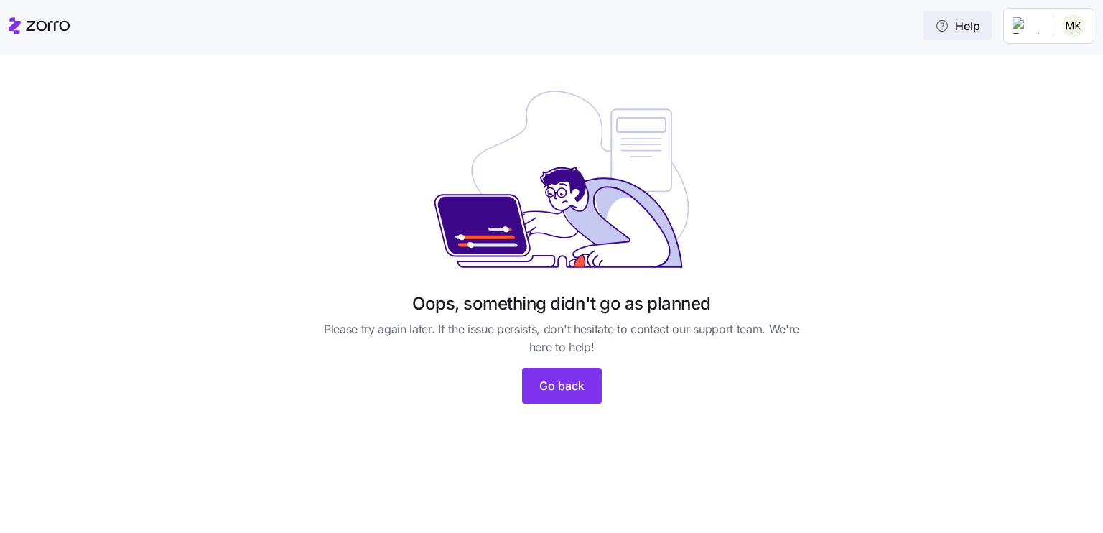
click at [974, 32] on span "Help" at bounding box center [957, 25] width 45 height 17
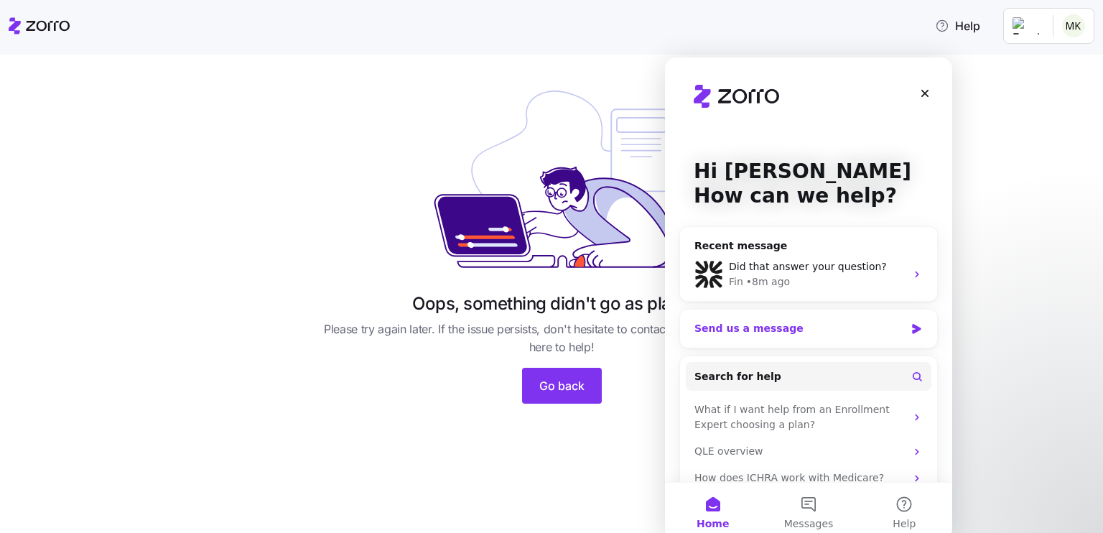
click at [824, 343] on div "Send us a message" at bounding box center [808, 328] width 257 height 38
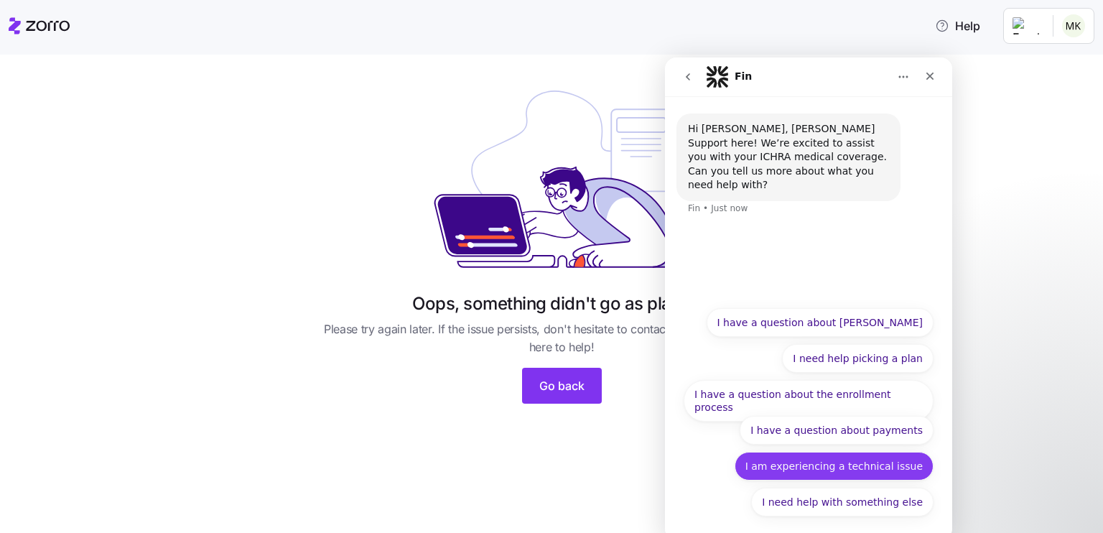
click at [829, 469] on button "I am experiencing a technical issue" at bounding box center [834, 466] width 199 height 29
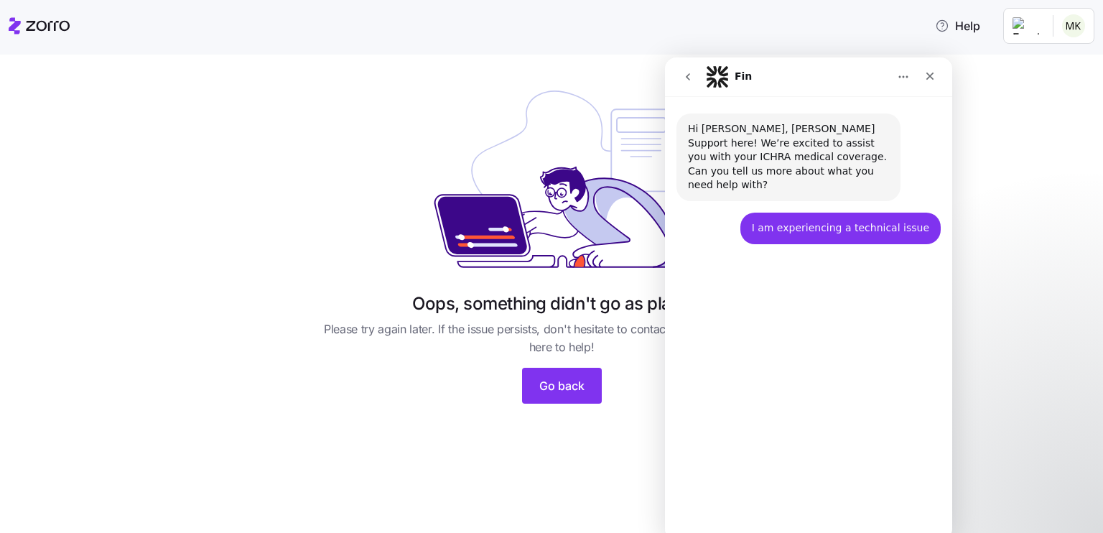
click at [913, 467] on button "I am getting an error on the Zorro platform" at bounding box center [815, 466] width 238 height 29
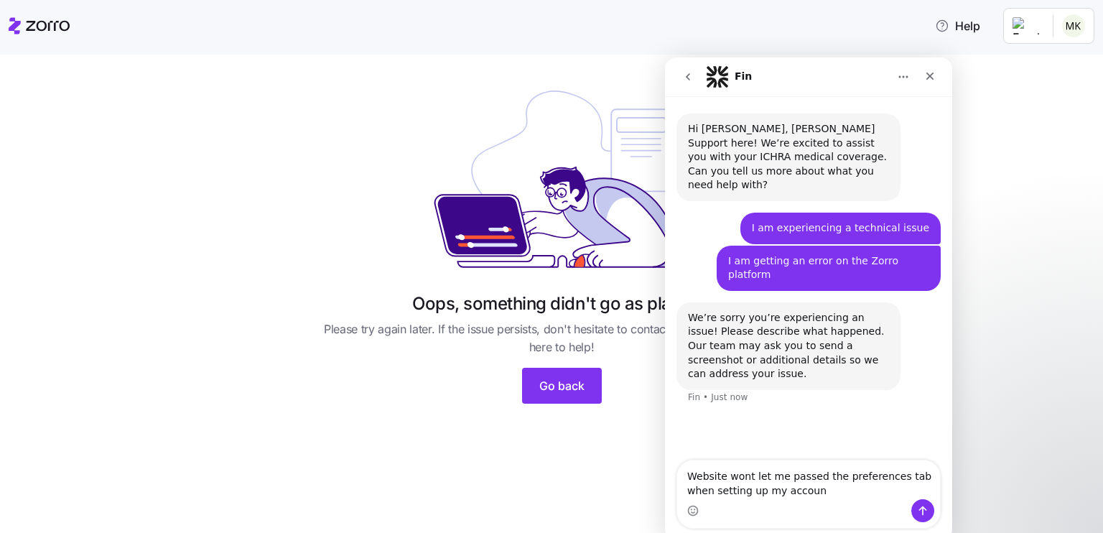
type textarea "Website wont let me passed the preferences tab when setting up my account"
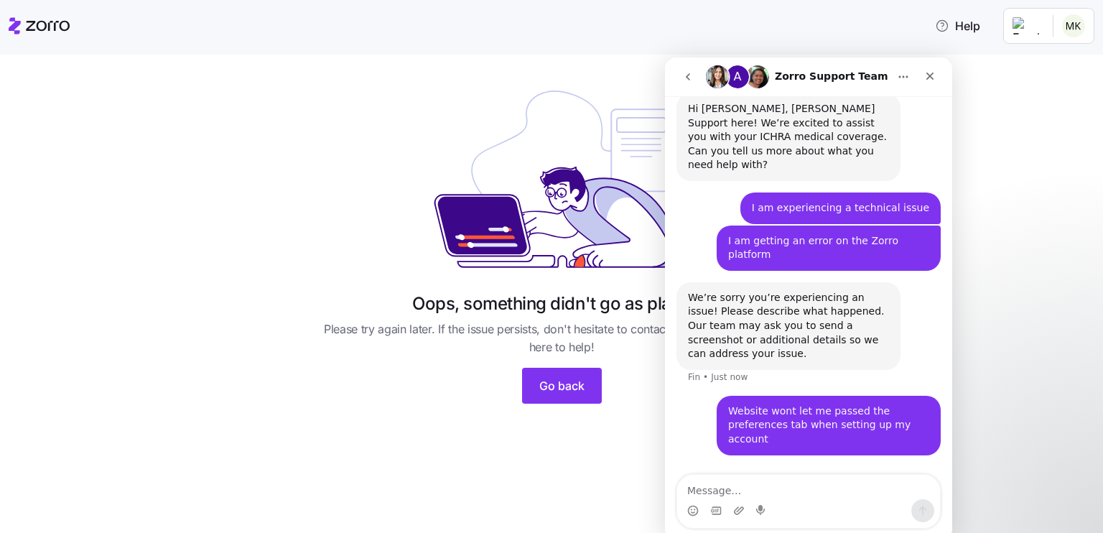
scroll to position [14, 0]
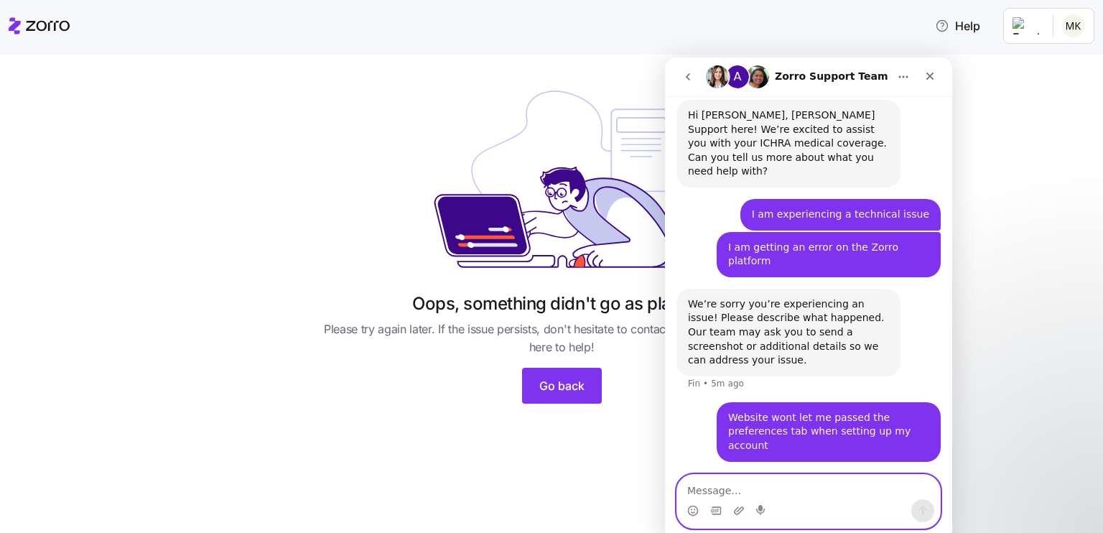
click at [689, 477] on textarea "Message…" at bounding box center [808, 487] width 263 height 24
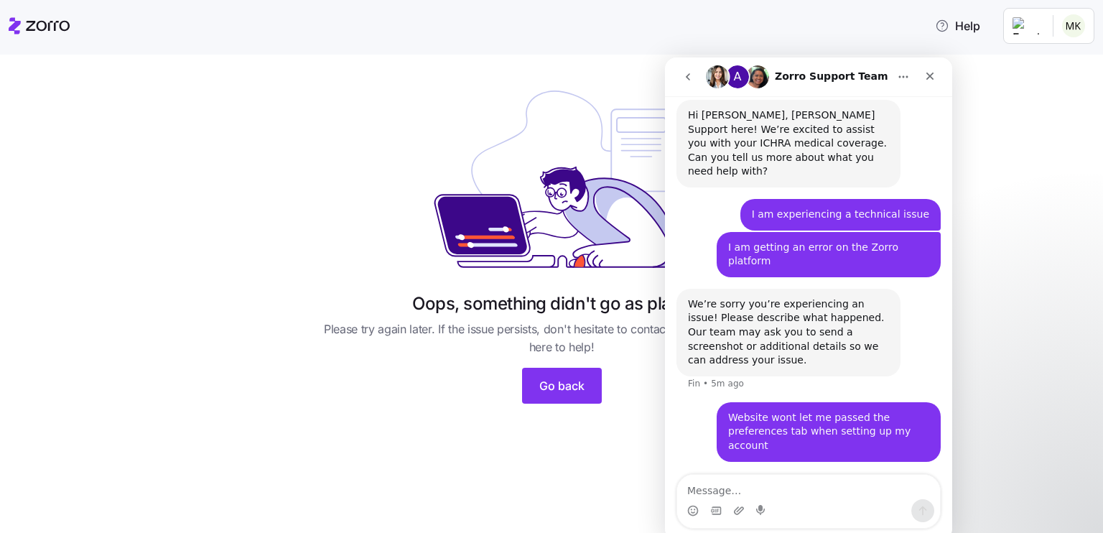
click at [823, 491] on div "A Waiting for a teammate" at bounding box center [808, 496] width 259 height 11
click at [797, 491] on div "A Waiting for a teammate" at bounding box center [808, 496] width 259 height 11
click at [572, 397] on button "Go back" at bounding box center [562, 386] width 80 height 36
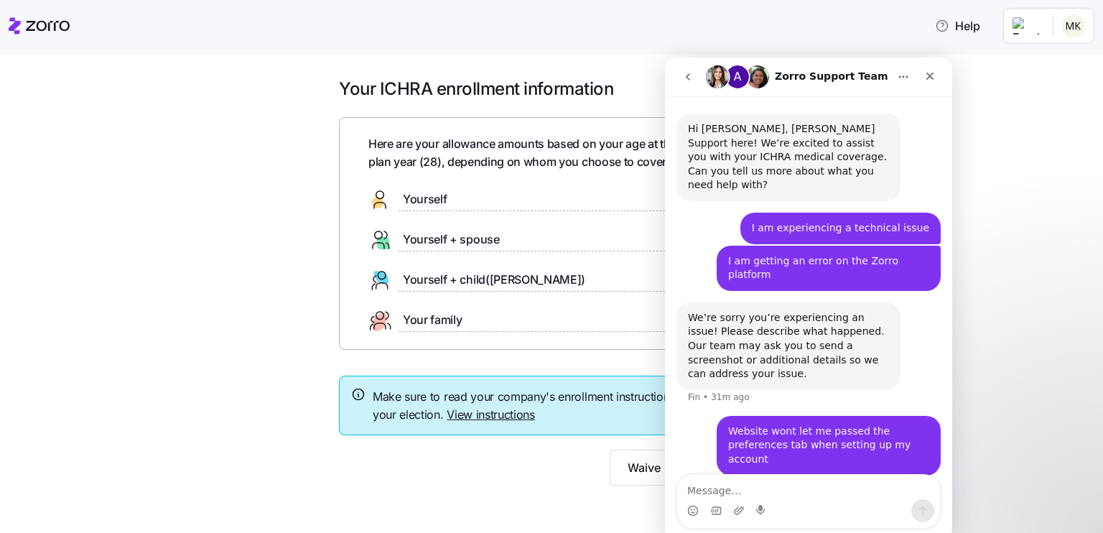
scroll to position [14, 0]
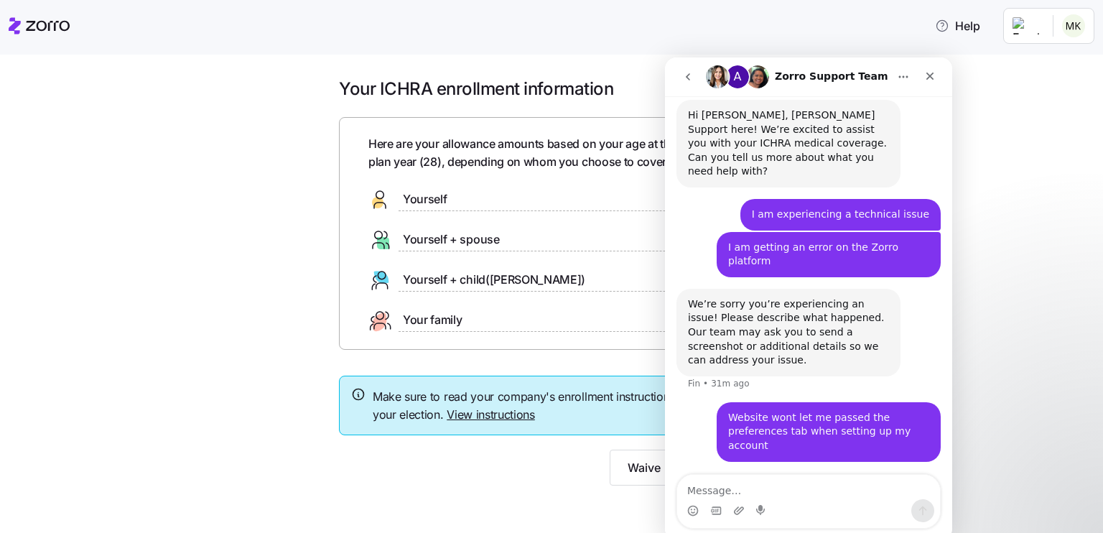
click at [516, 210] on div at bounding box center [577, 210] width 356 height 1
click at [513, 419] on link "View instructions" at bounding box center [491, 414] width 88 height 14
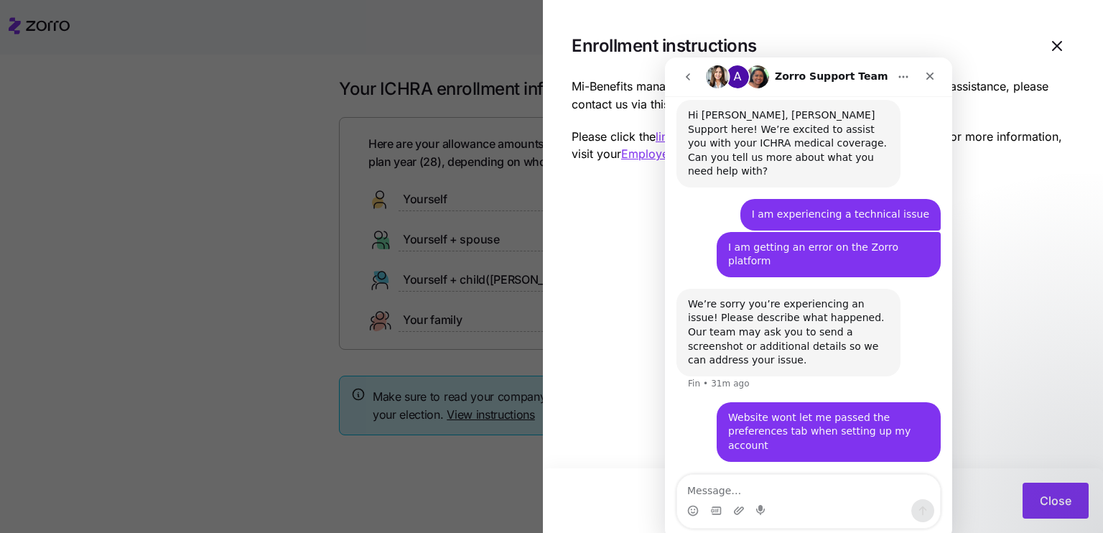
click at [1016, 226] on section "Enrollment instructions Mi-Benefits manages your ICHRA plan. If you have questi…" at bounding box center [823, 266] width 560 height 533
click at [1054, 496] on span "Close" at bounding box center [1056, 500] width 32 height 17
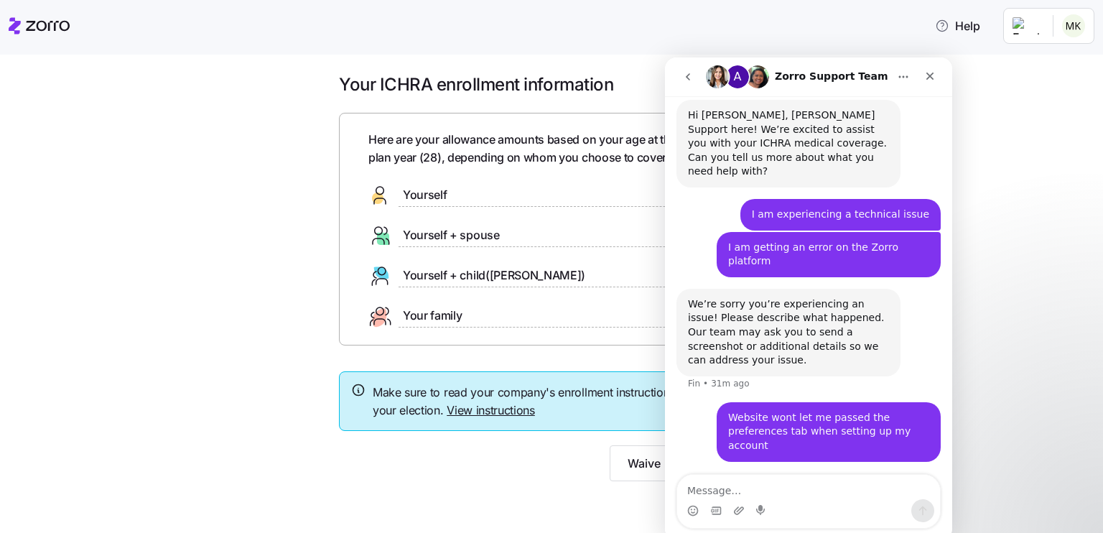
scroll to position [4, 0]
click at [692, 83] on button "go back" at bounding box center [687, 76] width 27 height 27
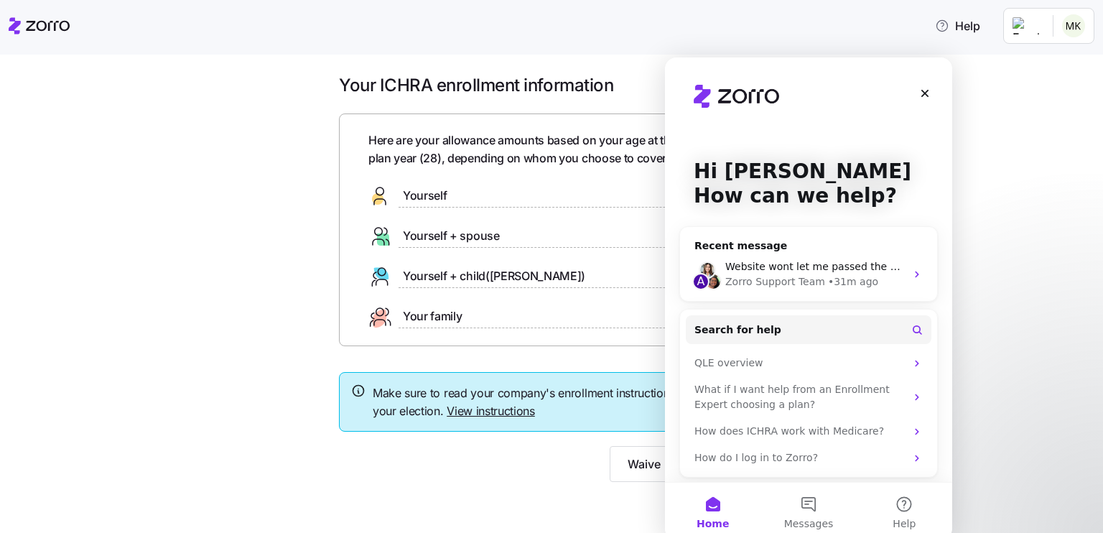
scroll to position [0, 0]
click at [815, 498] on button "Messages" at bounding box center [808, 511] width 96 height 57
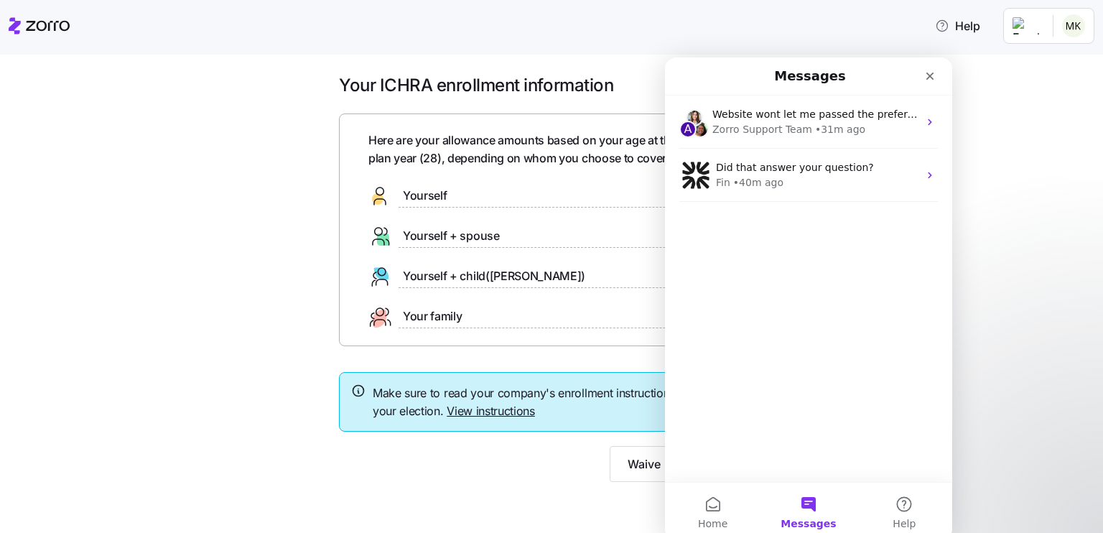
click at [847, 178] on div "Fin • 40m ago" at bounding box center [817, 182] width 202 height 15
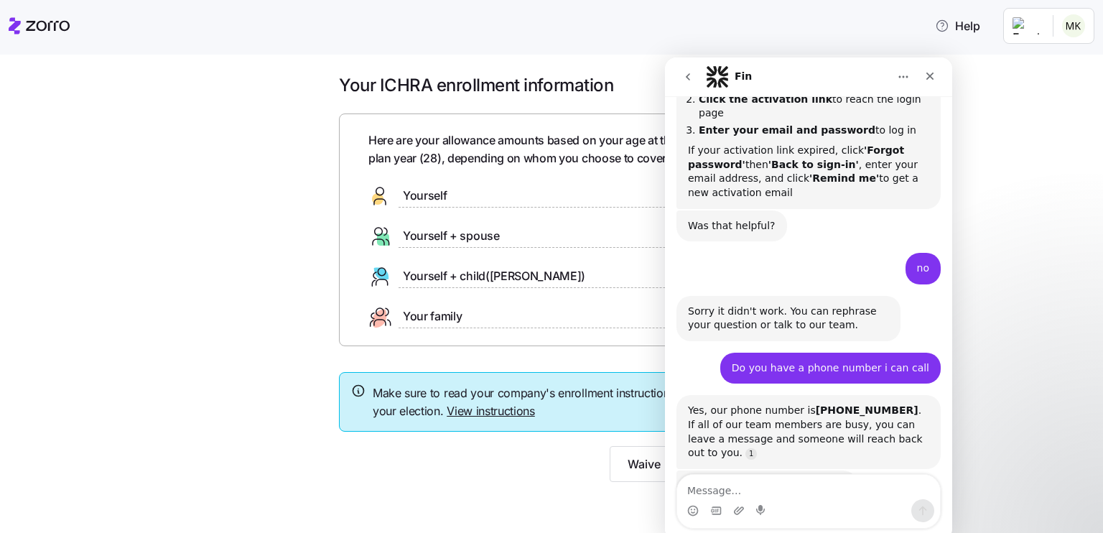
scroll to position [442, 0]
click at [929, 76] on icon "Close" at bounding box center [930, 77] width 8 height 8
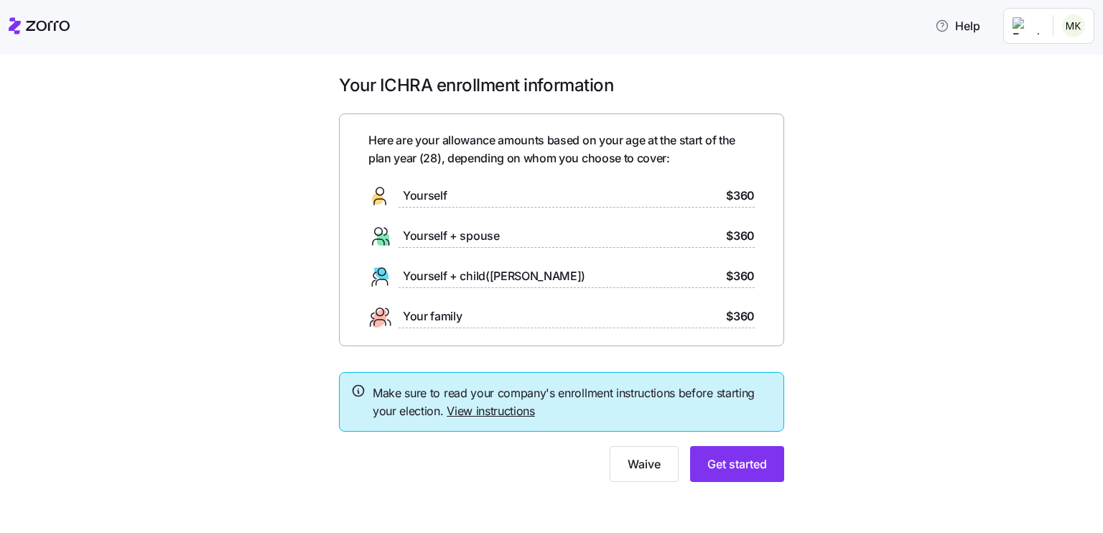
scroll to position [443, 0]
click at [730, 207] on div at bounding box center [577, 207] width 356 height 1
click at [750, 460] on span "Get started" at bounding box center [737, 463] width 60 height 17
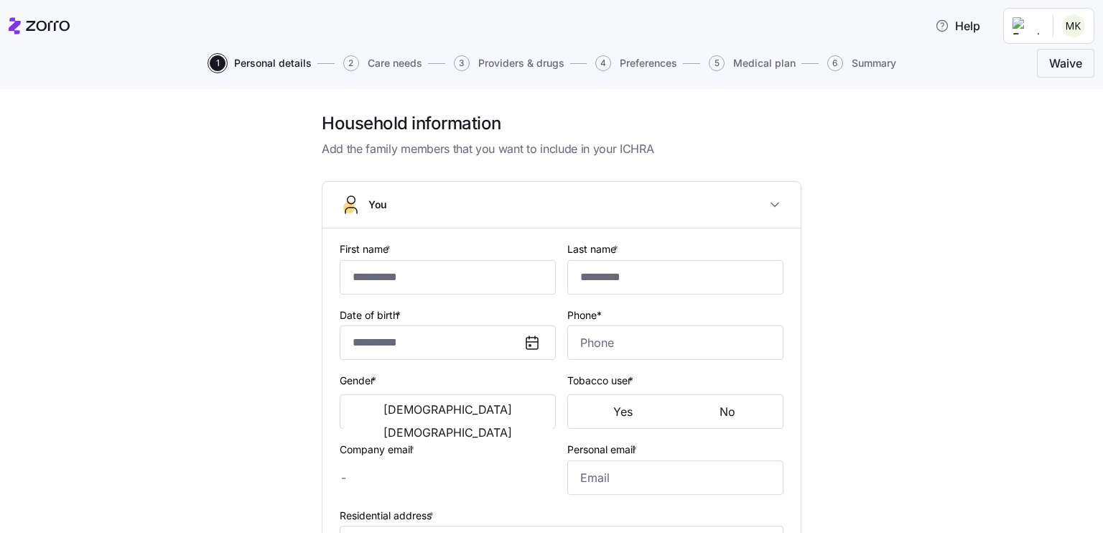
type input "*******"
type input "*********"
type input "matthew@matukat.com"
type input "matthewkourajian@gmail.com"
type input "**********"
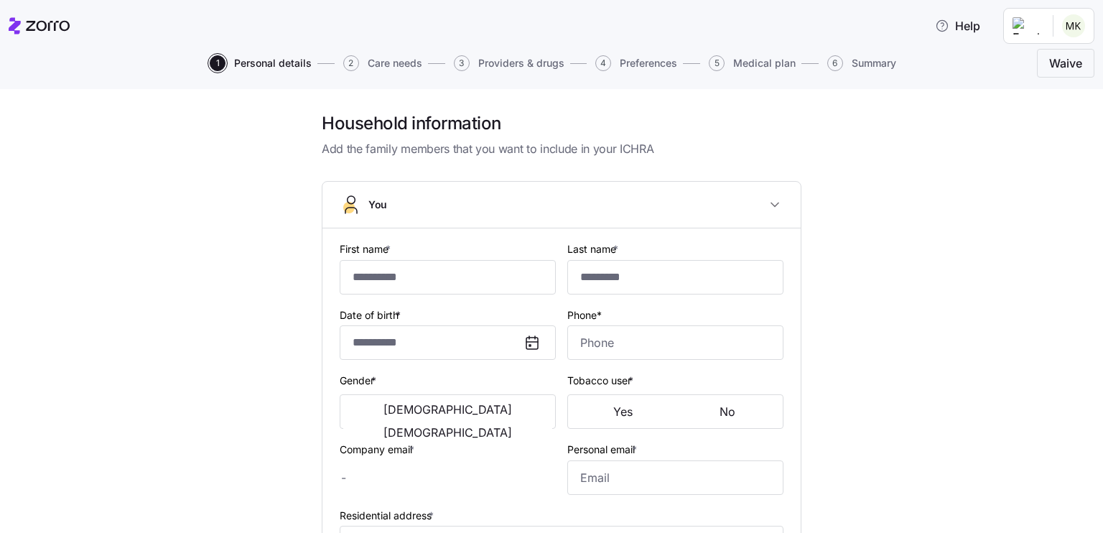
checkbox input "true"
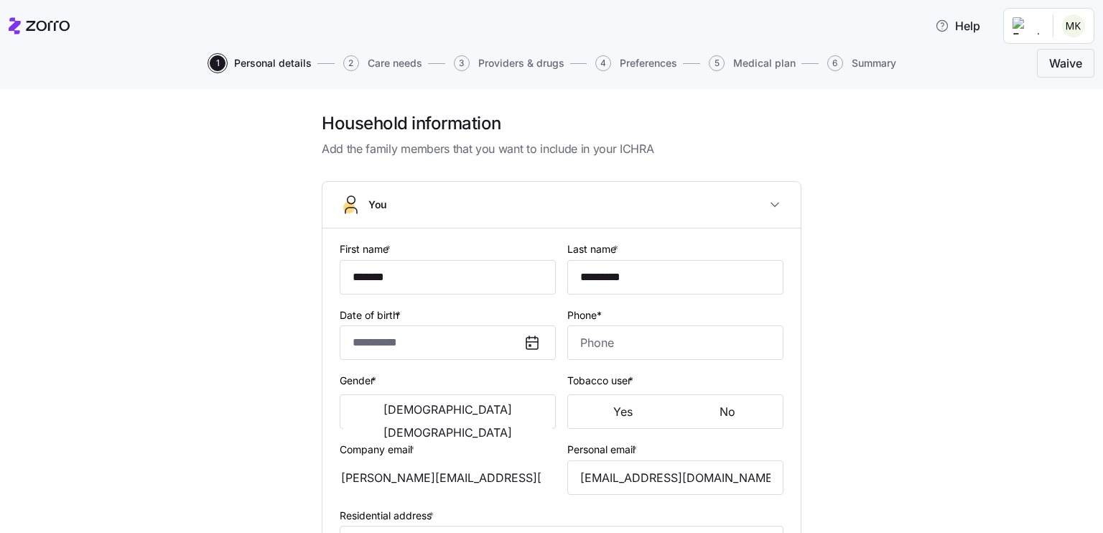
type input "**********"
type input "(719) 331-1305"
type input "US citizen"
type input "Single"
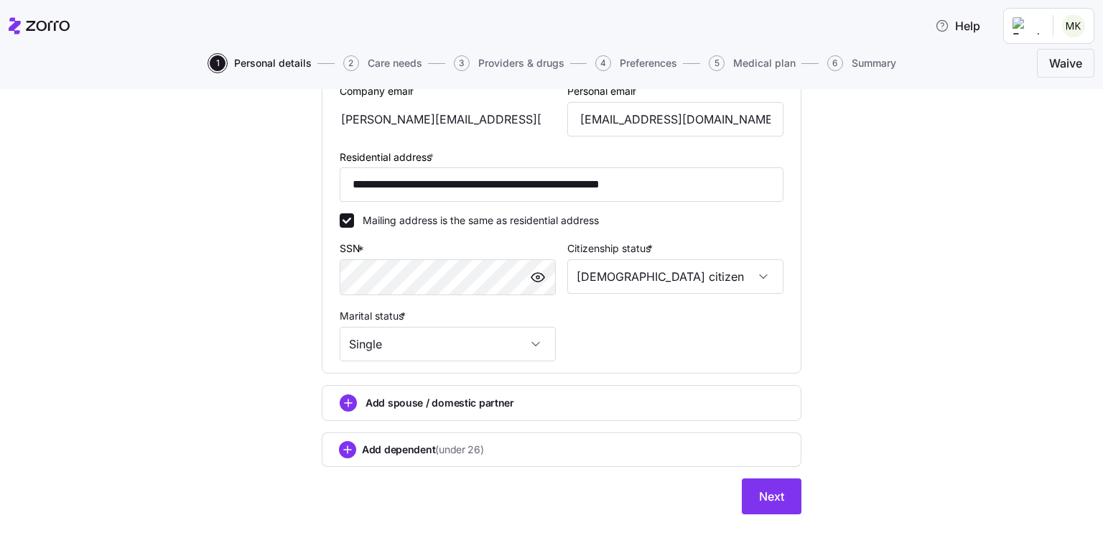
scroll to position [388, 0]
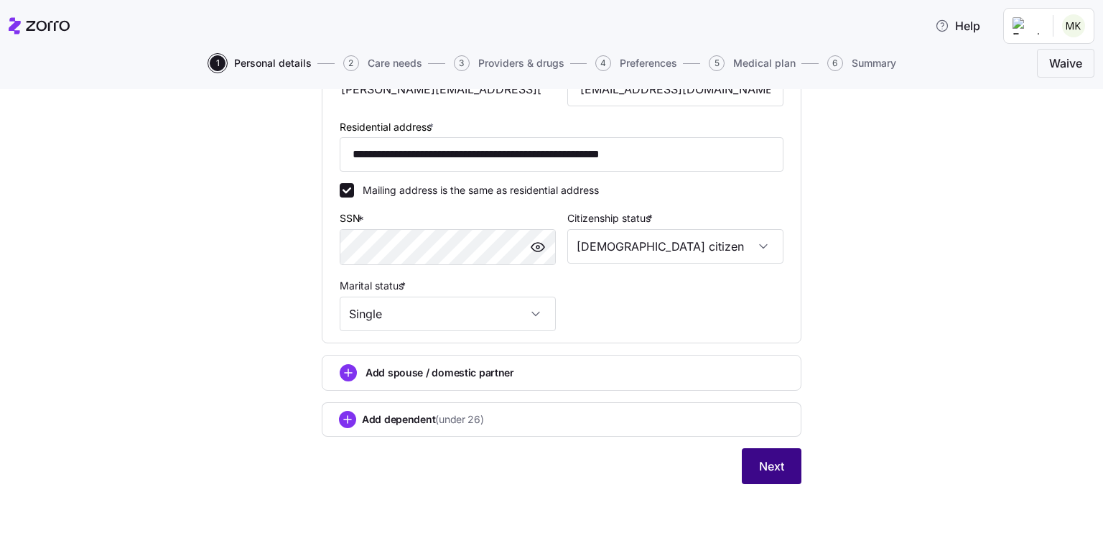
click at [776, 471] on span "Next" at bounding box center [771, 465] width 25 height 17
click at [770, 457] on span "Next" at bounding box center [771, 465] width 25 height 17
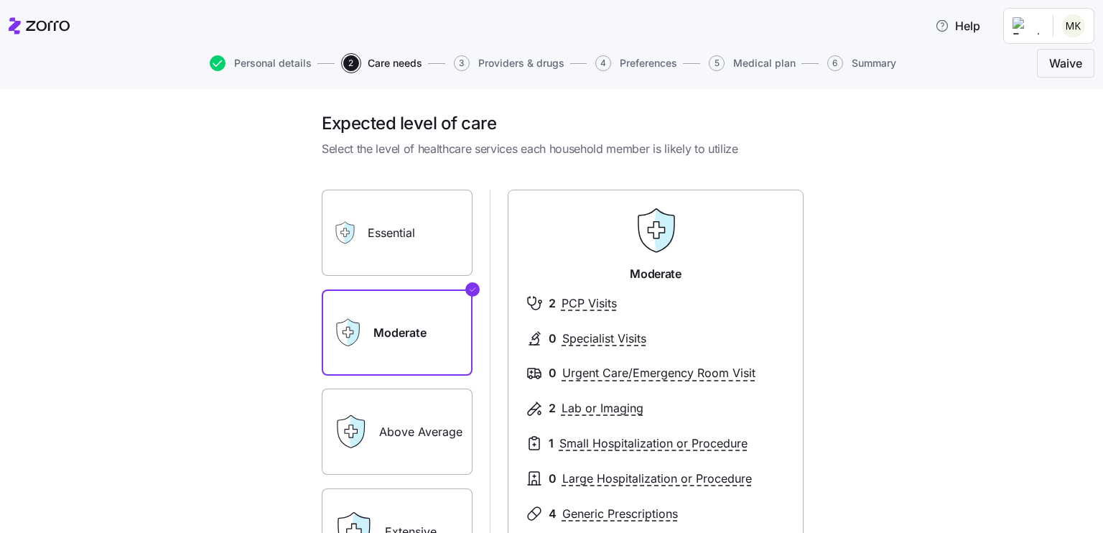
scroll to position [220, 0]
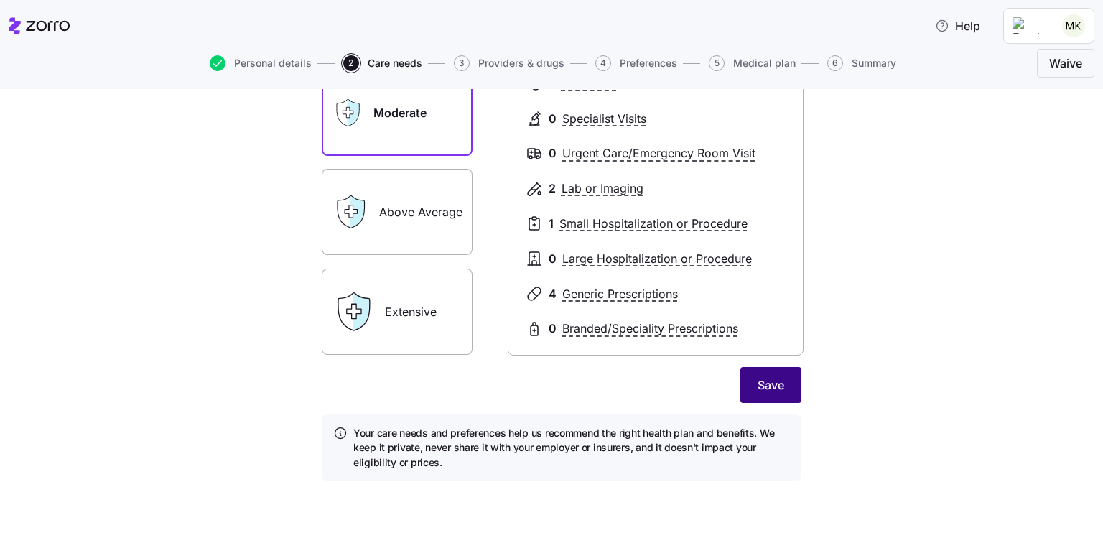
click at [763, 373] on button "Save" at bounding box center [770, 385] width 61 height 36
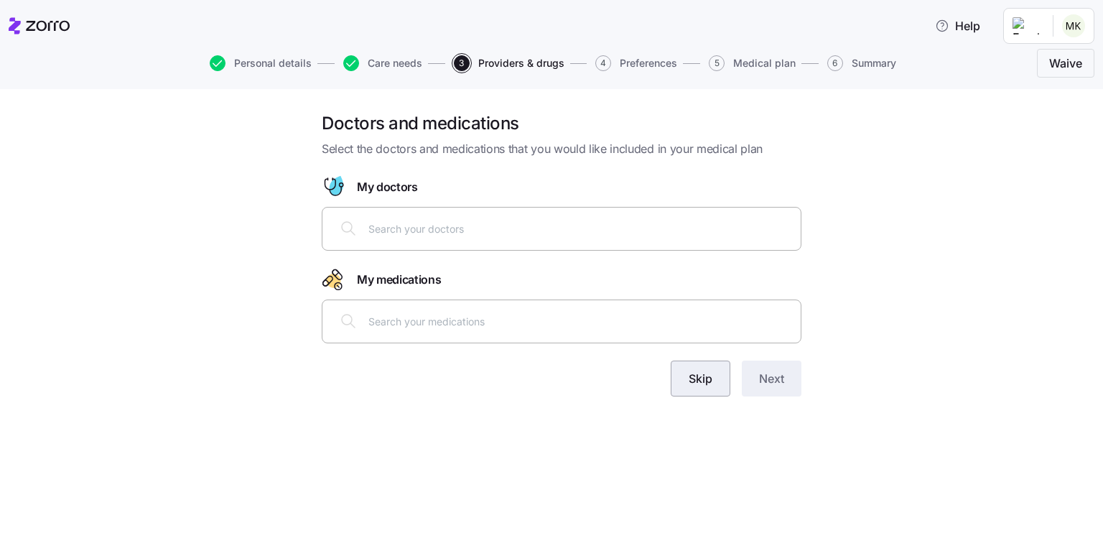
click at [718, 373] on button "Skip" at bounding box center [701, 378] width 60 height 36
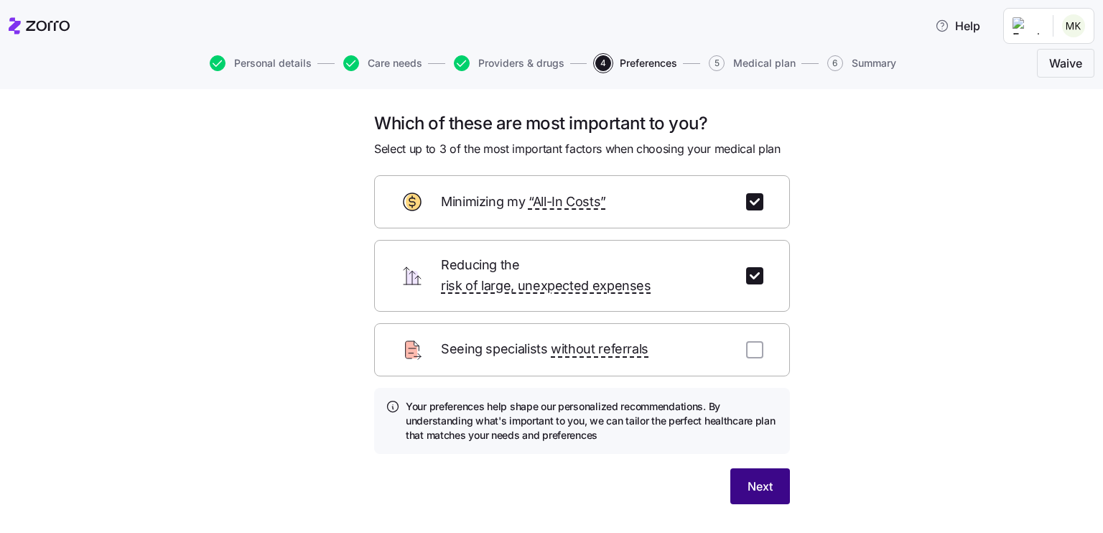
click at [742, 478] on button "Next" at bounding box center [760, 486] width 60 height 36
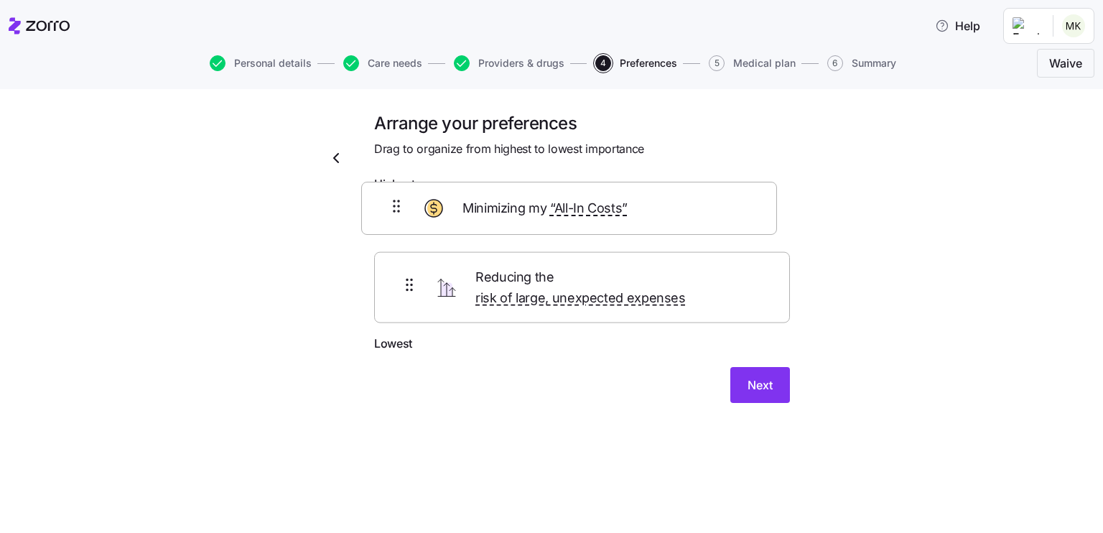
drag, startPoint x: 422, startPoint y: 292, endPoint x: 399, endPoint y: 200, distance: 94.0
click at [399, 200] on div "Reducing the risk of large, unexpected expenses Minimizing my “All-In Costs”" at bounding box center [582, 267] width 416 height 136
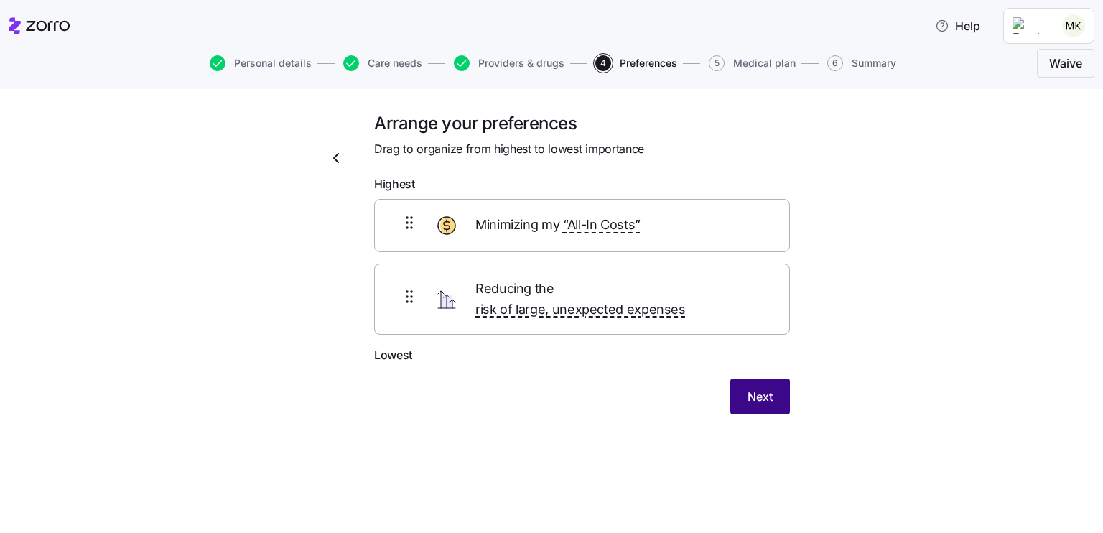
click at [755, 378] on button "Next" at bounding box center [760, 396] width 60 height 36
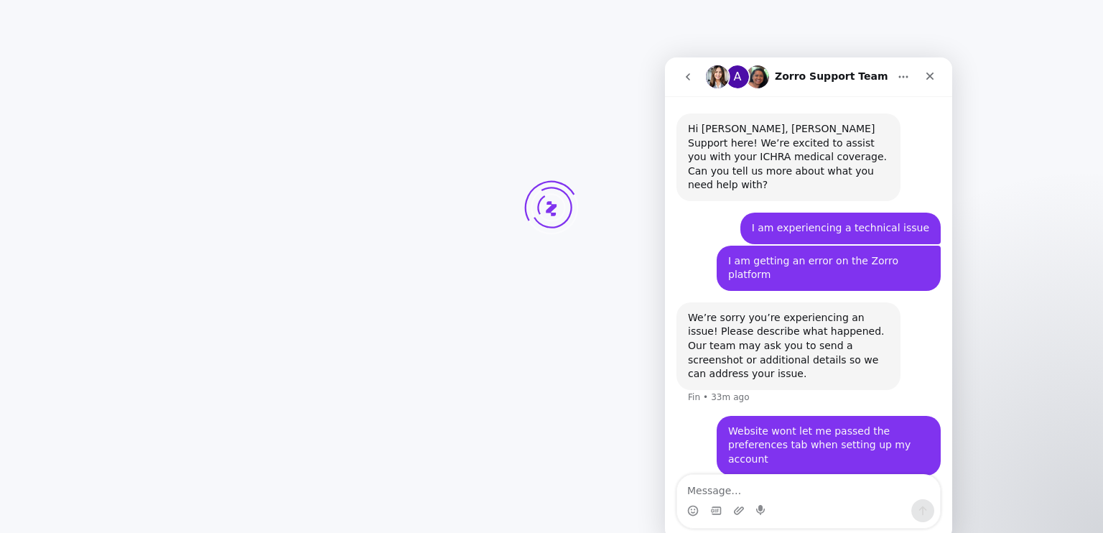
scroll to position [14, 0]
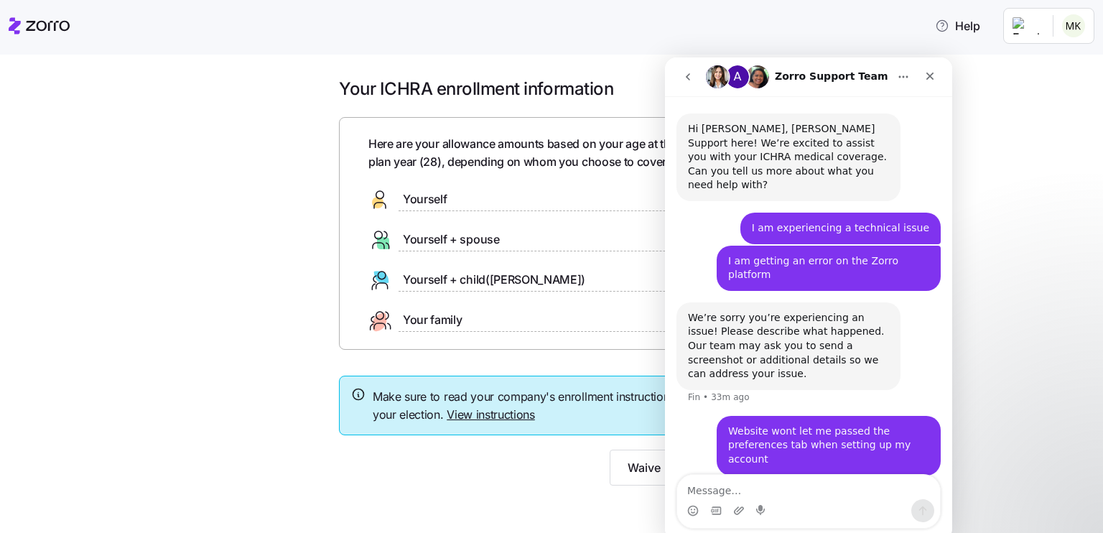
scroll to position [14, 0]
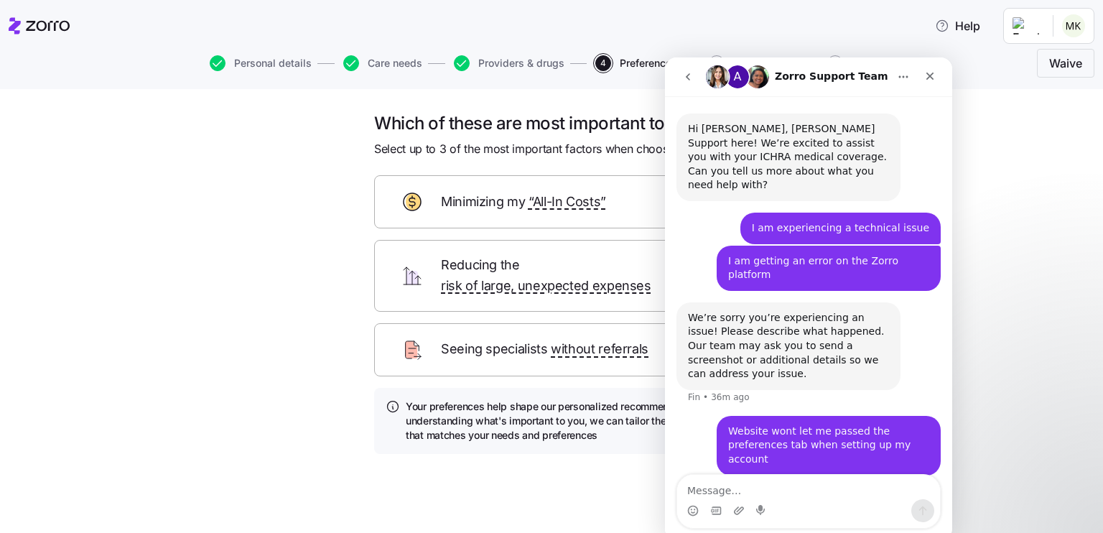
scroll to position [14, 0]
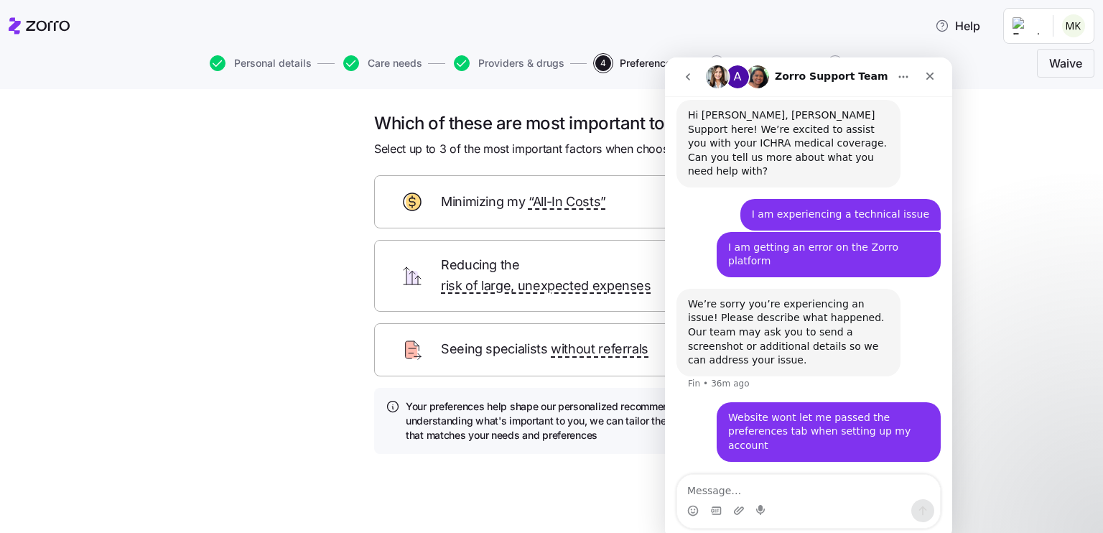
click at [928, 89] on div "Intercom messenger" at bounding box center [930, 76] width 26 height 27
click at [929, 78] on icon "Close" at bounding box center [929, 75] width 11 height 11
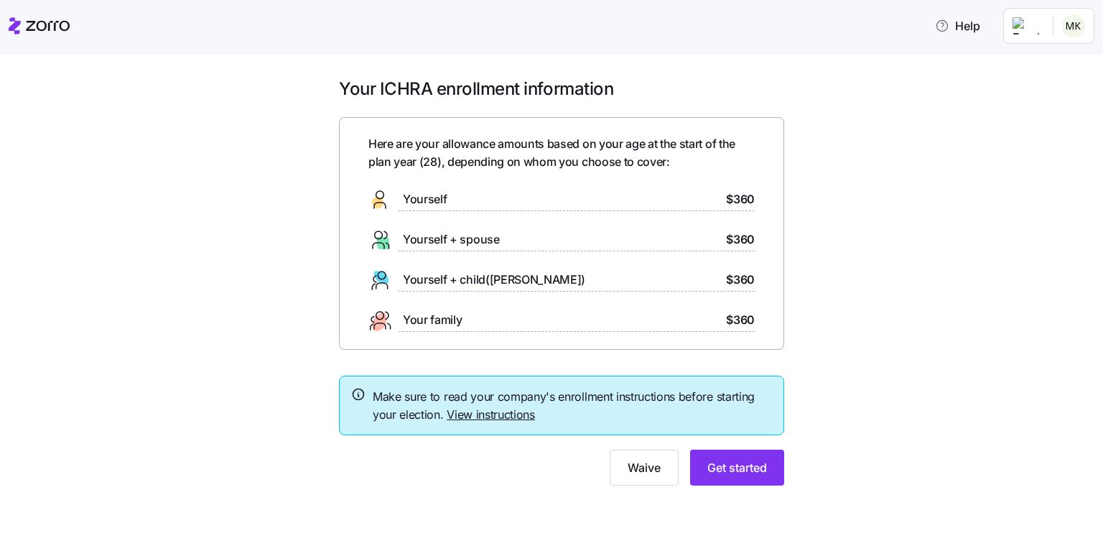
click at [612, 205] on div "Yourself $360" at bounding box center [561, 199] width 386 height 23
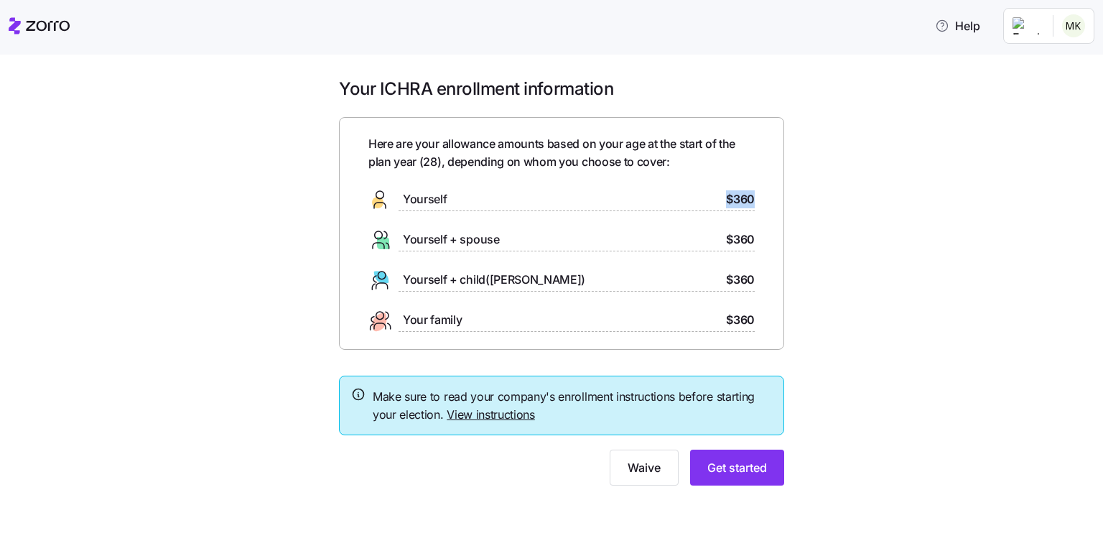
click at [612, 205] on div "Yourself $360" at bounding box center [561, 199] width 386 height 23
click at [423, 202] on span "Yourself" at bounding box center [425, 199] width 44 height 18
click at [730, 468] on span "Get started" at bounding box center [737, 467] width 60 height 17
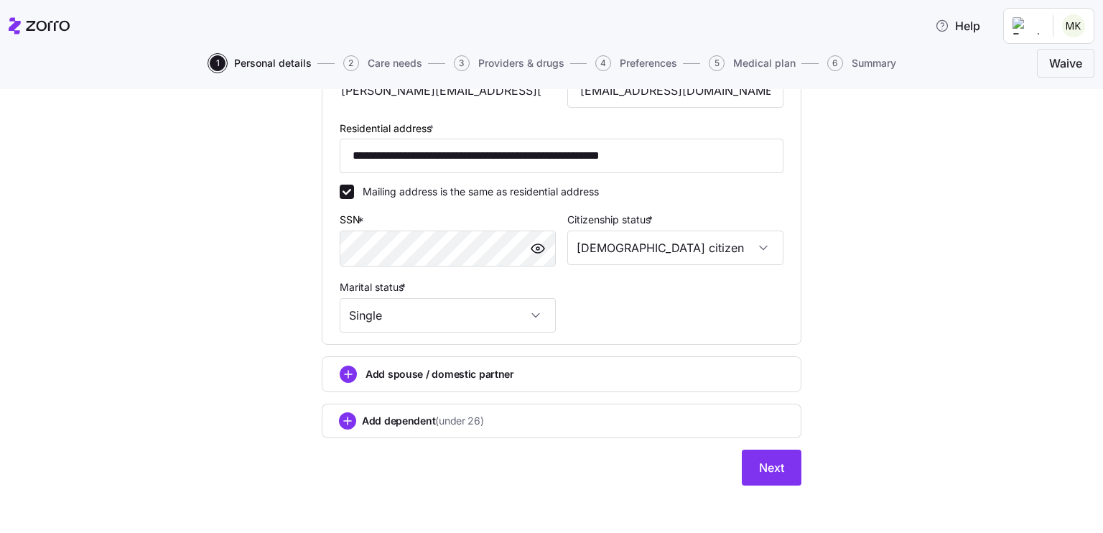
scroll to position [388, 0]
click at [765, 457] on span "Next" at bounding box center [771, 465] width 25 height 17
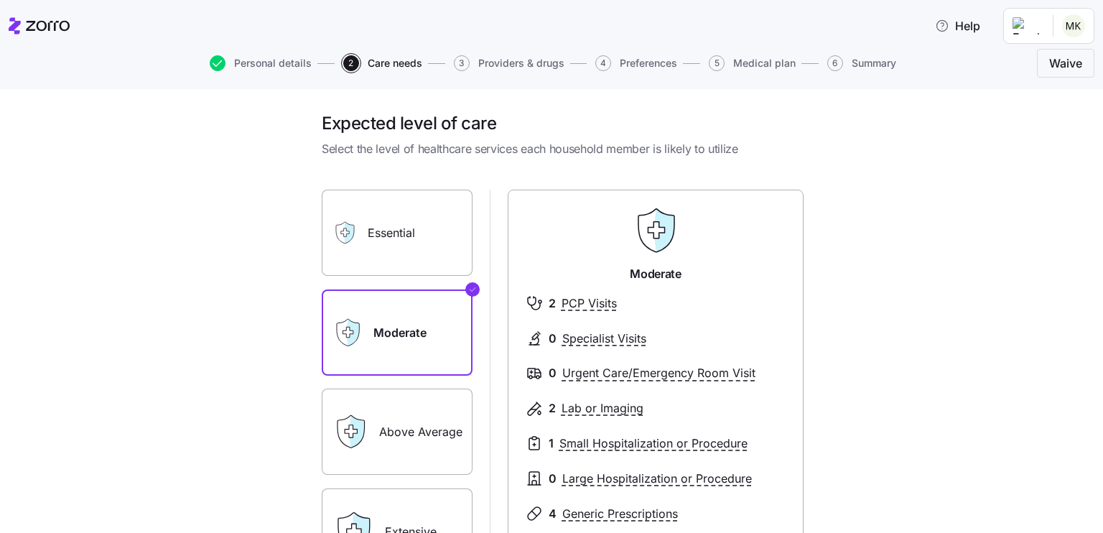
click at [429, 250] on label "Essential" at bounding box center [397, 233] width 151 height 86
click at [0, 0] on input "Essential" at bounding box center [0, 0] width 0 height 0
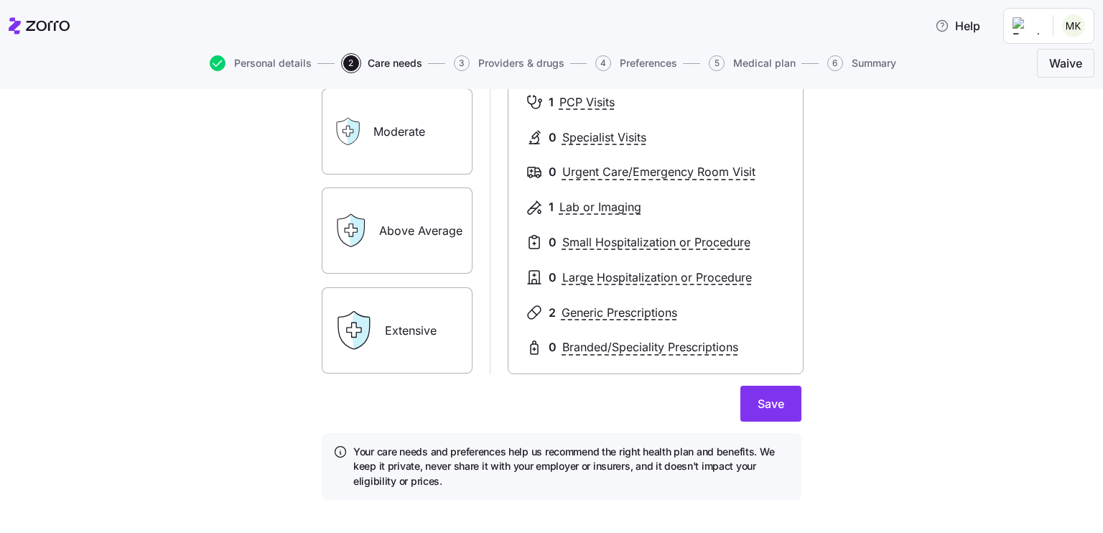
scroll to position [220, 0]
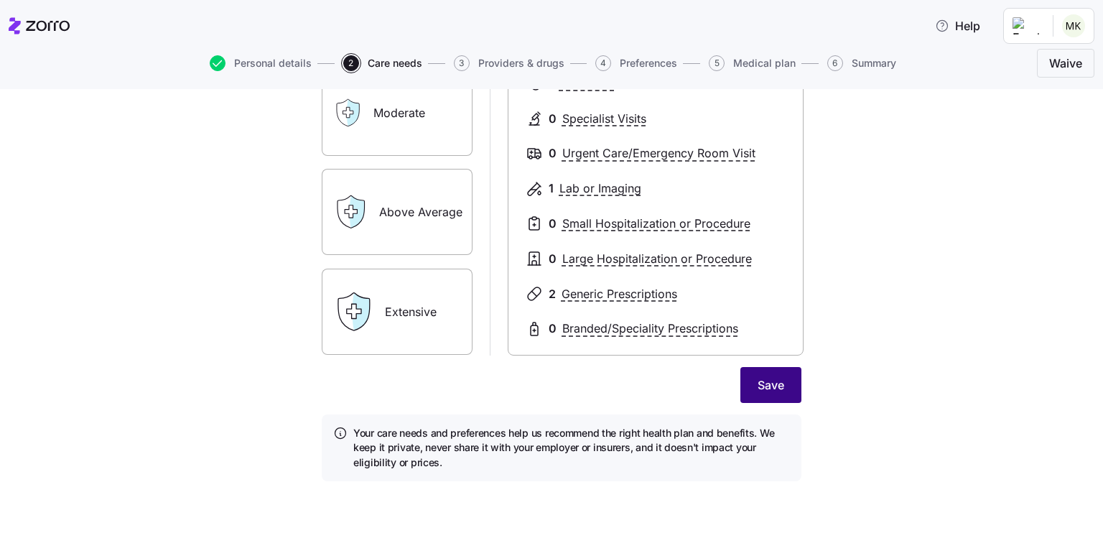
click at [758, 383] on span "Save" at bounding box center [771, 384] width 27 height 17
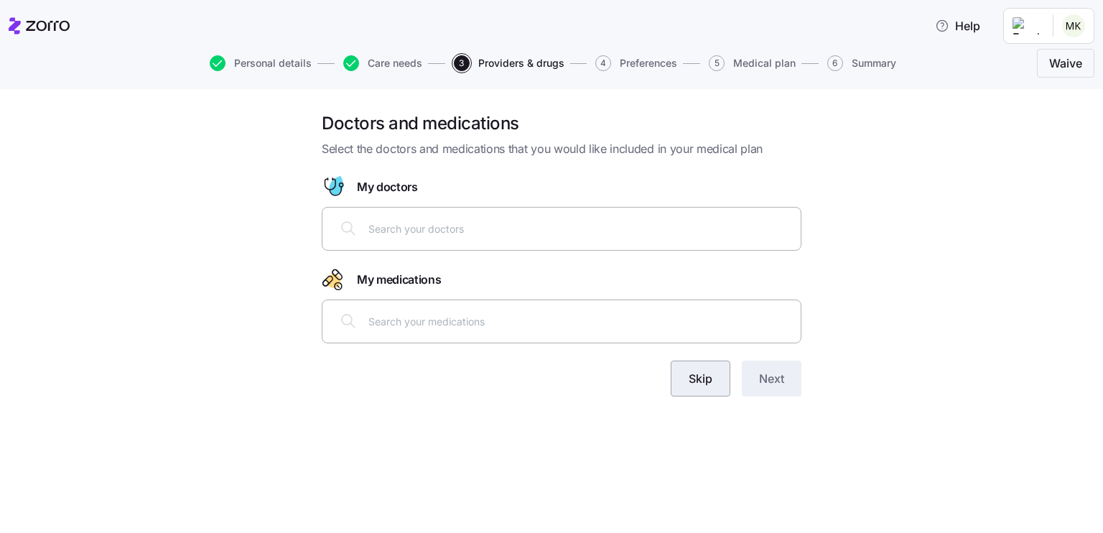
click at [705, 389] on button "Skip" at bounding box center [701, 378] width 60 height 36
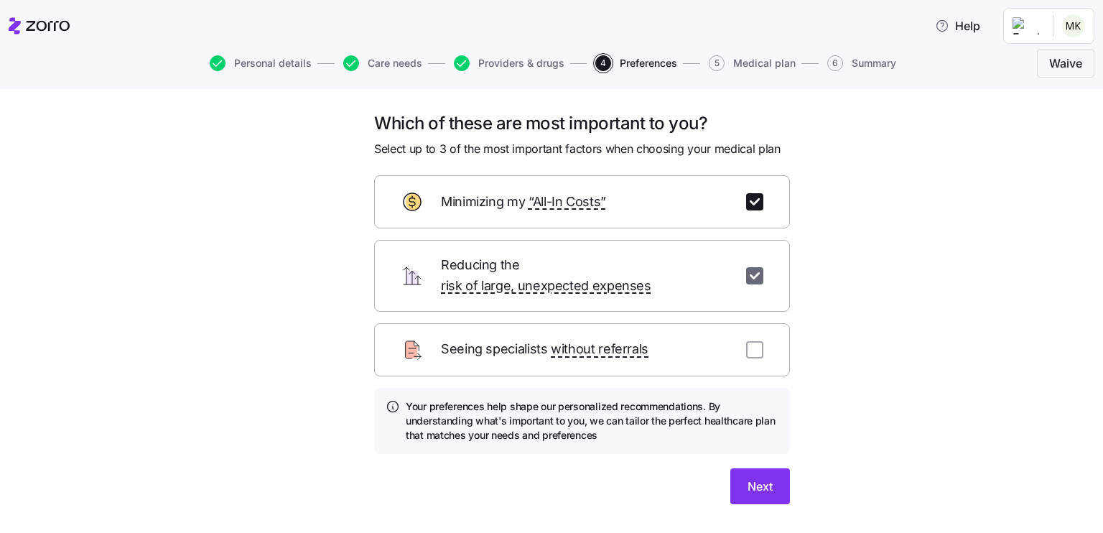
click at [753, 267] on input "checkbox" at bounding box center [754, 275] width 17 height 17
checkbox input "false"
click at [750, 194] on input "checkbox" at bounding box center [754, 201] width 17 height 17
checkbox input "false"
click at [746, 341] on input "checkbox" at bounding box center [754, 349] width 17 height 17
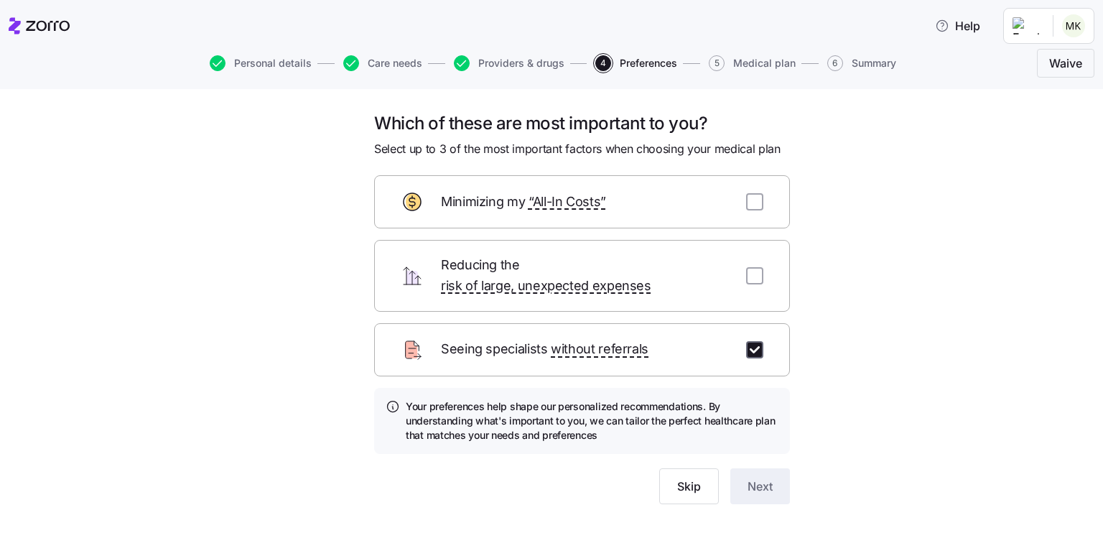
checkbox input "true"
click at [738, 478] on button "Next" at bounding box center [760, 486] width 60 height 36
